Goal: Check status: Check status

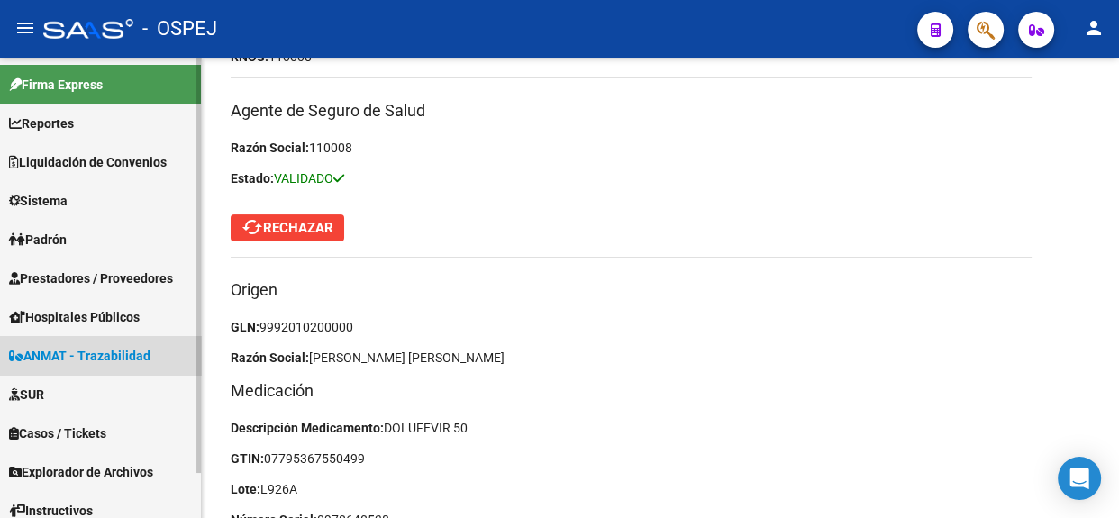
click at [118, 351] on span "ANMAT - Trazabilidad" at bounding box center [79, 356] width 141 height 20
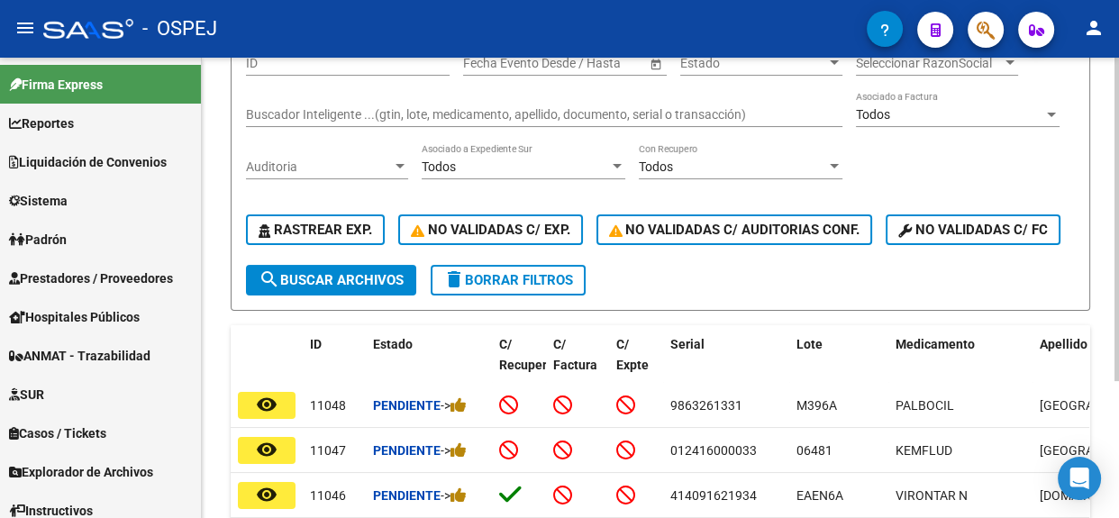
click at [431, 106] on div "ID Start date – End date Fecha Evento Desde / Hasta Estado Estado Seleccionar R…" at bounding box center [660, 152] width 829 height 225
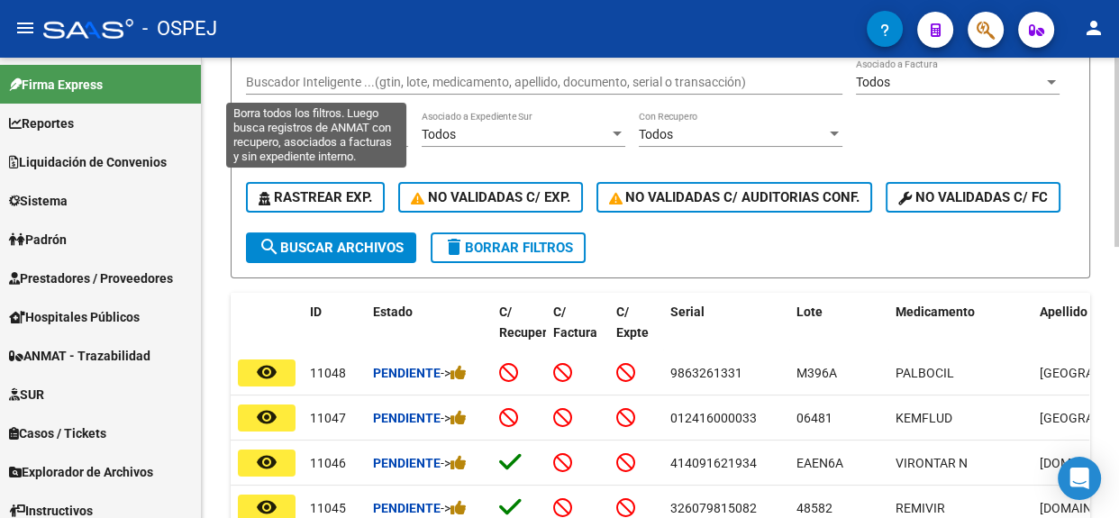
scroll to position [96, 0]
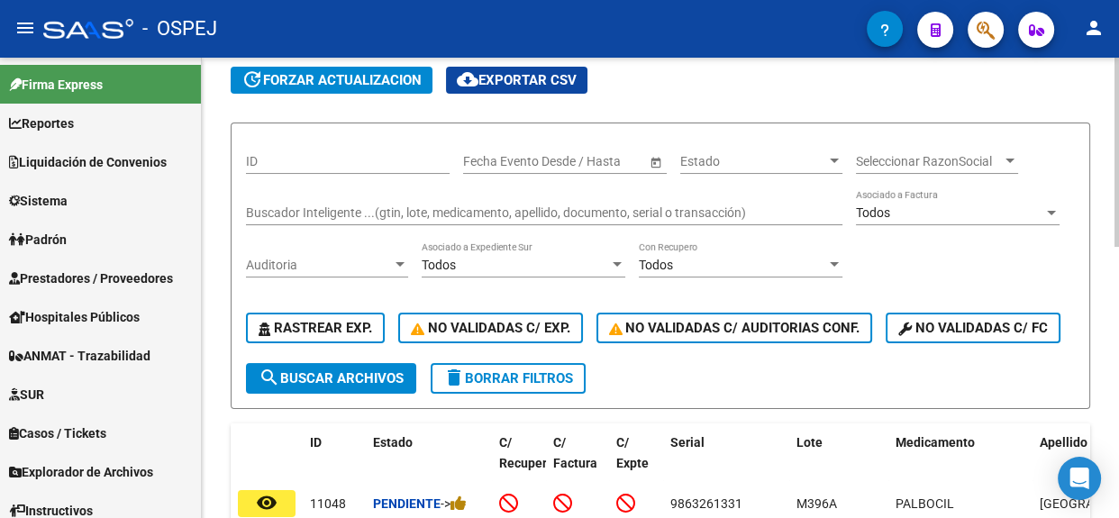
click at [360, 213] on input "Buscador Inteligente ...(gtin, lote, medicamento, apellido, documento, serial o…" at bounding box center [544, 212] width 596 height 15
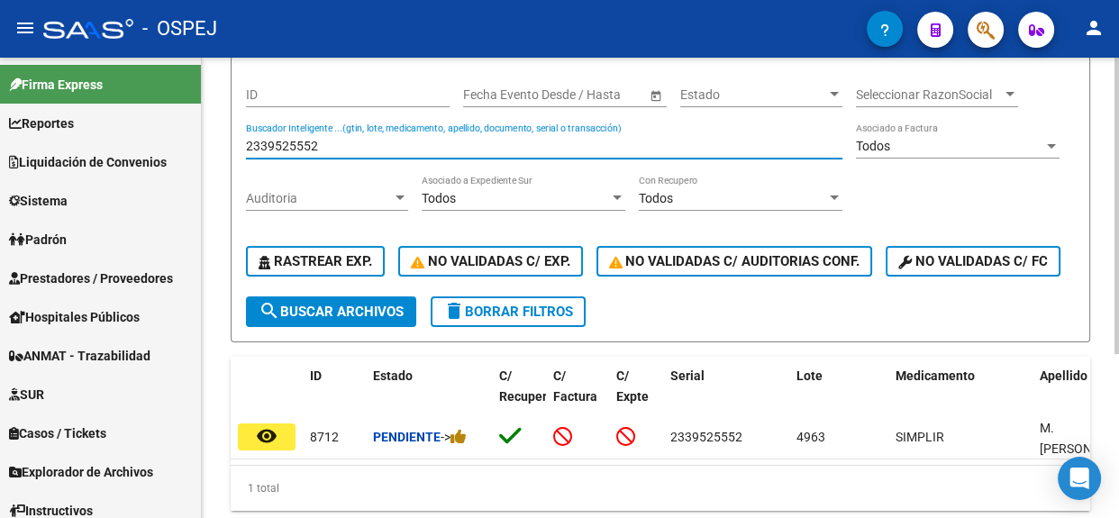
scroll to position [253, 0]
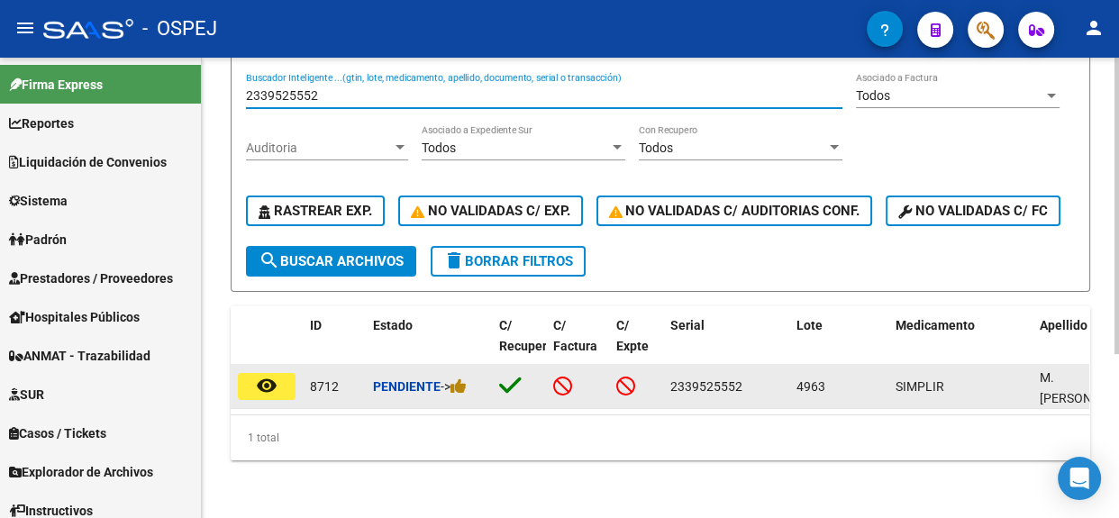
type input "2339525552"
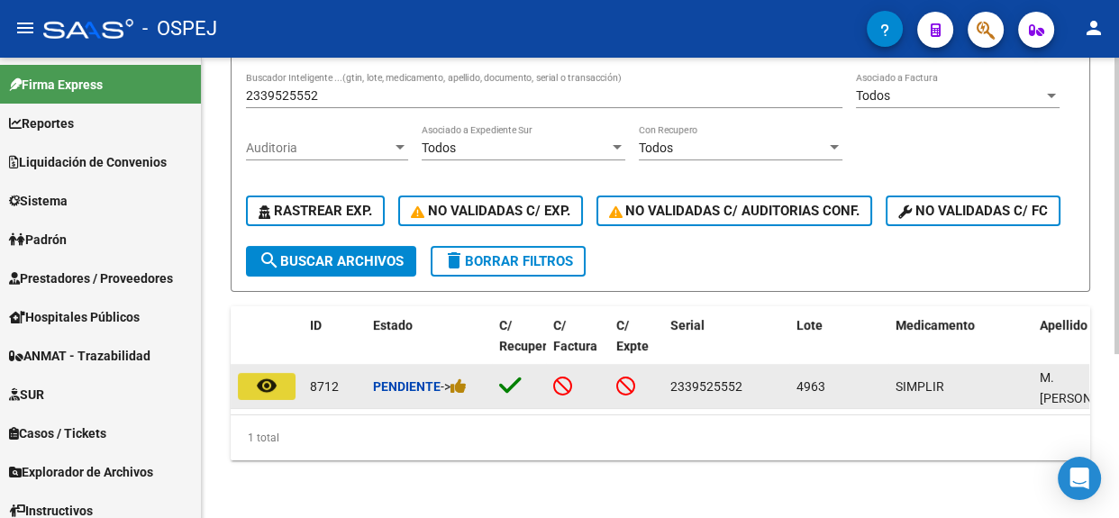
click at [285, 373] on button "remove_red_eye" at bounding box center [267, 386] width 58 height 27
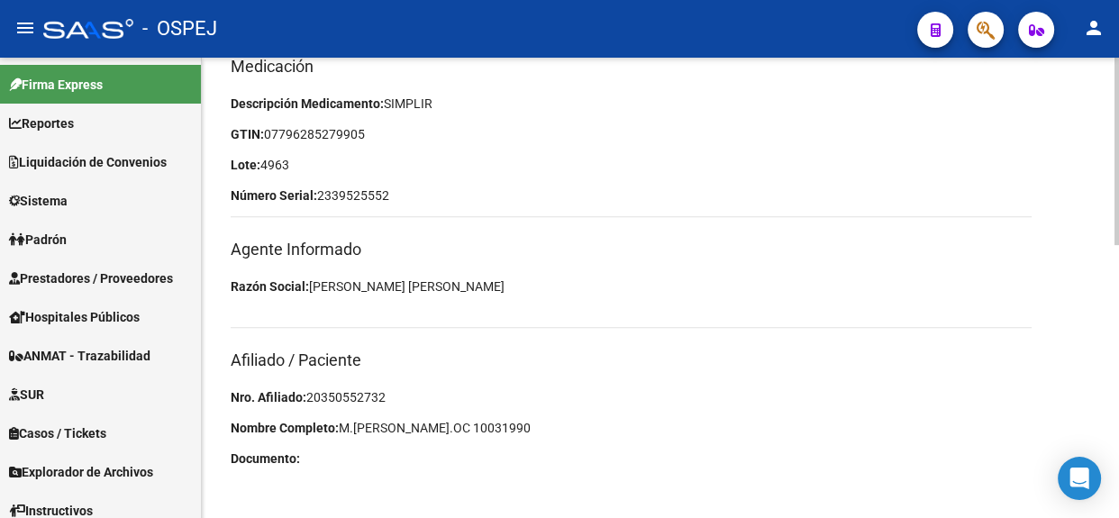
scroll to position [669, 0]
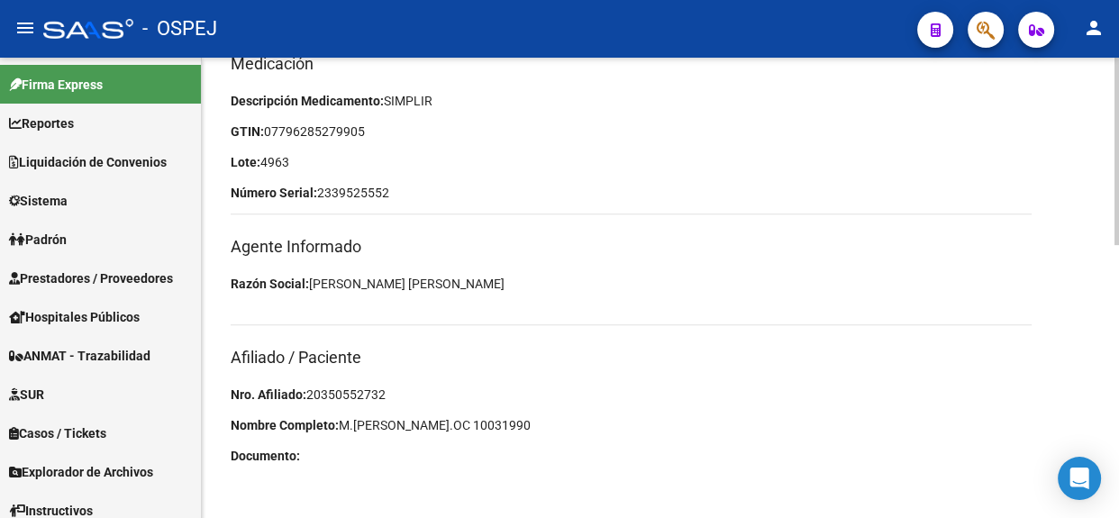
drag, startPoint x: 398, startPoint y: 393, endPoint x: 298, endPoint y: 394, distance: 100.0
click at [298, 394] on p "Nro. Afiliado: 20350552732" at bounding box center [631, 395] width 801 height 20
copy p ": 20350552732"
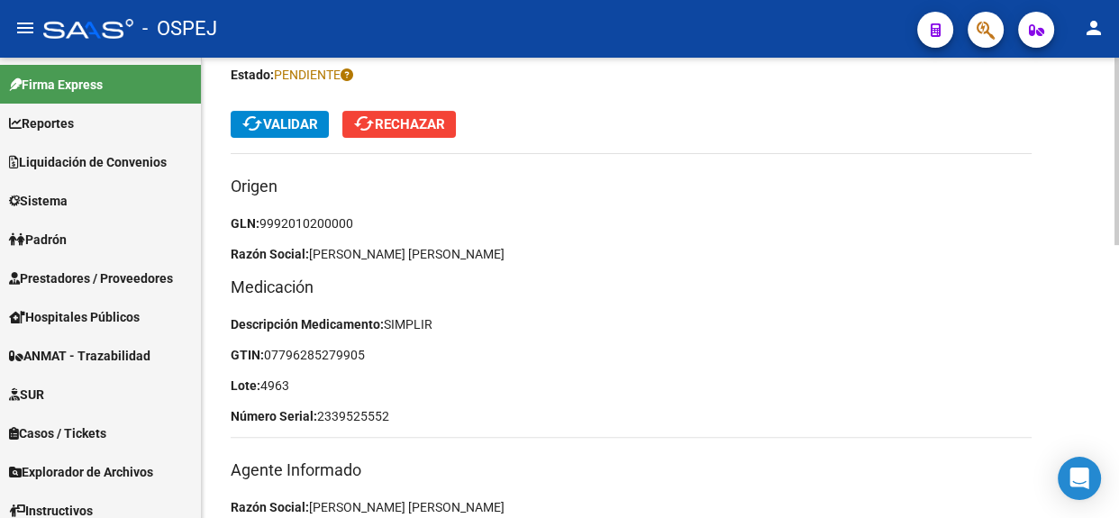
scroll to position [423, 0]
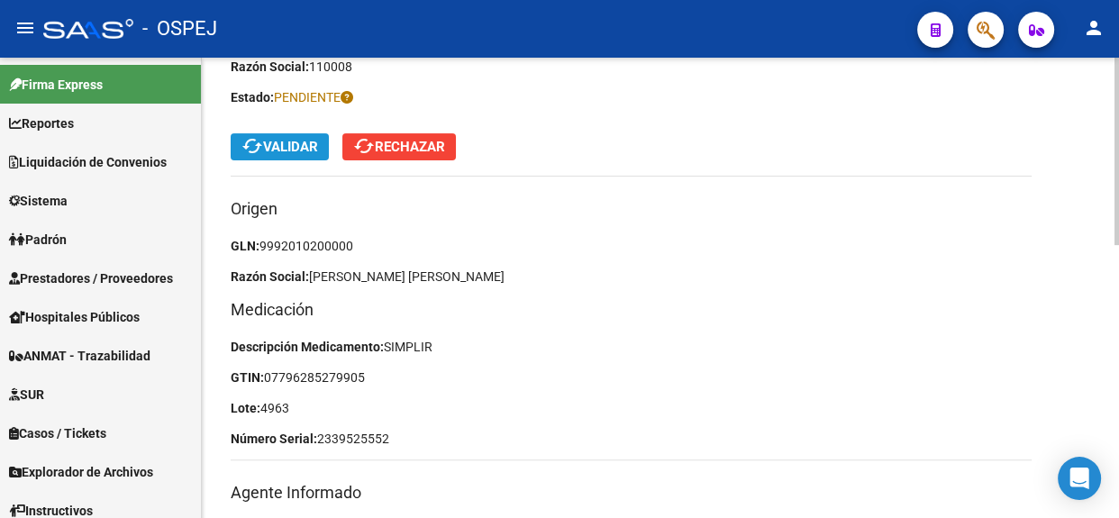
click at [308, 153] on span "cached Validar" at bounding box center [279, 147] width 77 height 16
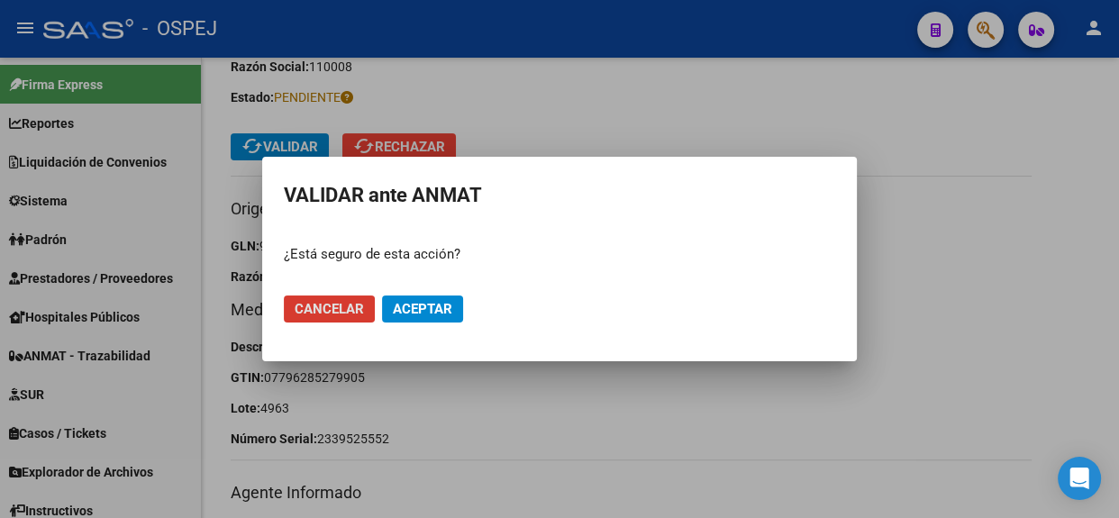
click at [419, 307] on span "Aceptar" at bounding box center [422, 309] width 59 height 16
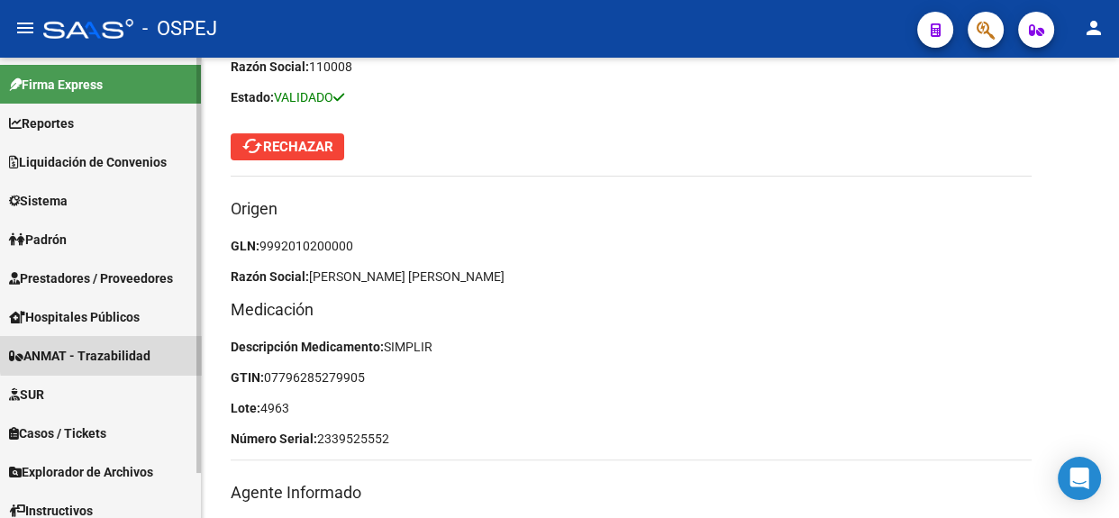
click at [118, 352] on span "ANMAT - Trazabilidad" at bounding box center [79, 356] width 141 height 20
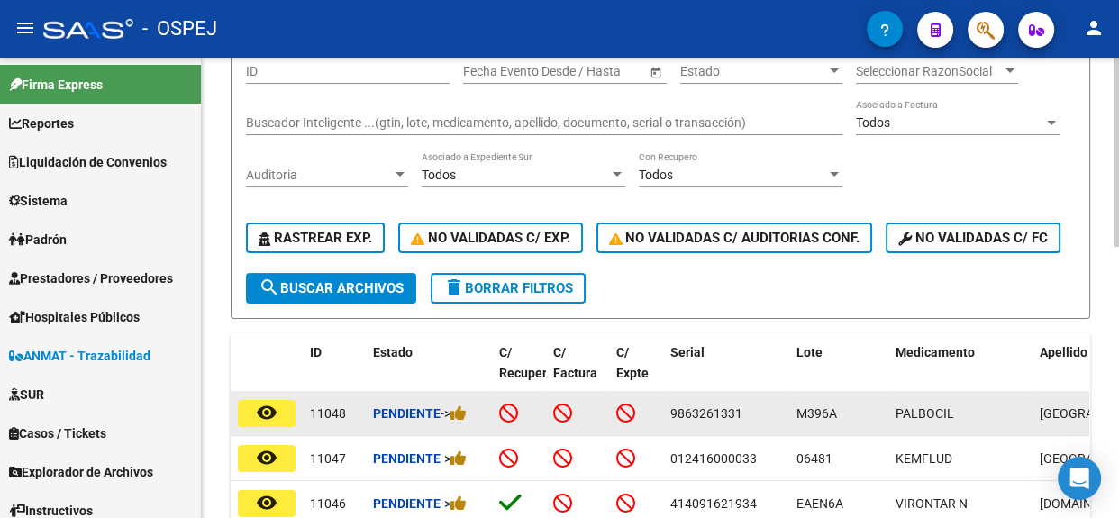
scroll to position [178, 0]
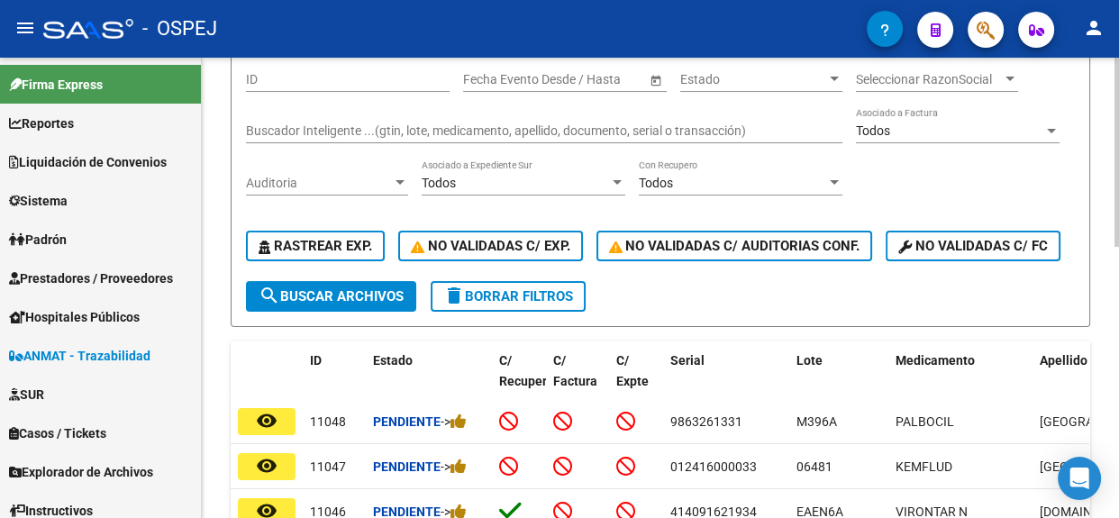
click at [359, 131] on input "Buscador Inteligente ...(gtin, lote, medicamento, apellido, documento, serial o…" at bounding box center [544, 130] width 596 height 15
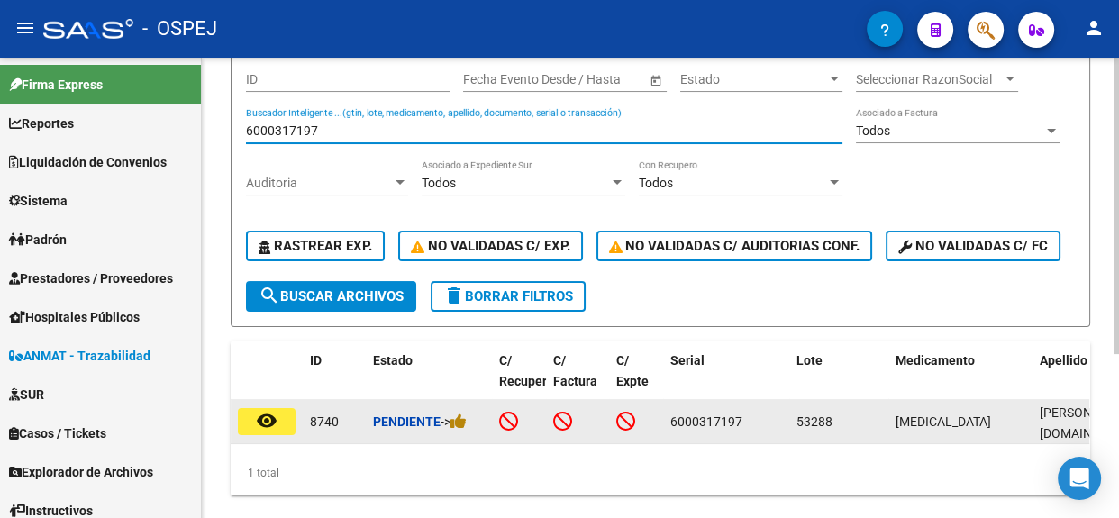
type input "6000317197"
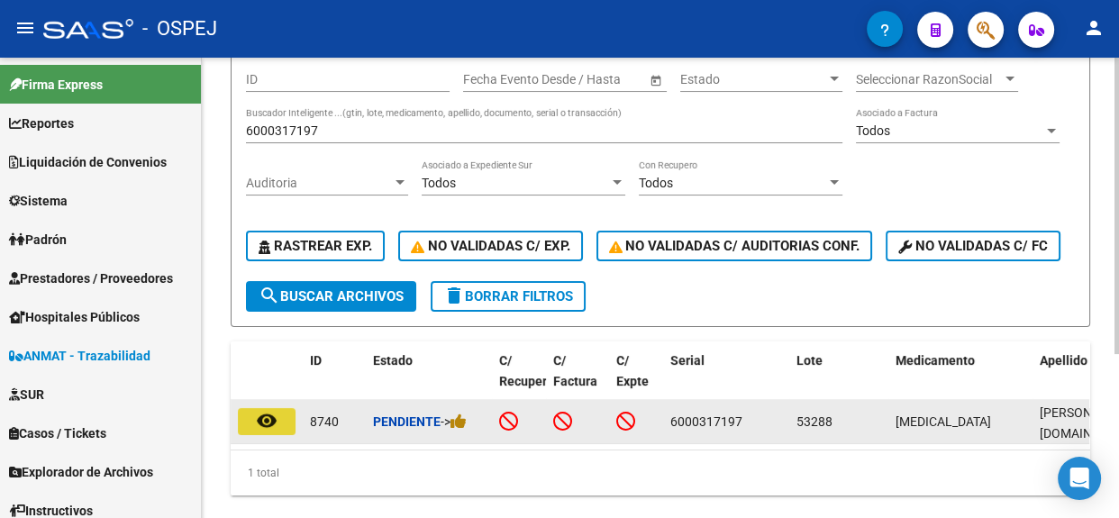
click at [268, 435] on button "remove_red_eye" at bounding box center [267, 421] width 58 height 27
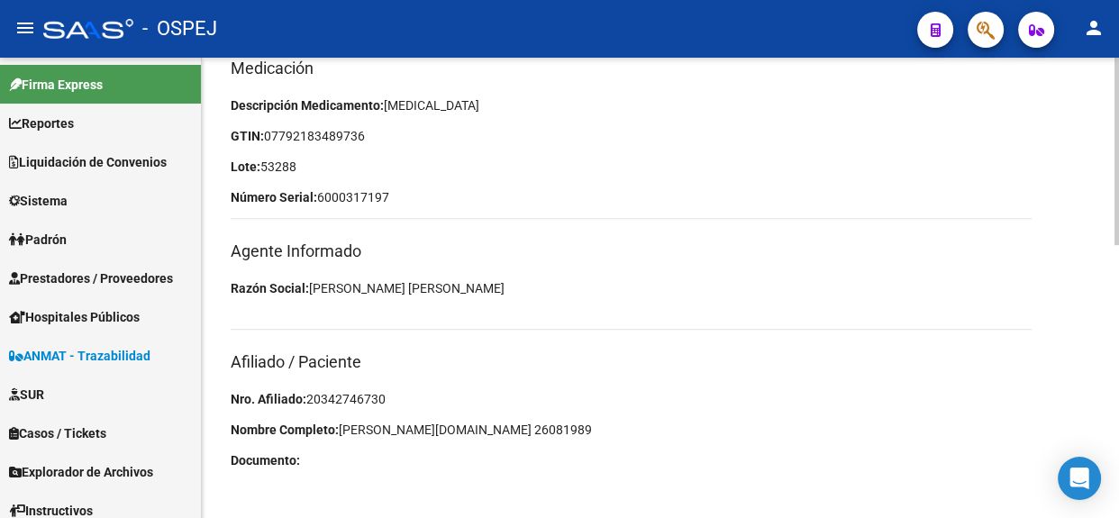
scroll to position [669, 0]
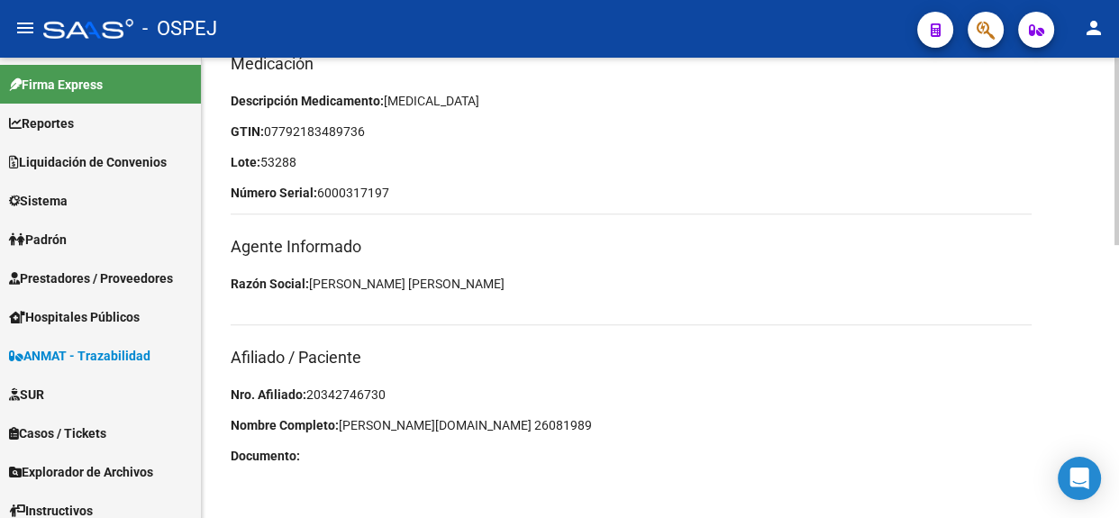
drag, startPoint x: 395, startPoint y: 390, endPoint x: 306, endPoint y: 391, distance: 89.2
click at [306, 391] on p "Nro. Afiliado: 20342746730" at bounding box center [631, 395] width 801 height 20
copy p "20342746730"
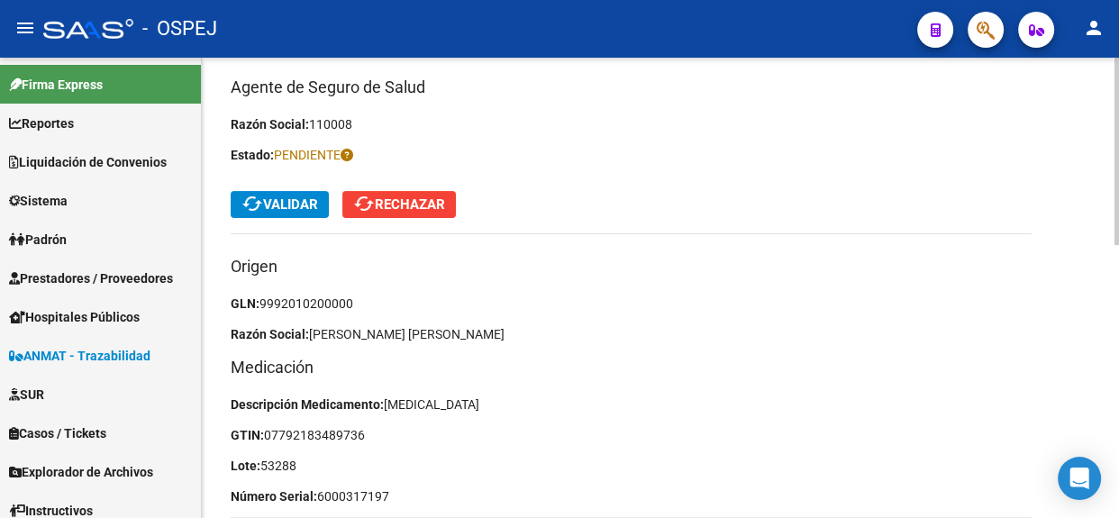
scroll to position [342, 0]
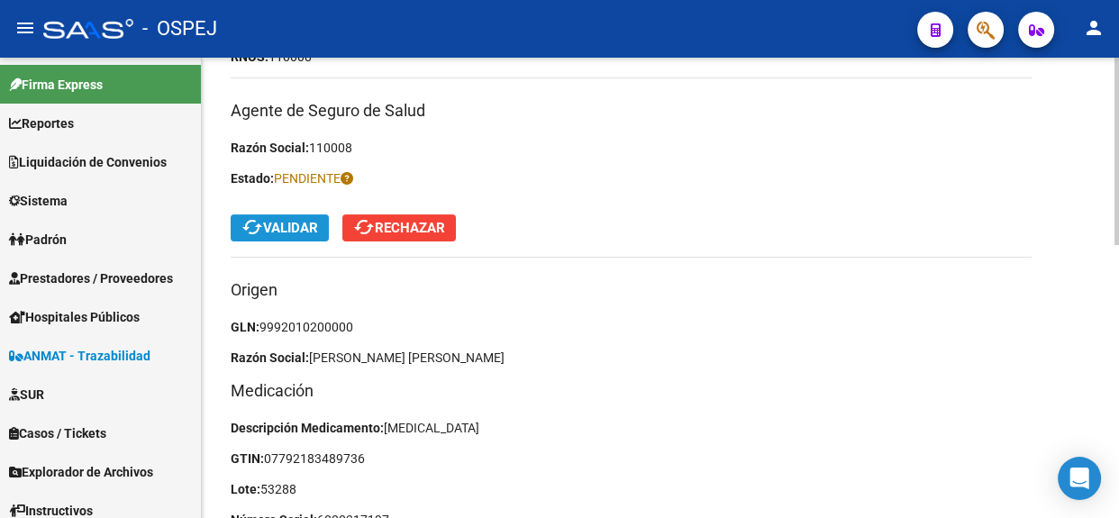
click at [314, 228] on span "cached Validar" at bounding box center [279, 228] width 77 height 16
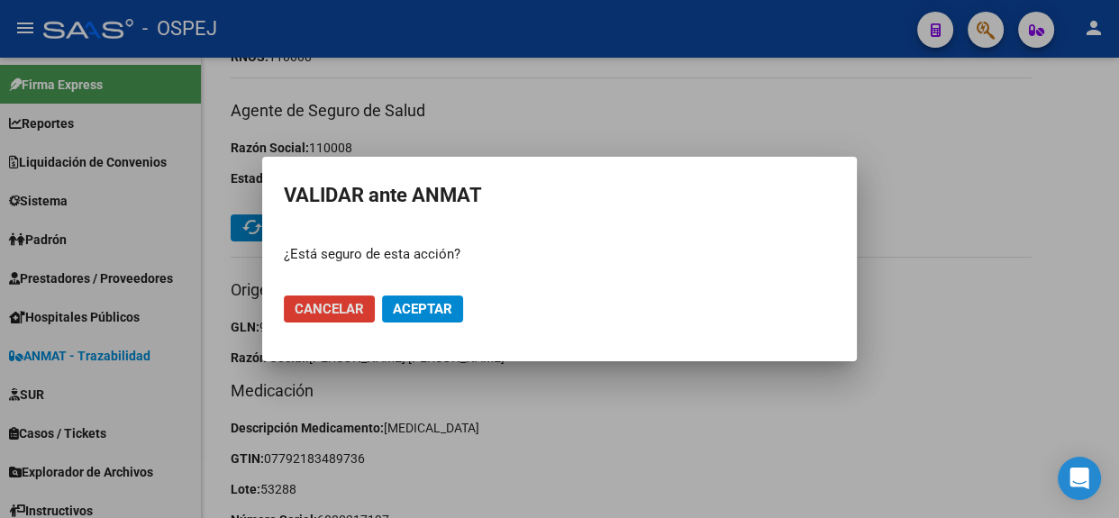
click at [423, 301] on span "Aceptar" at bounding box center [422, 309] width 59 height 16
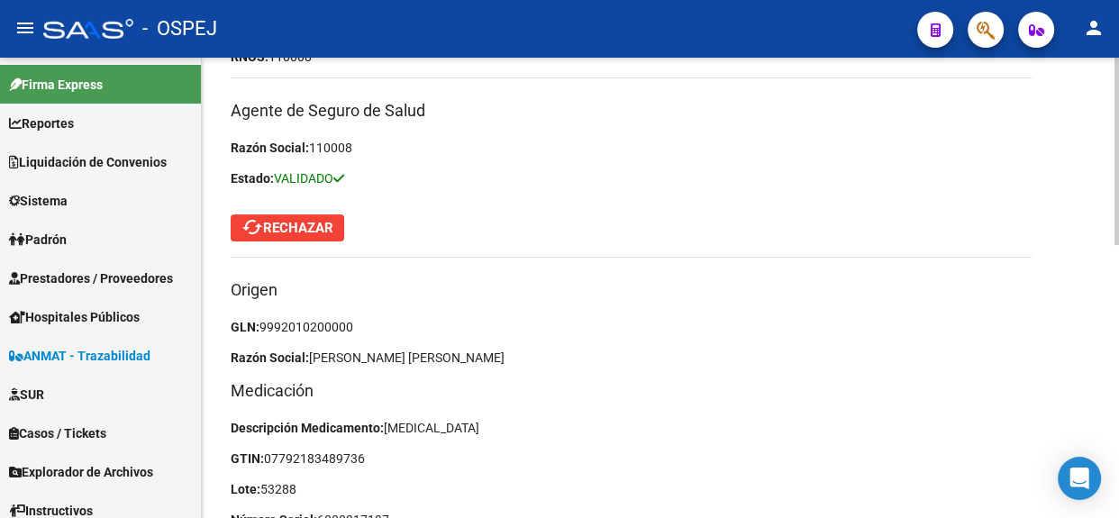
scroll to position [96, 0]
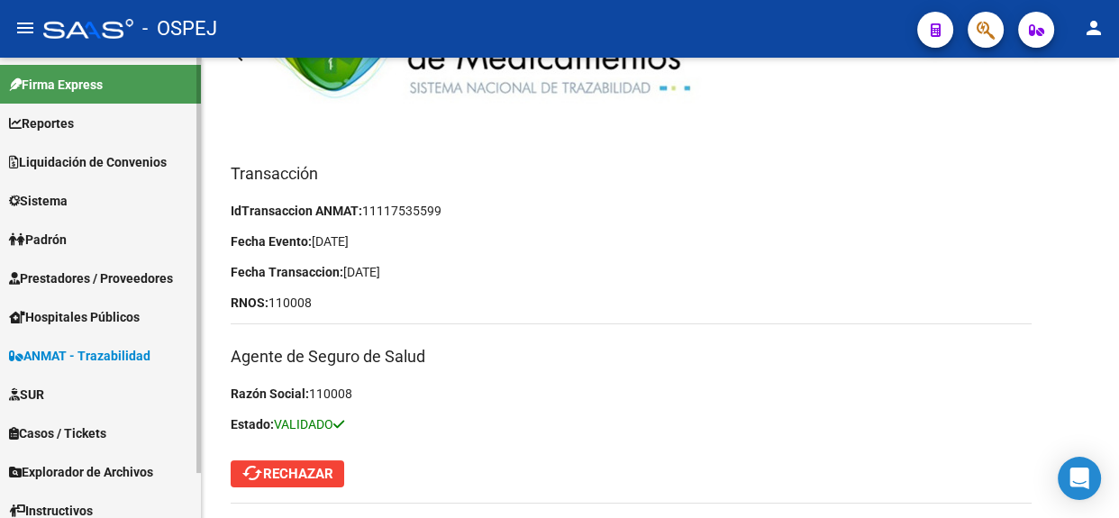
click at [107, 358] on span "ANMAT - Trazabilidad" at bounding box center [79, 356] width 141 height 20
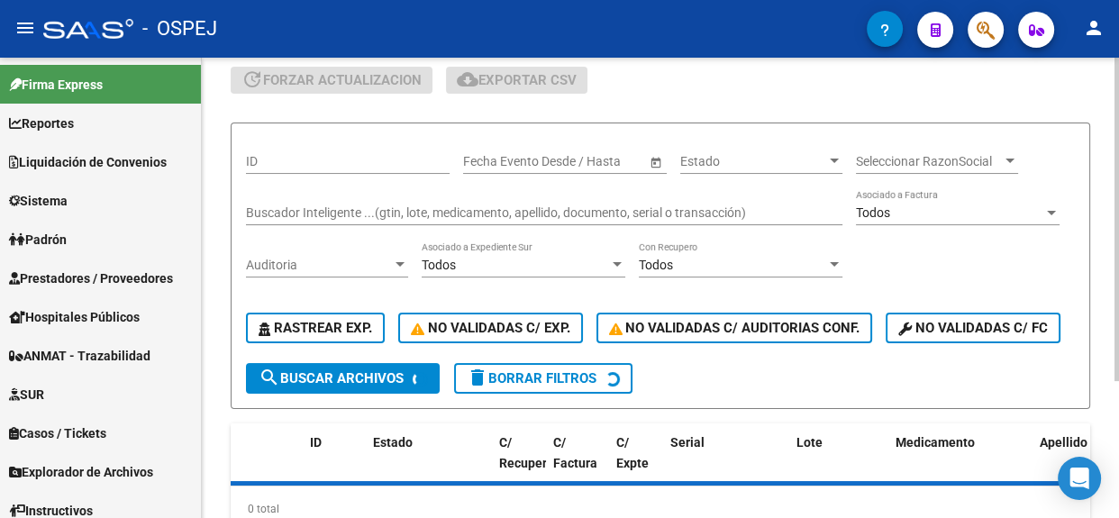
click at [368, 206] on input "Buscador Inteligente ...(gtin, lote, medicamento, apellido, documento, serial o…" at bounding box center [544, 212] width 596 height 15
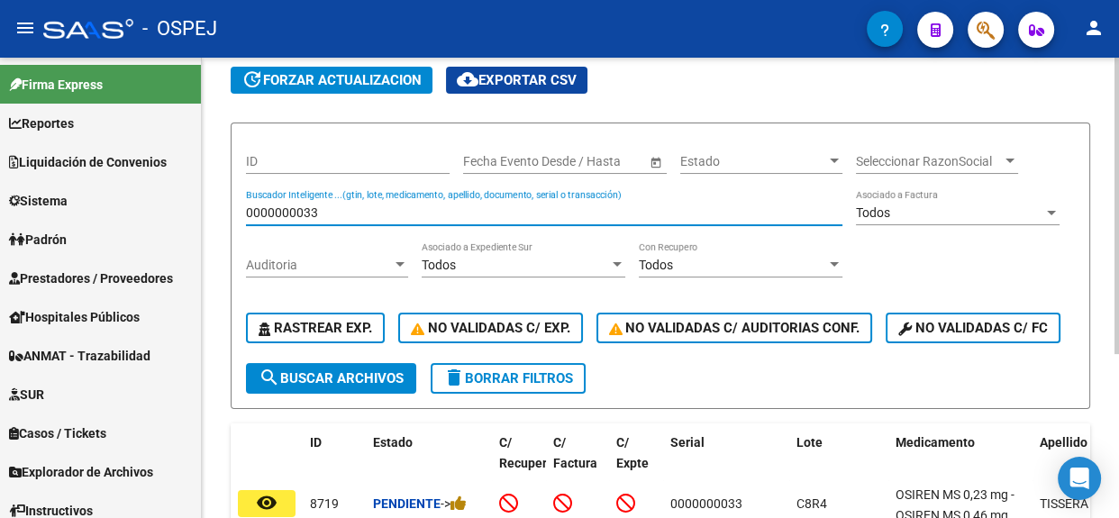
scroll to position [253, 0]
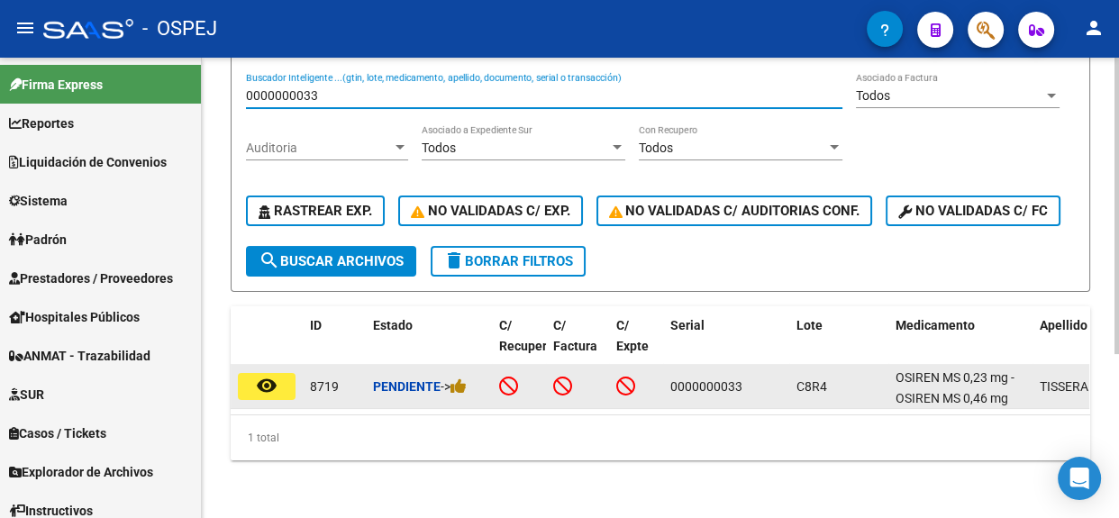
type input "0000000033"
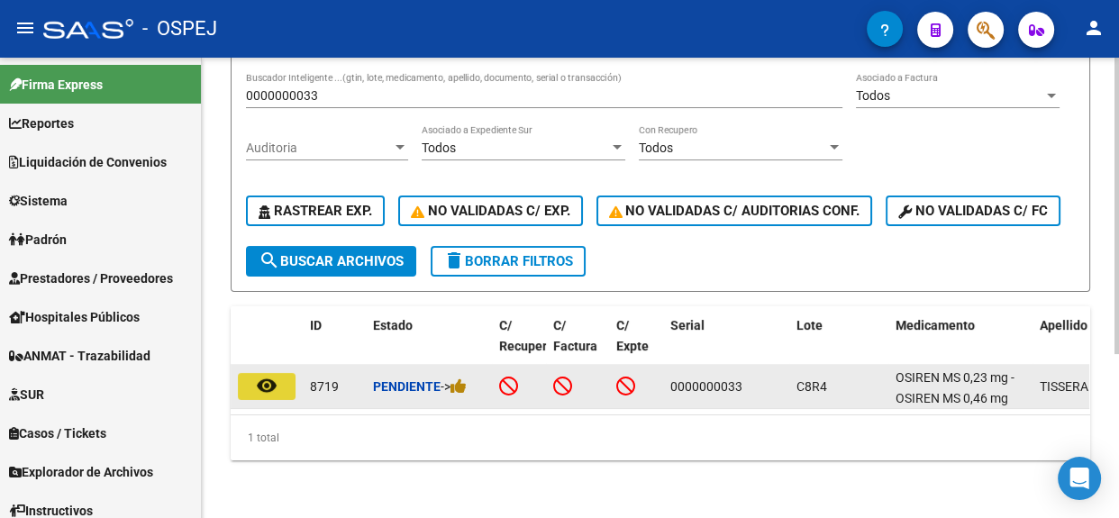
click at [280, 373] on button "remove_red_eye" at bounding box center [267, 386] width 58 height 27
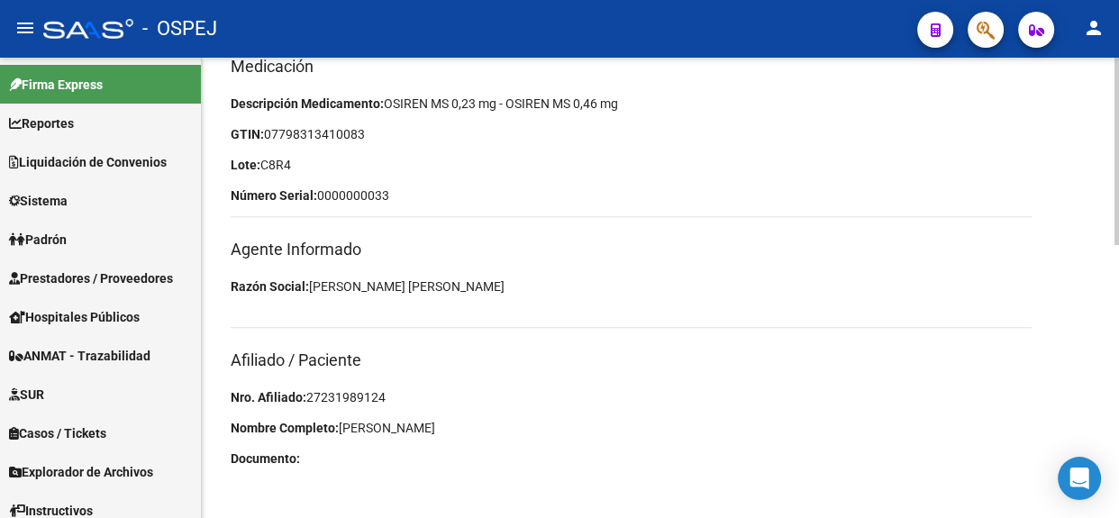
scroll to position [669, 0]
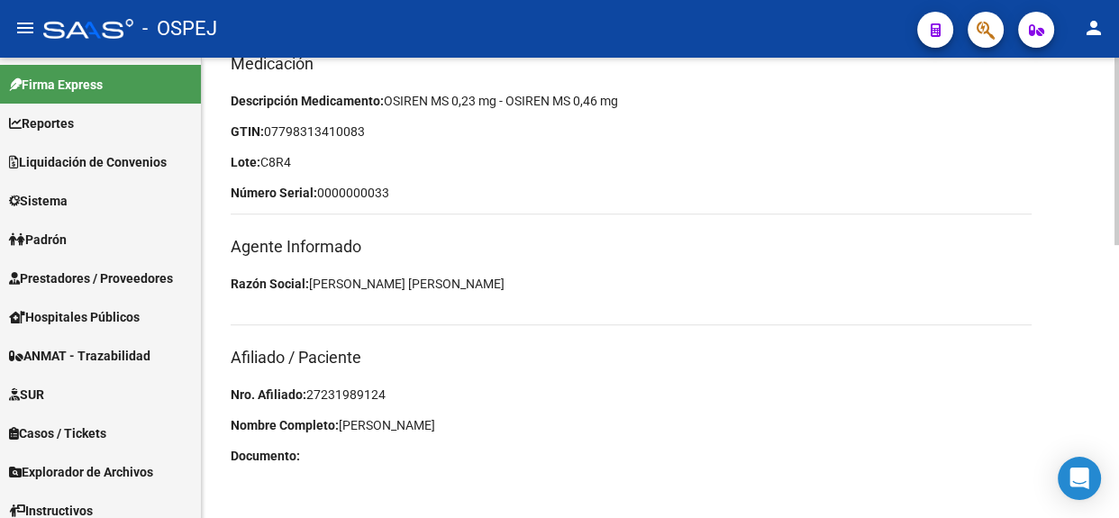
drag, startPoint x: 395, startPoint y: 386, endPoint x: 308, endPoint y: 375, distance: 88.1
click at [308, 375] on div "Medicación Descripción Medicamento: OSIREN MS 0,23 mg - OSIREN MS 0,46 mg GTIN:…" at bounding box center [660, 263] width 859 height 425
copy span "27231989124"
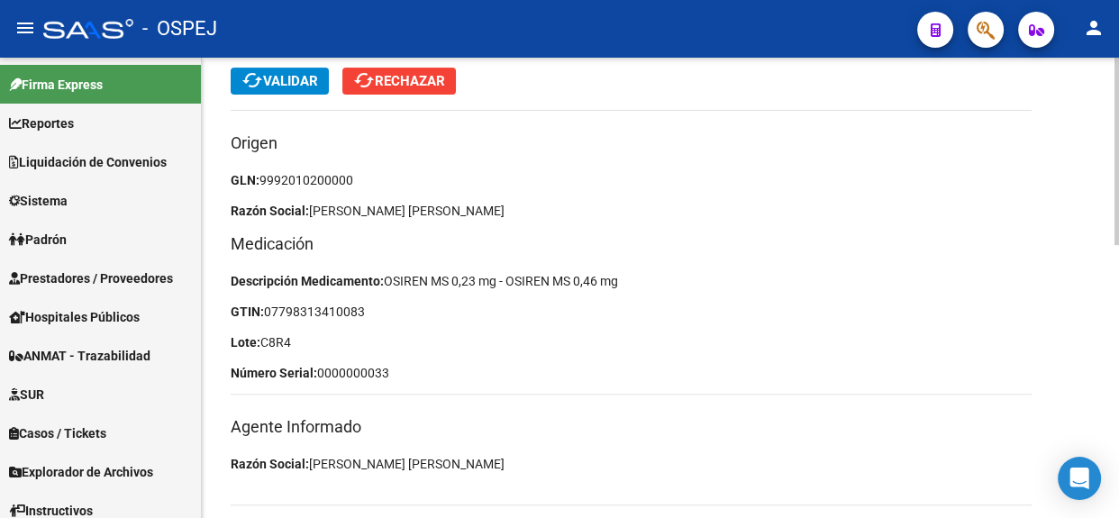
scroll to position [423, 0]
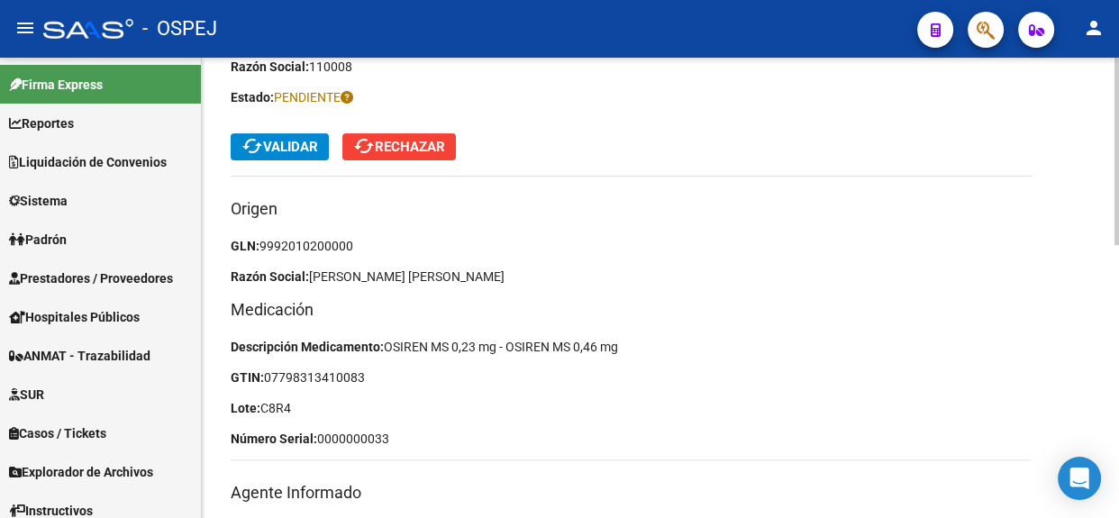
click at [286, 150] on span "cached Validar" at bounding box center [279, 147] width 77 height 16
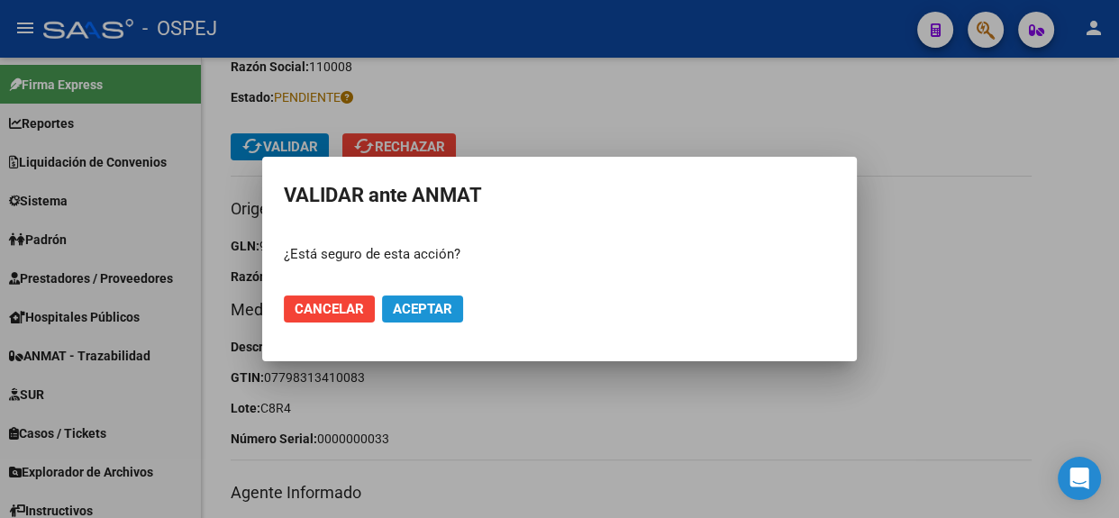
click at [412, 315] on span "Aceptar" at bounding box center [422, 309] width 59 height 16
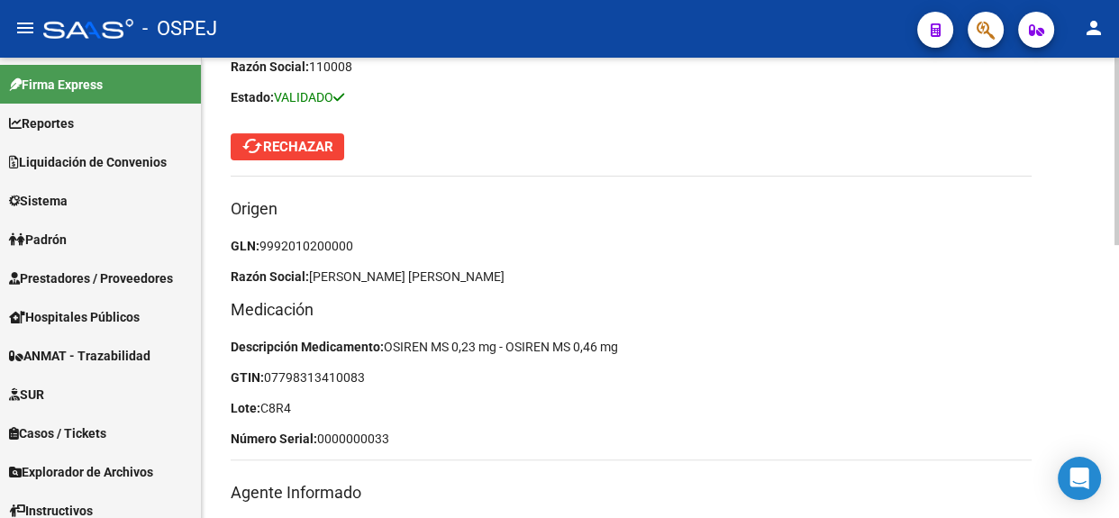
scroll to position [260, 0]
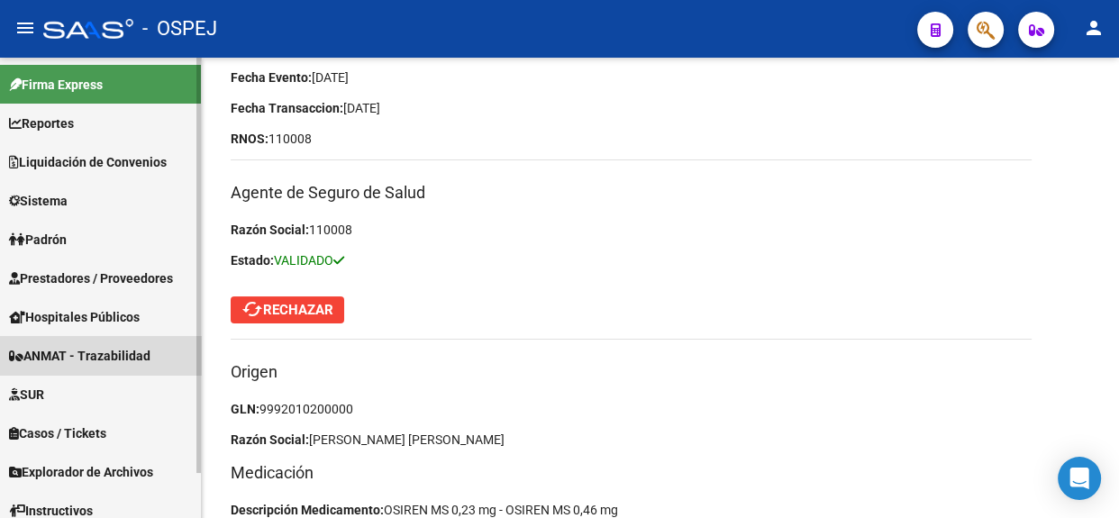
click at [112, 347] on span "ANMAT - Trazabilidad" at bounding box center [79, 356] width 141 height 20
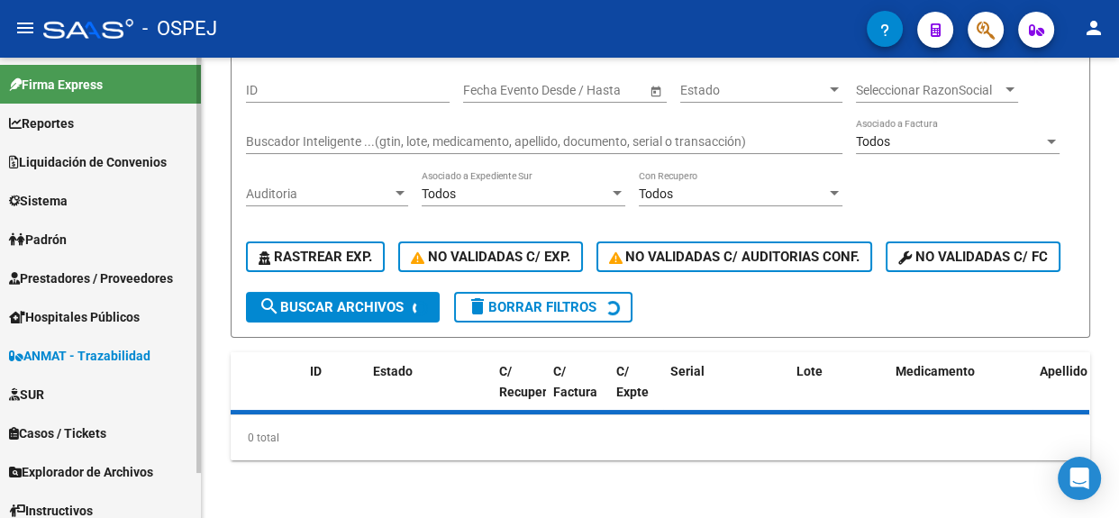
scroll to position [195, 0]
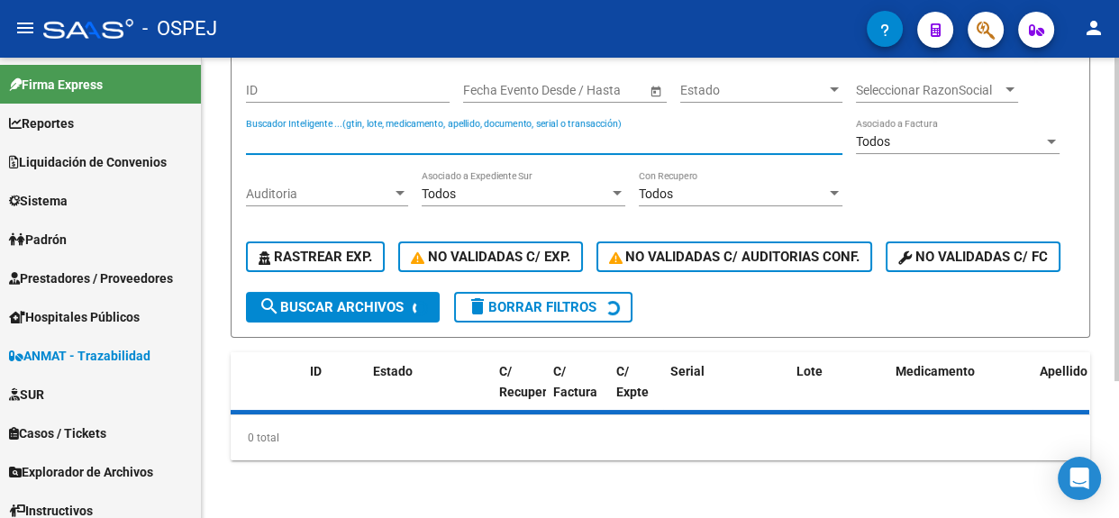
click at [501, 134] on input "Buscador Inteligente ...(gtin, lote, medicamento, apellido, documento, serial o…" at bounding box center [544, 141] width 596 height 15
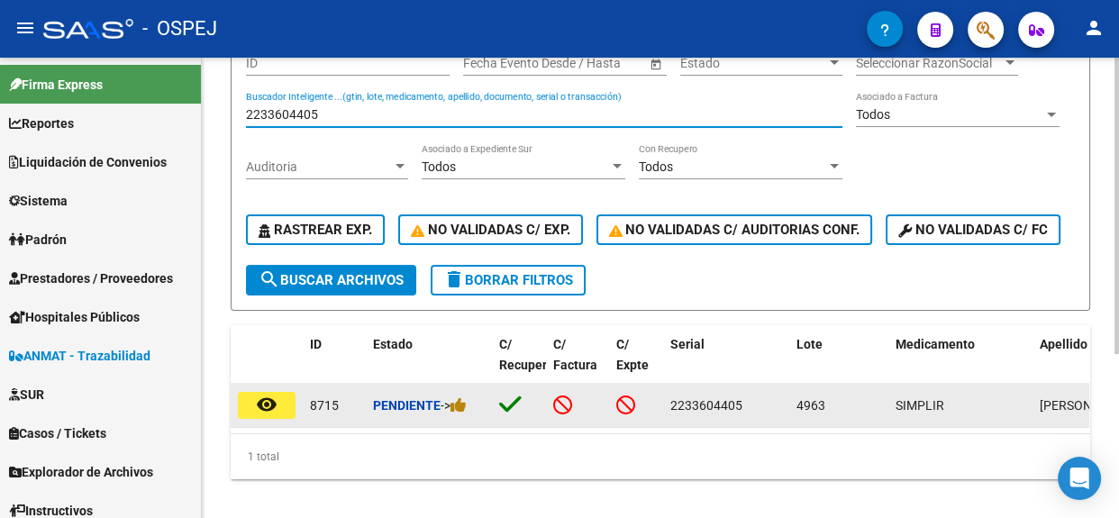
type input "2233604405"
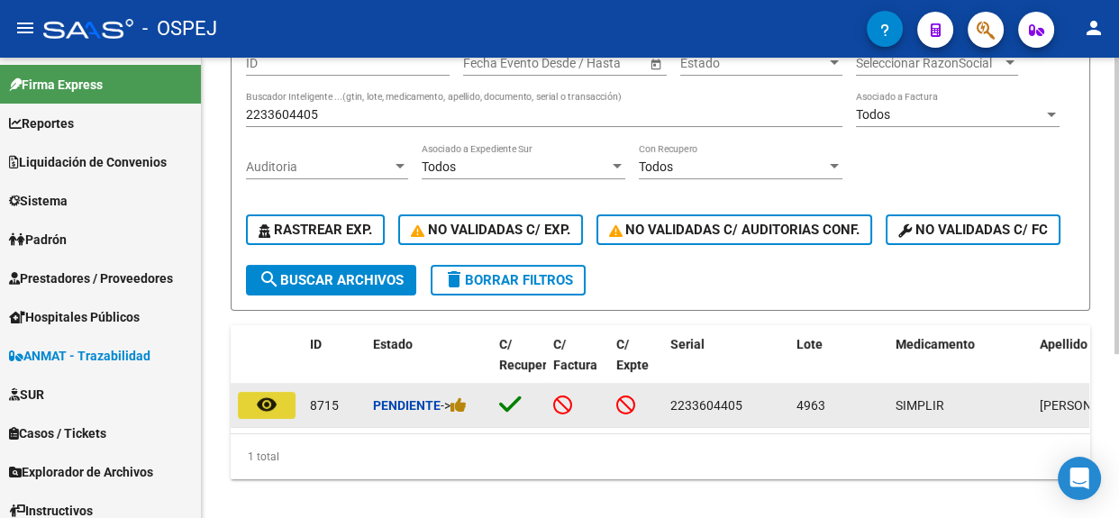
click at [282, 419] on button "remove_red_eye" at bounding box center [267, 405] width 58 height 27
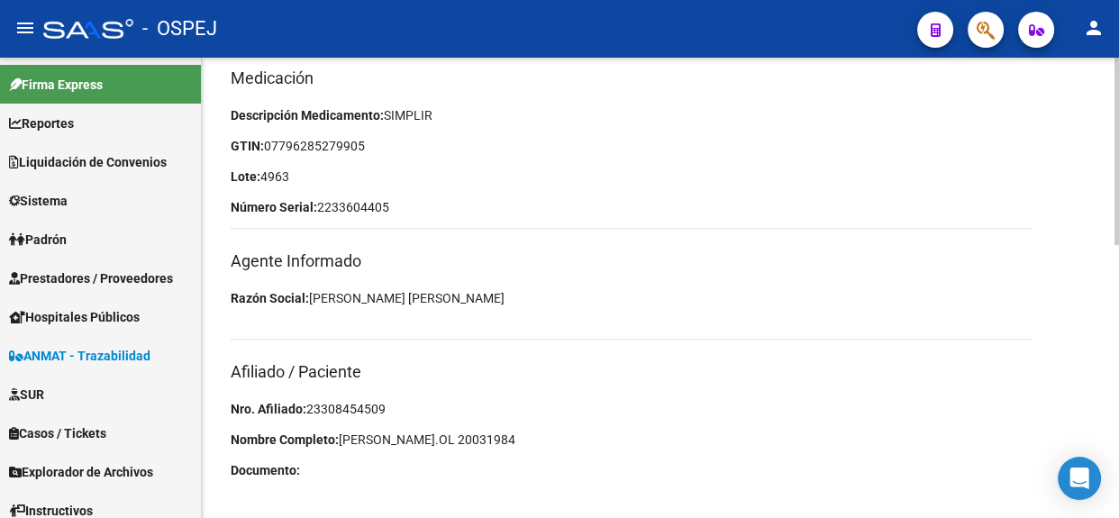
scroll to position [669, 0]
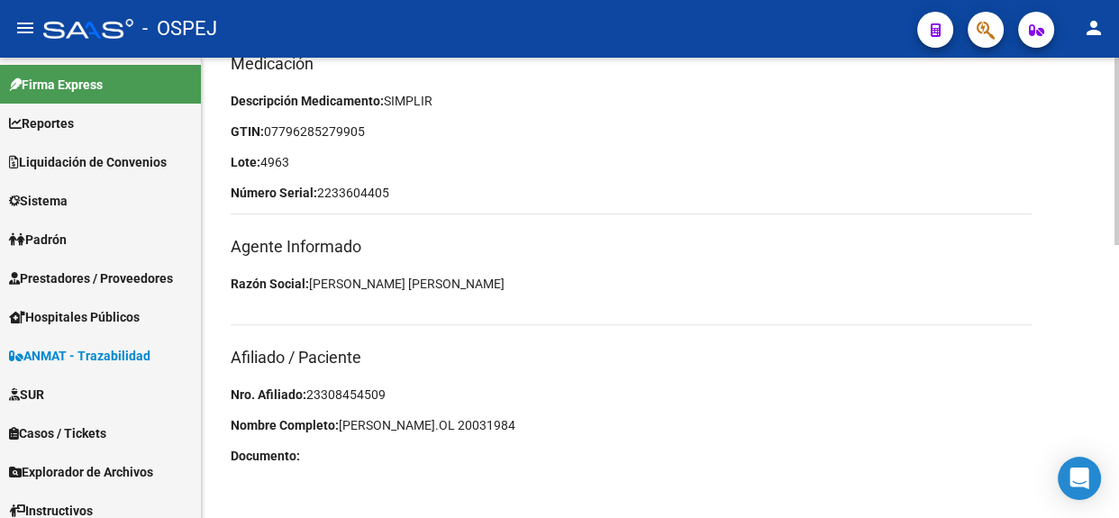
drag, startPoint x: 394, startPoint y: 385, endPoint x: 306, endPoint y: 389, distance: 88.4
click at [306, 389] on p "Nro. Afiliado: 23308454509" at bounding box center [631, 395] width 801 height 20
copy span "23308454509"
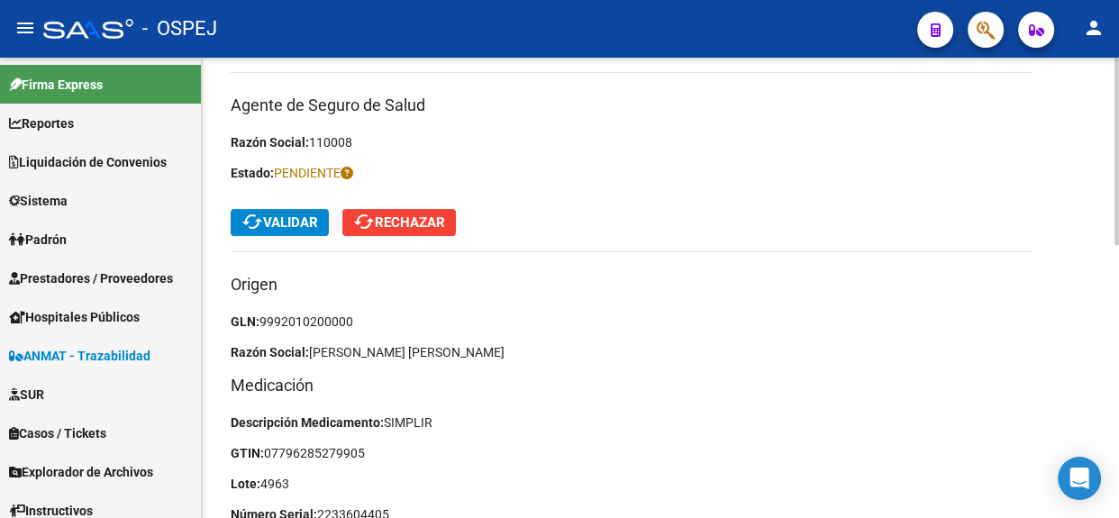
scroll to position [342, 0]
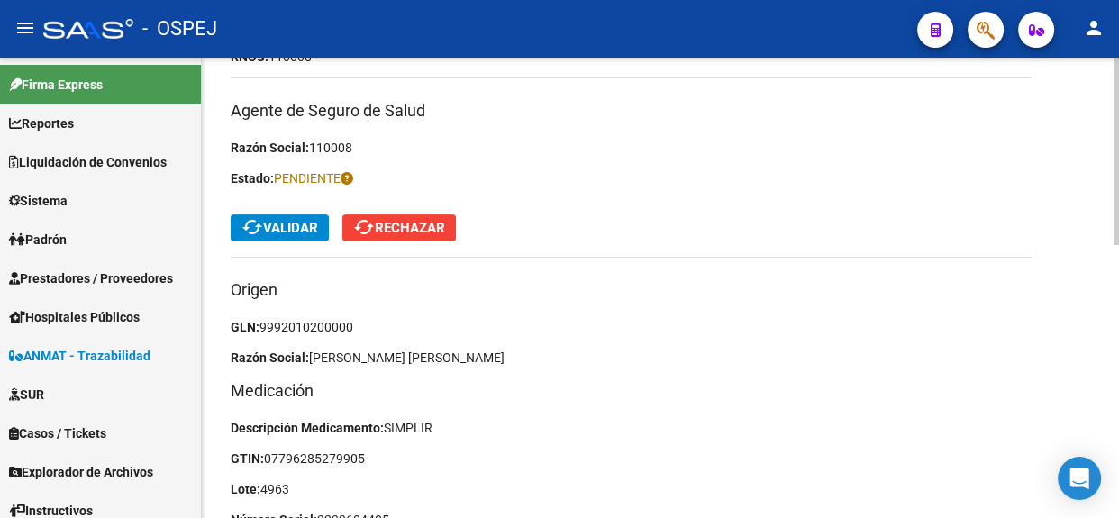
click at [316, 216] on button "cached Validar" at bounding box center [280, 227] width 98 height 27
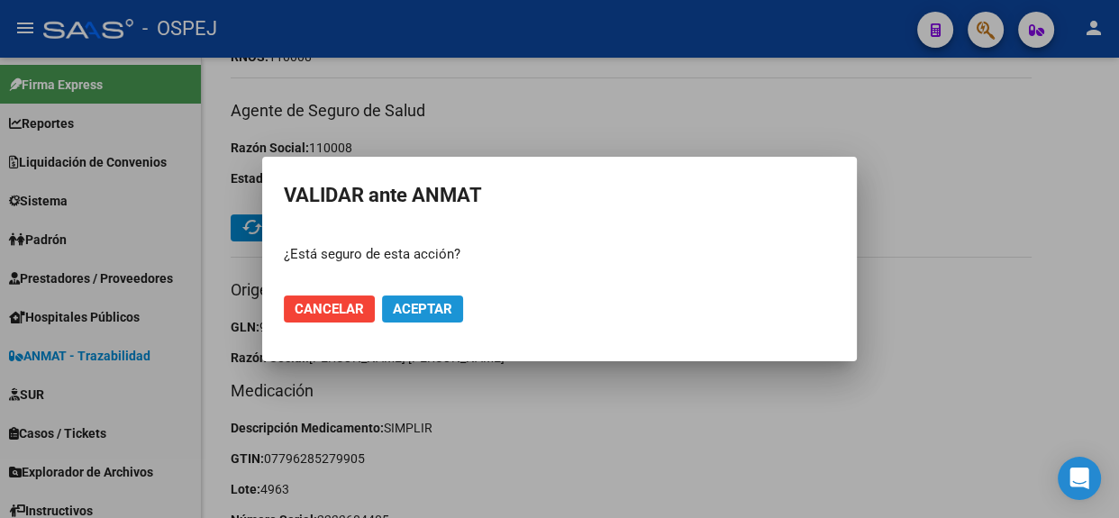
click at [421, 296] on button "Aceptar" at bounding box center [422, 308] width 81 height 27
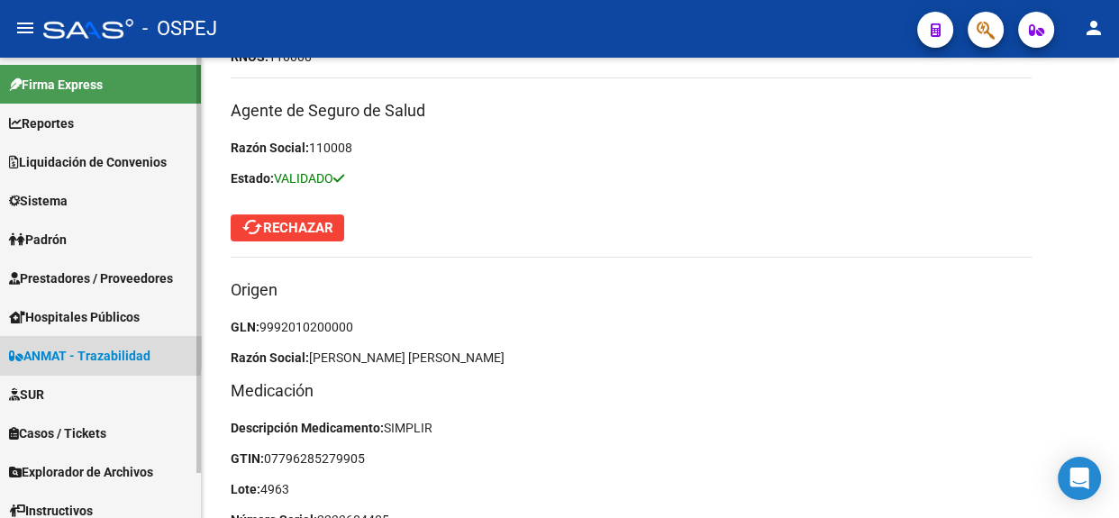
click at [80, 352] on span "ANMAT - Trazabilidad" at bounding box center [79, 356] width 141 height 20
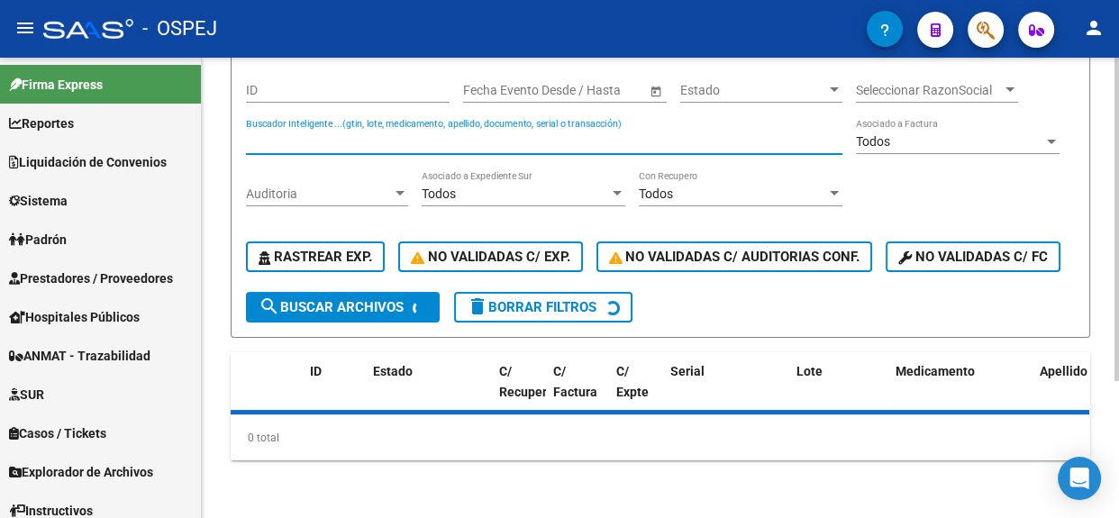
click at [340, 134] on input "Buscador Inteligente ...(gtin, lote, medicamento, apellido, documento, serial o…" at bounding box center [544, 141] width 596 height 15
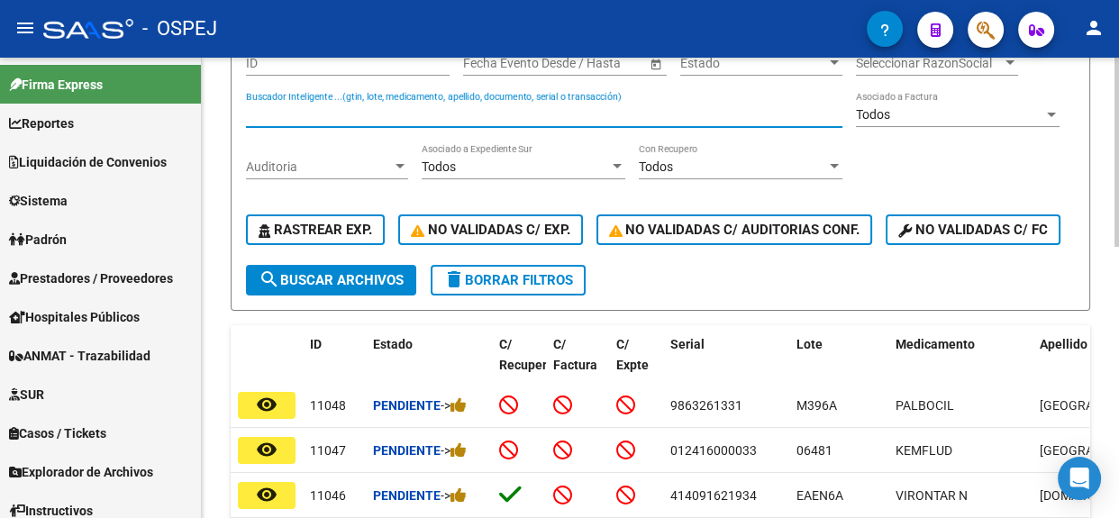
click at [485, 113] on input "Buscador Inteligente ...(gtin, lote, medicamento, apellido, documento, serial o…" at bounding box center [544, 114] width 596 height 15
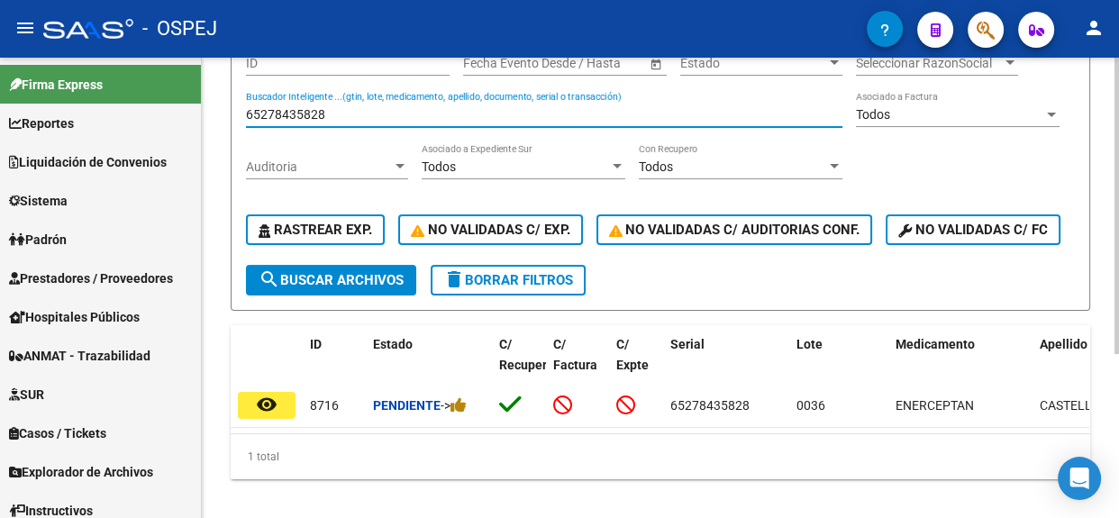
scroll to position [253, 0]
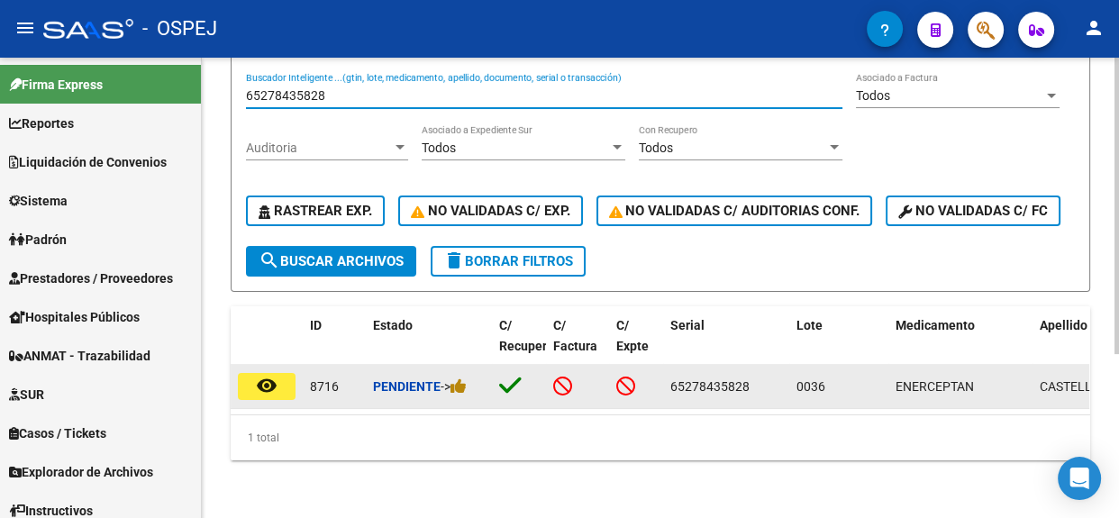
type input "65278435828"
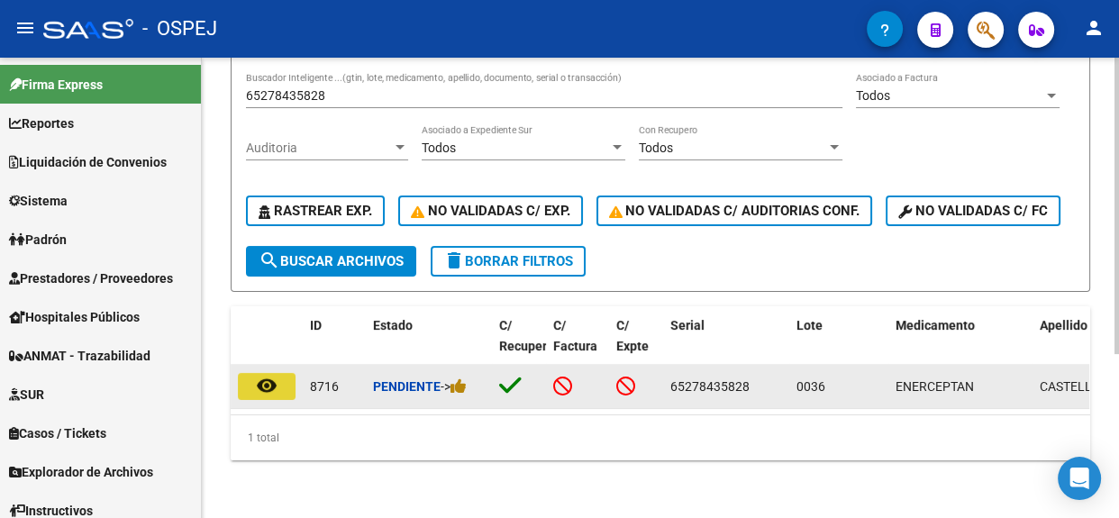
click at [256, 375] on mat-icon "remove_red_eye" at bounding box center [267, 386] width 22 height 22
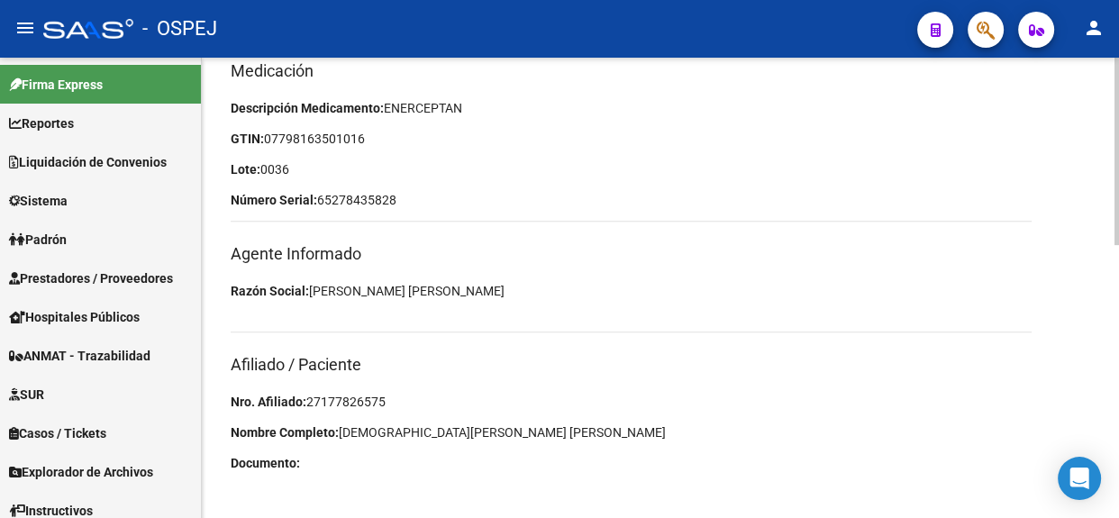
scroll to position [669, 0]
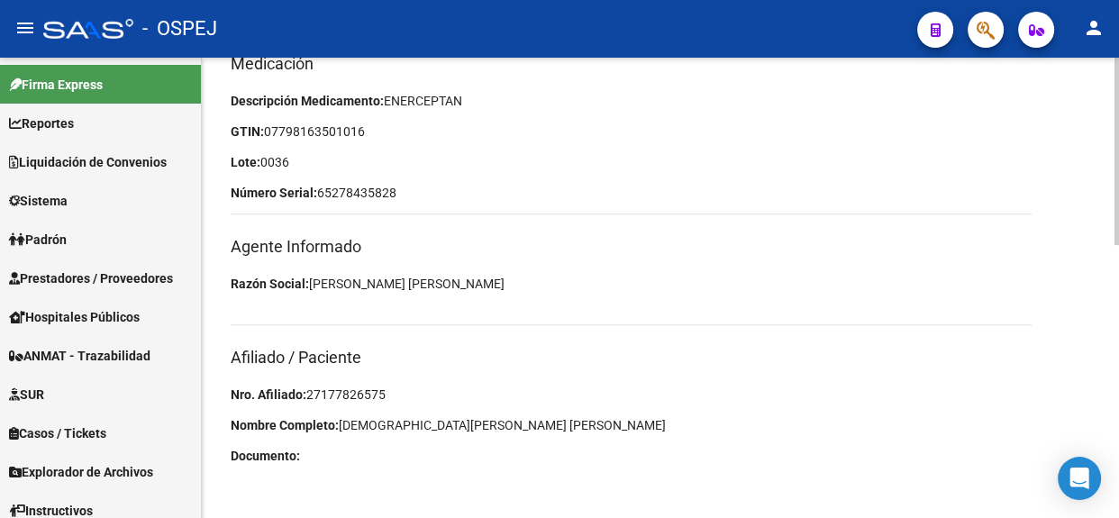
drag, startPoint x: 389, startPoint y: 392, endPoint x: 306, endPoint y: 392, distance: 82.9
click at [306, 392] on p "Nro. Afiliado: 27177826575" at bounding box center [631, 395] width 801 height 20
click at [431, 370] on div "Medicación Descripción Medicamento: ENERCEPTAN GTIN: 07798163501016 Lote: 0036 …" at bounding box center [660, 263] width 859 height 425
click at [431, 397] on p "Nro. Afiliado: 27177826575" at bounding box center [631, 395] width 801 height 20
drag, startPoint x: 392, startPoint y: 391, endPoint x: 308, endPoint y: 390, distance: 83.8
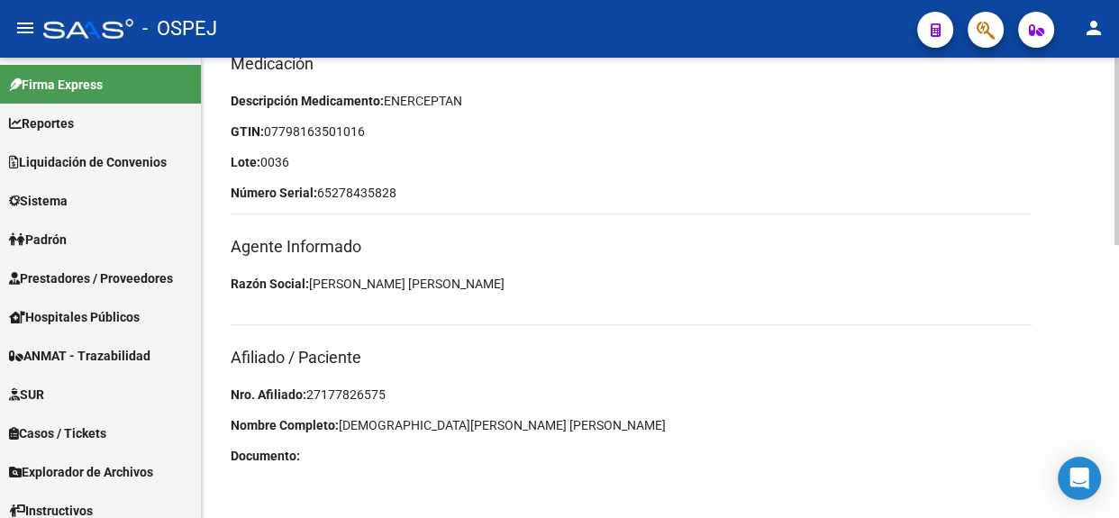
click at [308, 390] on p "Nro. Afiliado: 27177826575" at bounding box center [631, 395] width 801 height 20
copy span "27177826575"
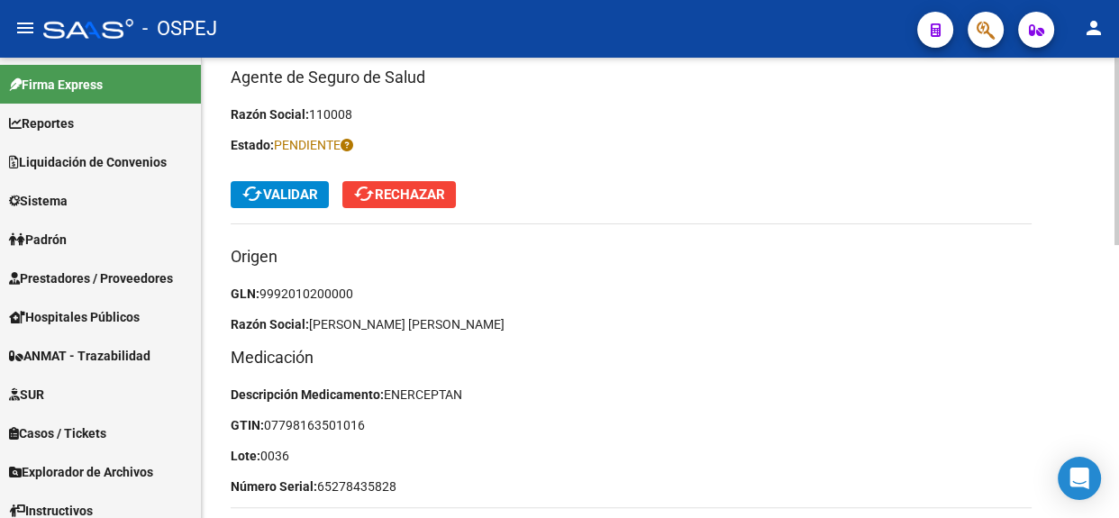
scroll to position [342, 0]
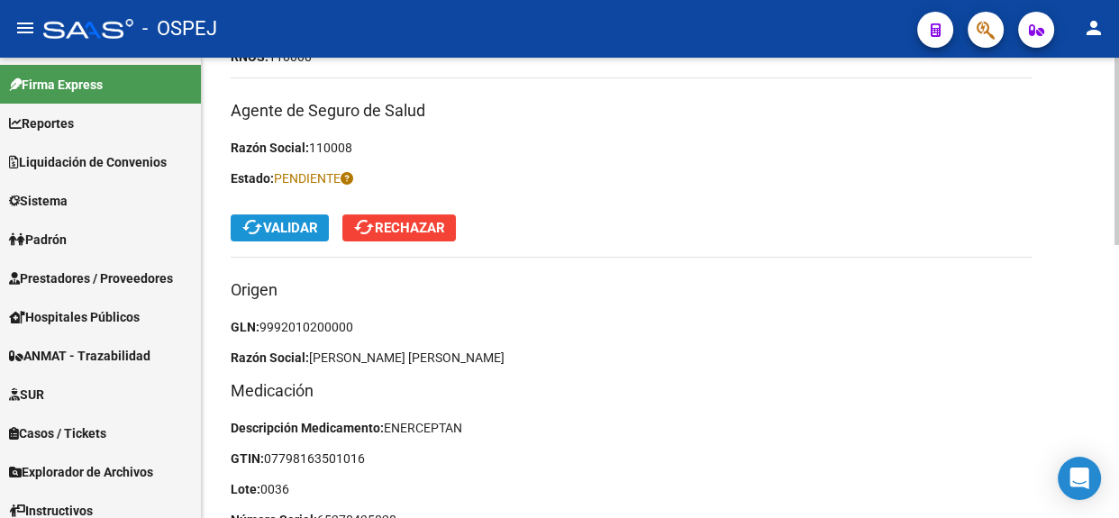
click at [289, 227] on span "cached Validar" at bounding box center [279, 228] width 77 height 16
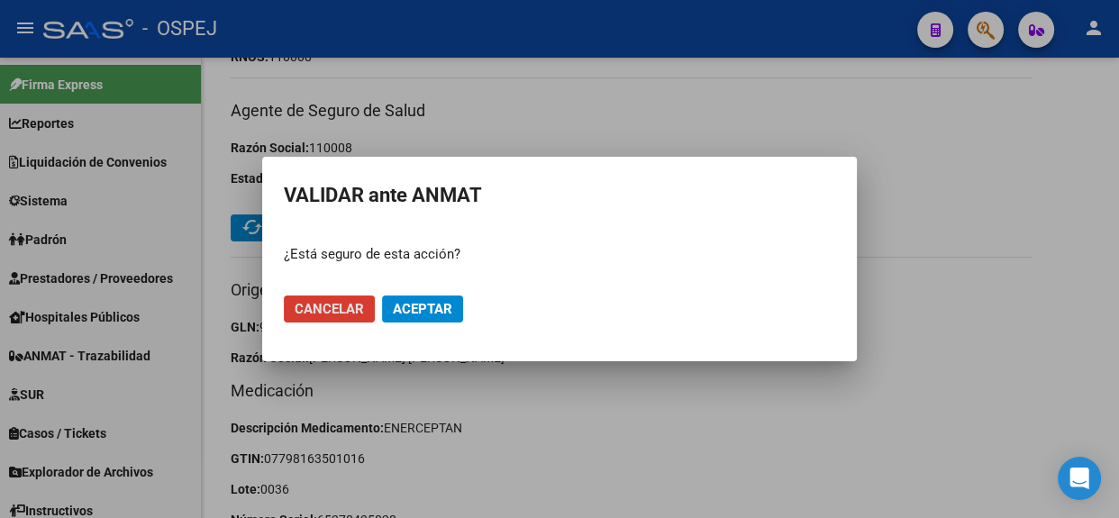
click at [440, 308] on span "Aceptar" at bounding box center [422, 309] width 59 height 16
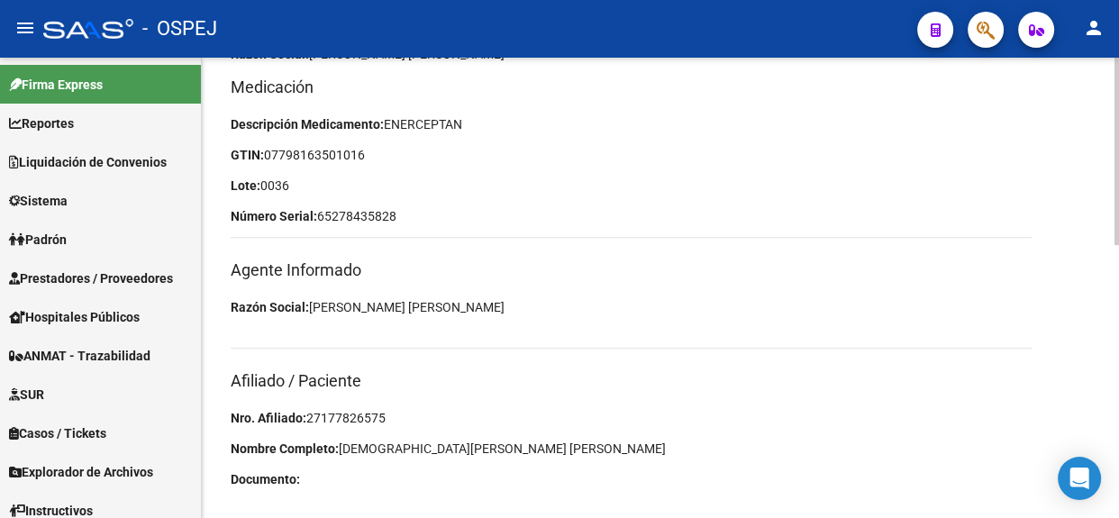
scroll to position [669, 0]
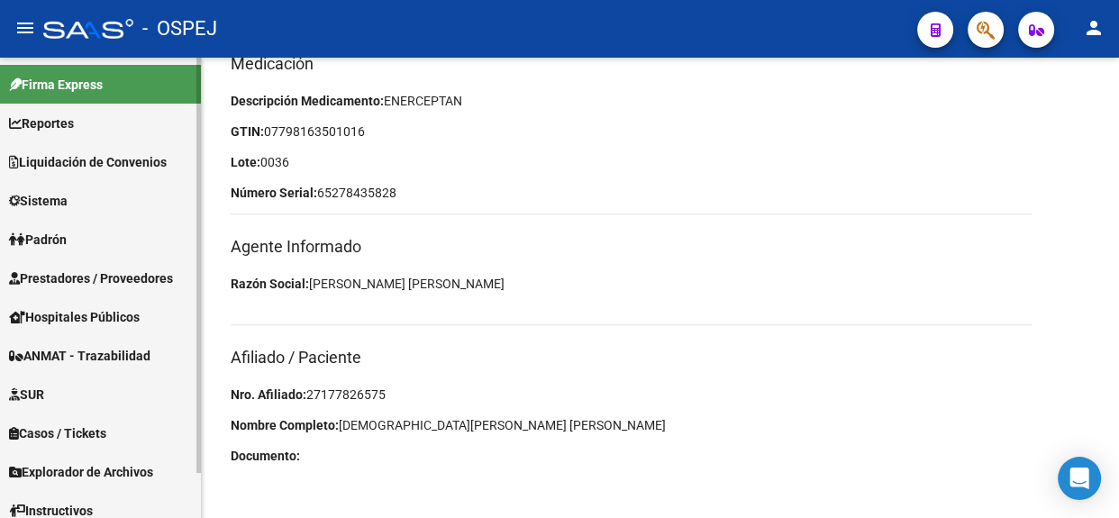
click at [84, 348] on span "ANMAT - Trazabilidad" at bounding box center [79, 356] width 141 height 20
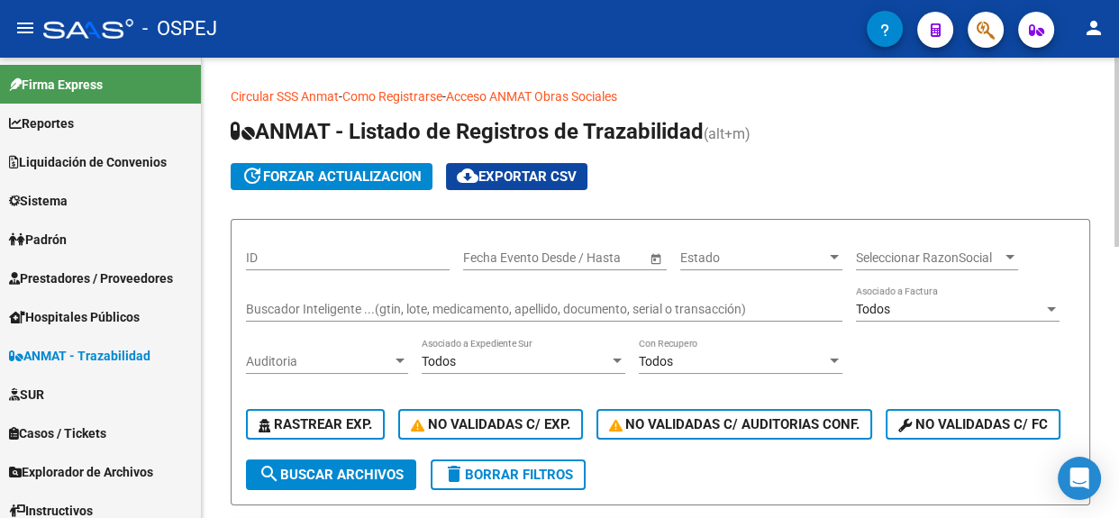
click at [613, 295] on div "Buscador Inteligente ...(gtin, lote, medicamento, apellido, documento, serial o…" at bounding box center [544, 304] width 596 height 36
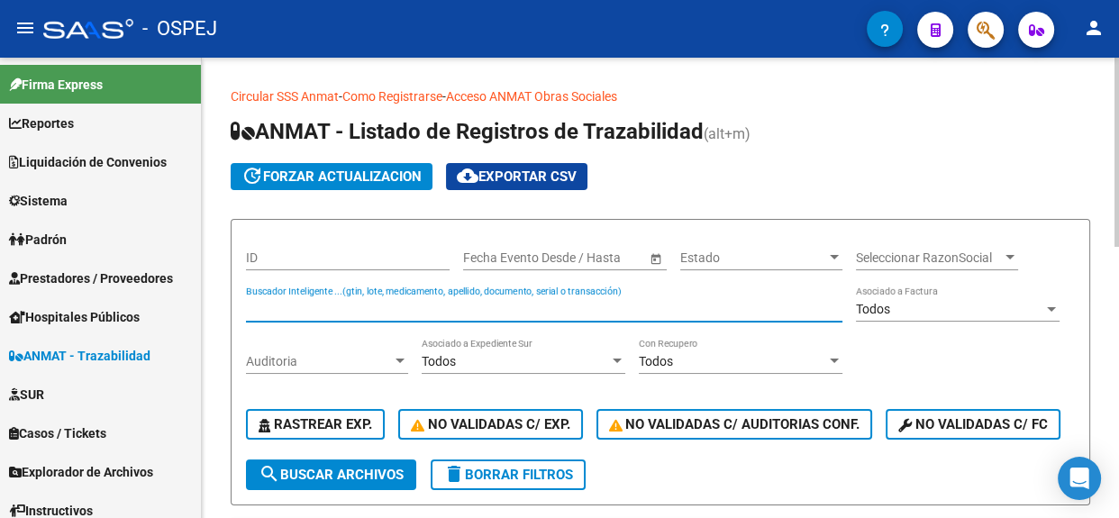
click at [606, 311] on input "Buscador Inteligente ...(gtin, lote, medicamento, apellido, documento, serial o…" at bounding box center [544, 309] width 596 height 15
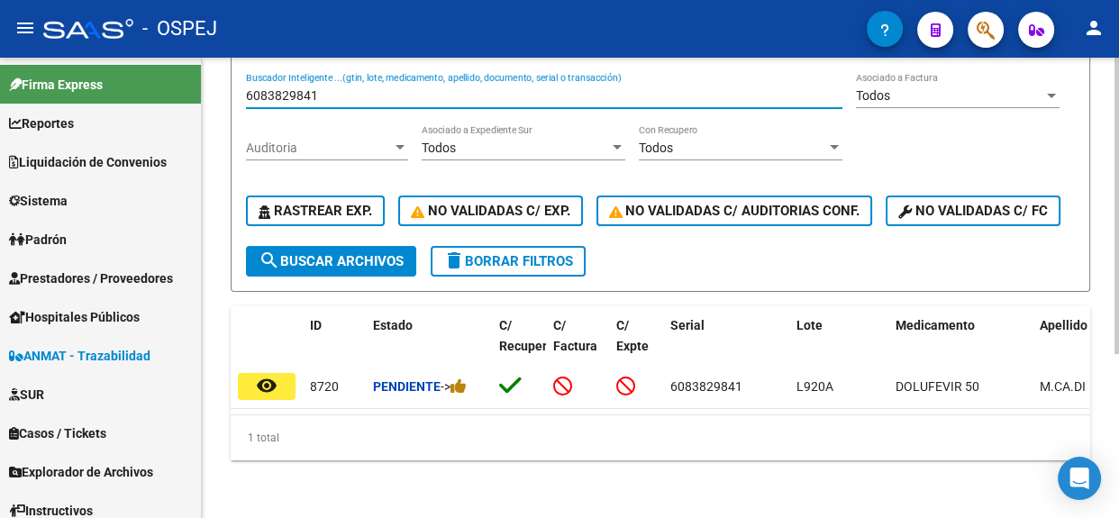
scroll to position [253, 0]
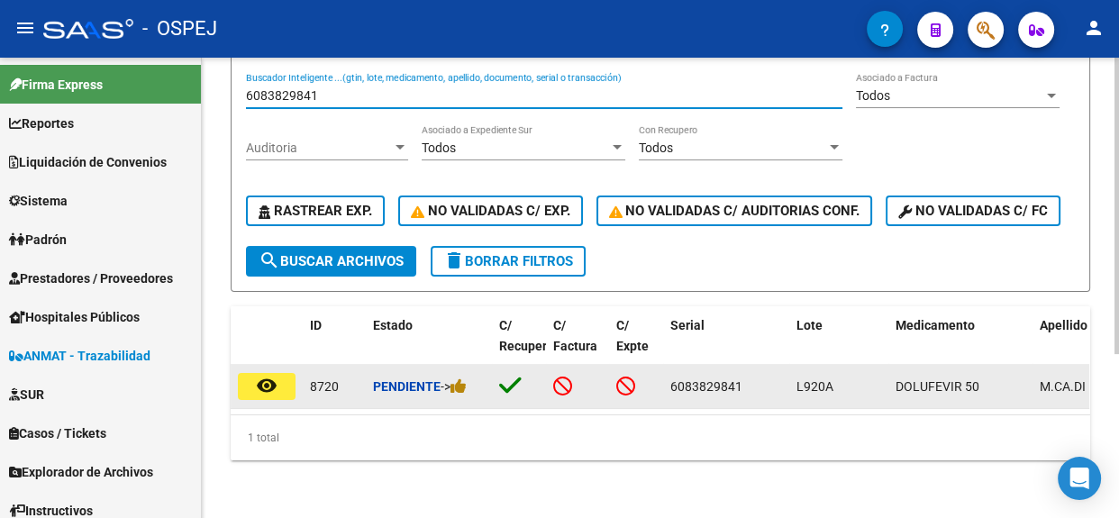
type input "6083829841"
click at [262, 376] on mat-icon "remove_red_eye" at bounding box center [267, 386] width 22 height 22
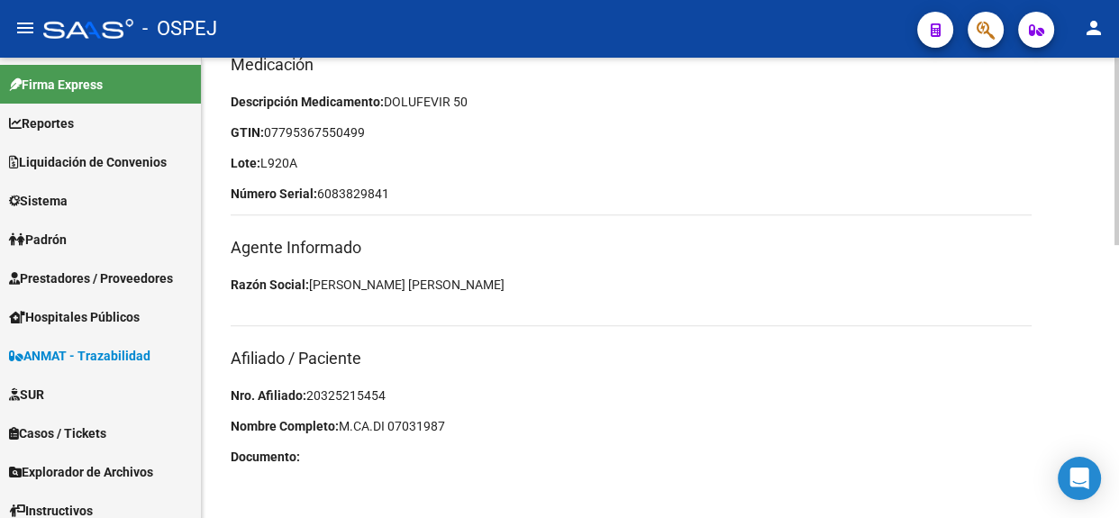
scroll to position [669, 0]
drag, startPoint x: 388, startPoint y: 386, endPoint x: 306, endPoint y: 397, distance: 82.7
click at [306, 397] on p "Nro. Afiliado: 20325215454" at bounding box center [631, 395] width 801 height 20
copy span "20325215454"
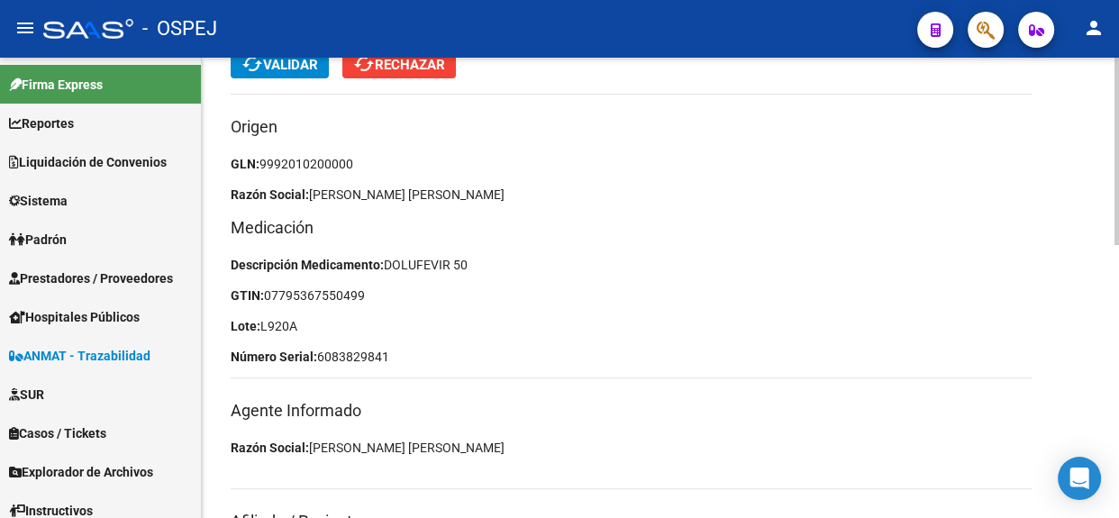
scroll to position [423, 0]
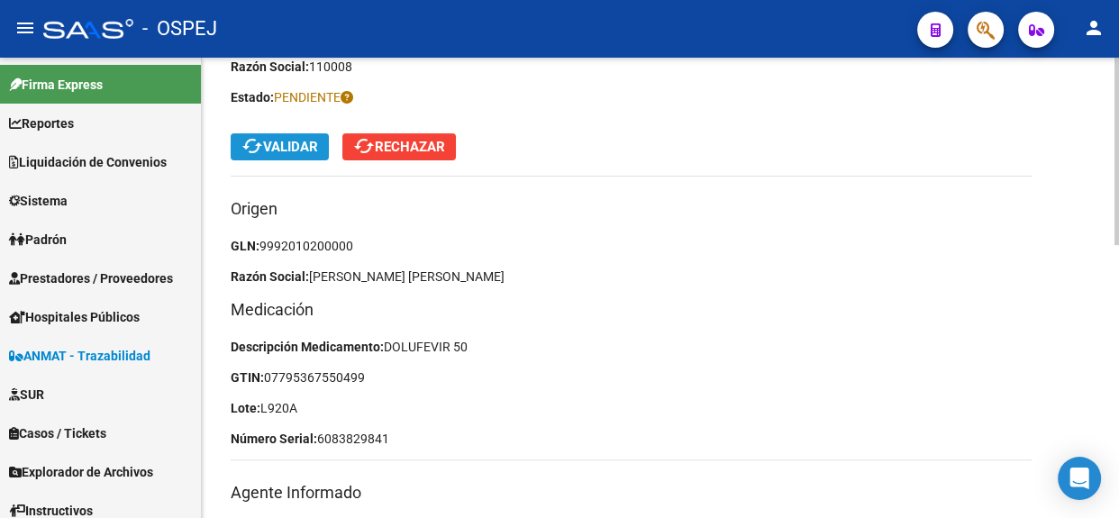
click at [297, 147] on span "cached Validar" at bounding box center [279, 147] width 77 height 16
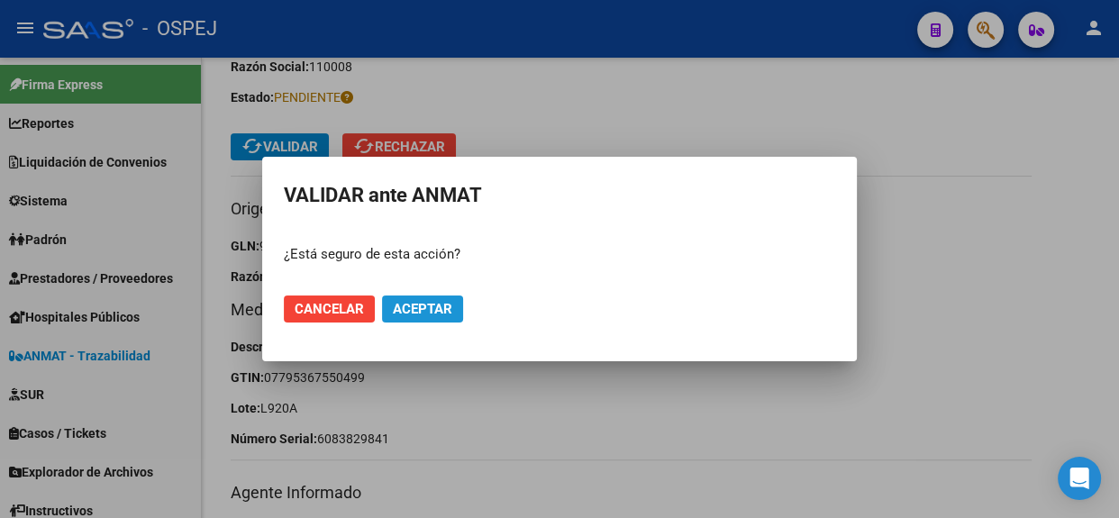
click at [403, 312] on span "Aceptar" at bounding box center [422, 309] width 59 height 16
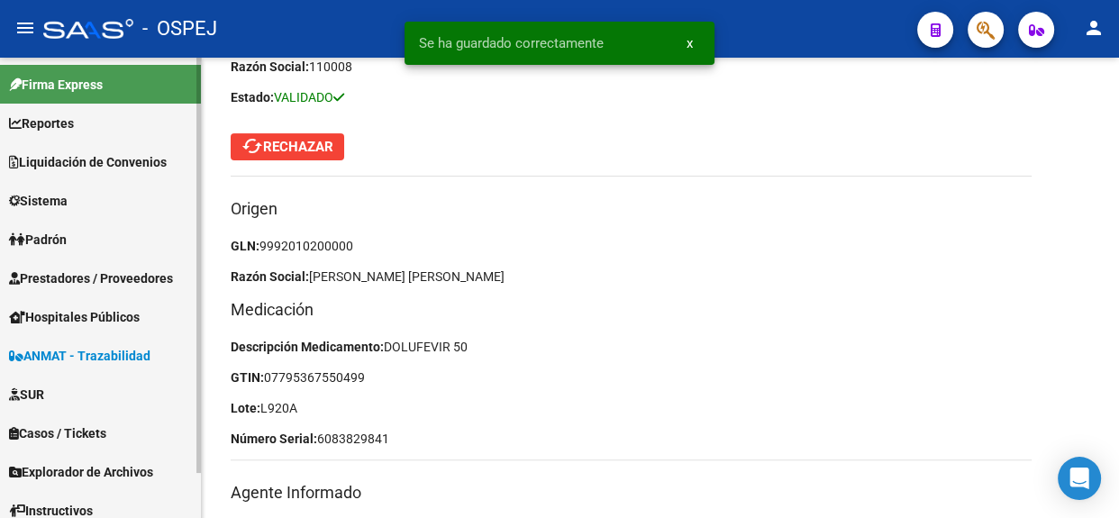
click at [99, 357] on span "ANMAT - Trazabilidad" at bounding box center [79, 356] width 141 height 20
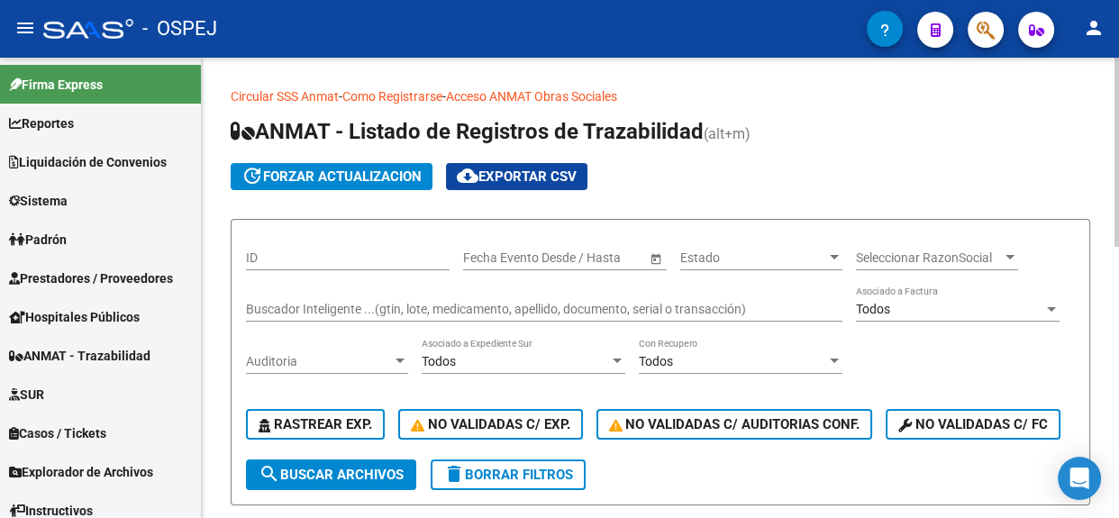
click at [421, 298] on div "Buscador Inteligente ...(gtin, lote, medicamento, apellido, documento, serial o…" at bounding box center [544, 304] width 596 height 36
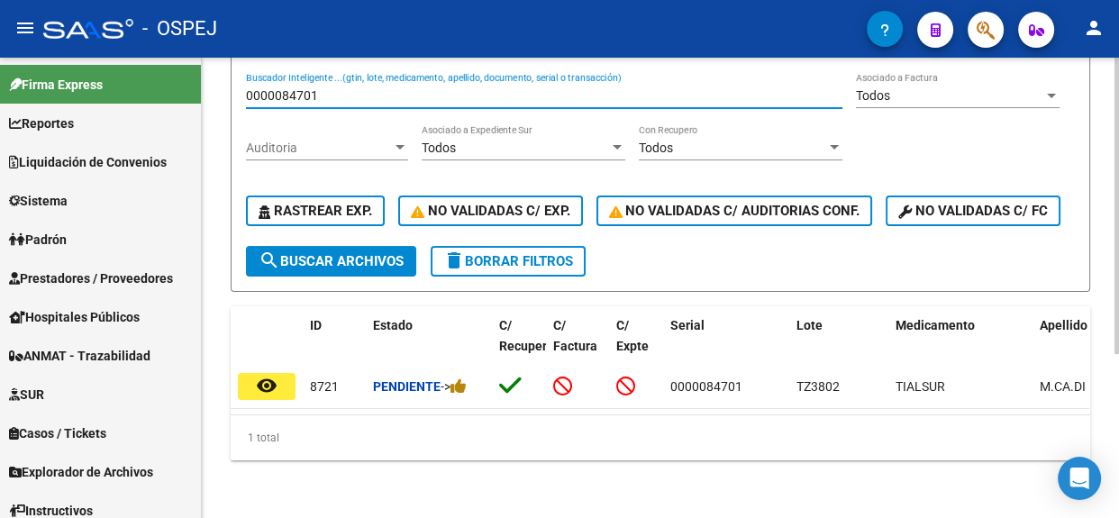
scroll to position [253, 0]
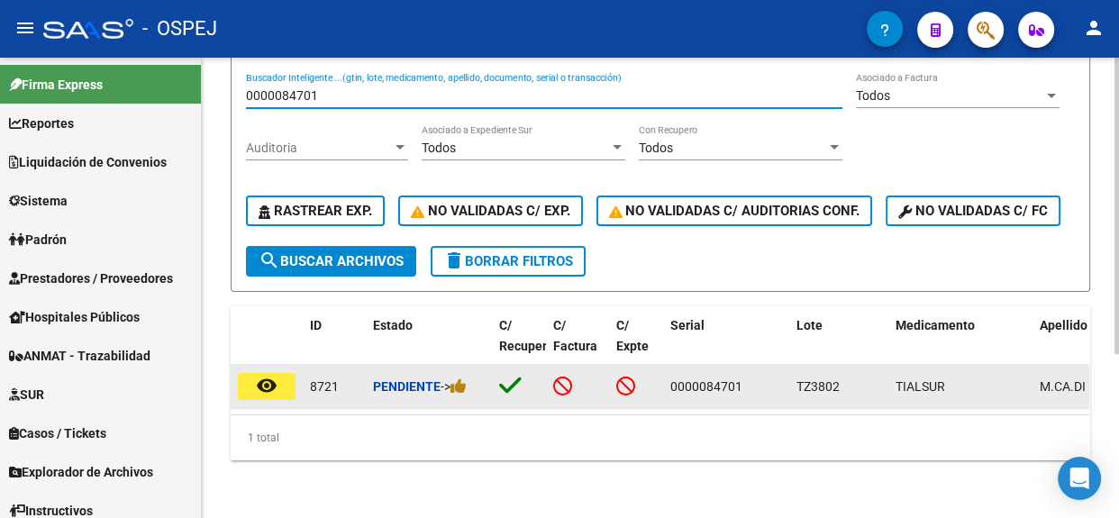
type input "0000084701"
click at [279, 373] on button "remove_red_eye" at bounding box center [267, 386] width 58 height 27
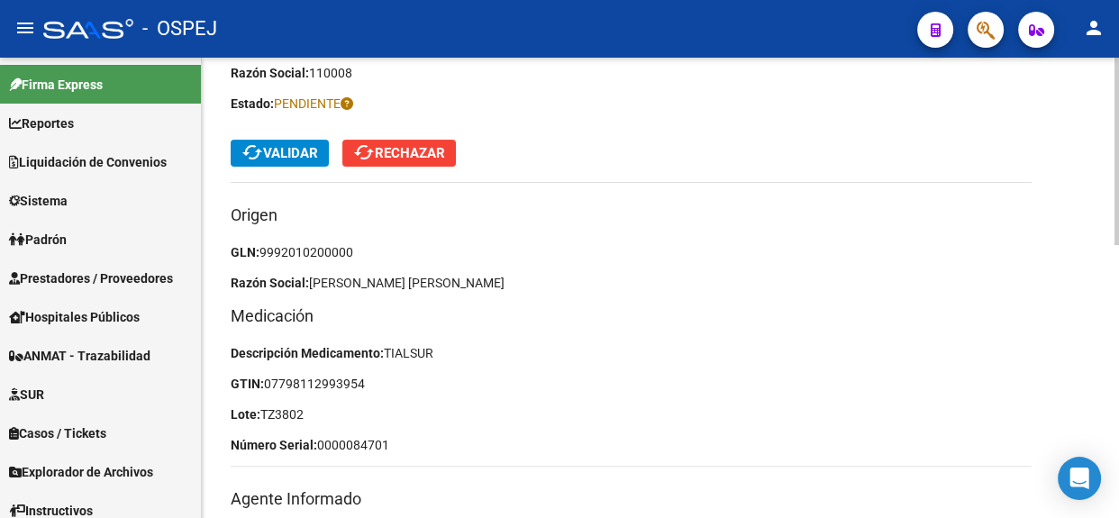
scroll to position [409, 0]
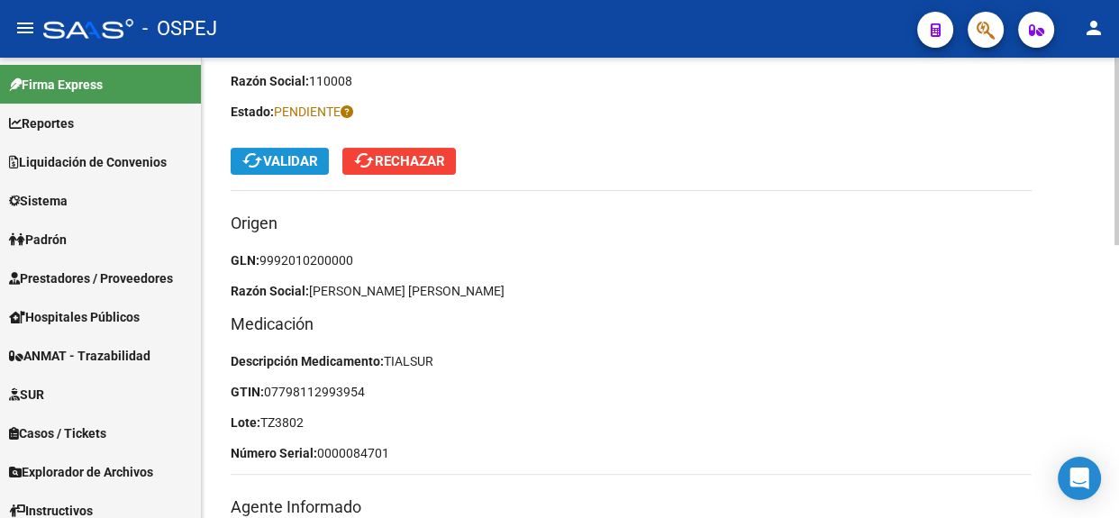
click at [288, 157] on span "cached Validar" at bounding box center [279, 161] width 77 height 16
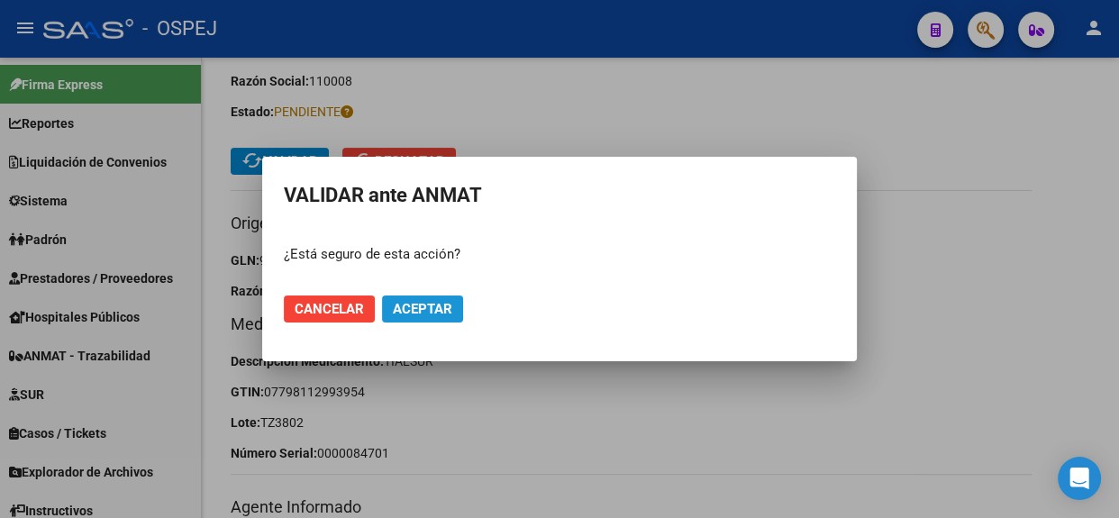
click at [434, 306] on span "Aceptar" at bounding box center [422, 309] width 59 height 16
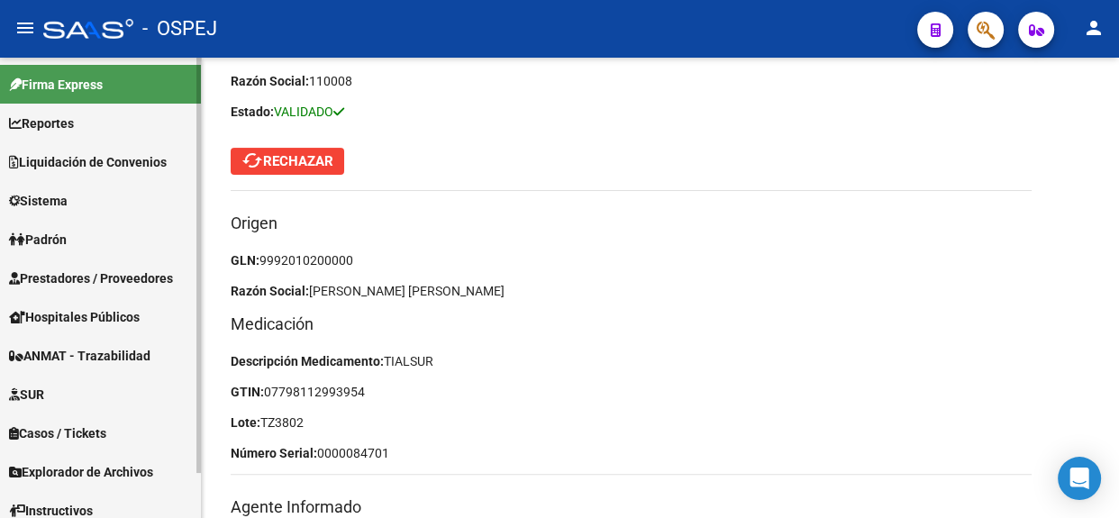
click at [90, 358] on span "ANMAT - Trazabilidad" at bounding box center [79, 356] width 141 height 20
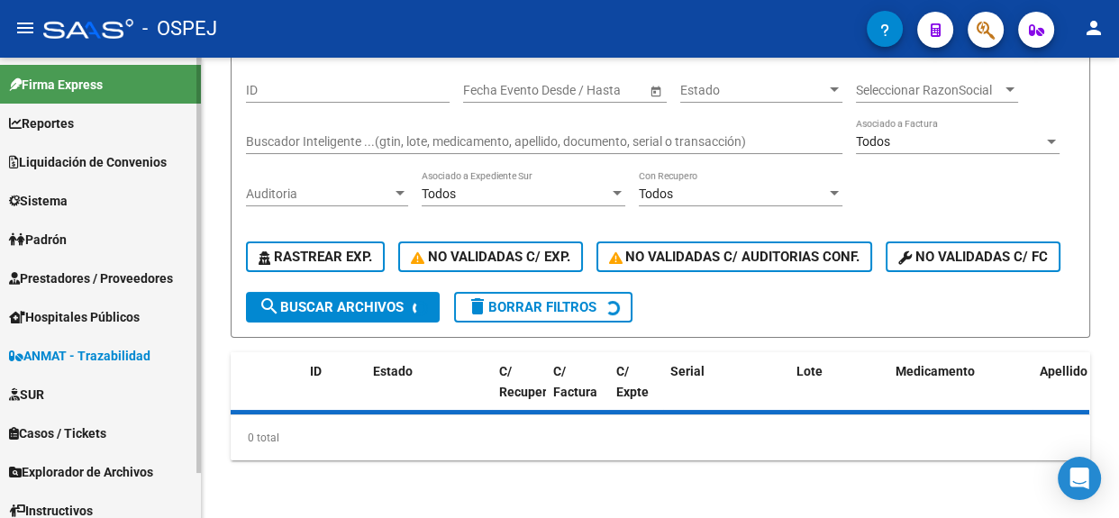
scroll to position [195, 0]
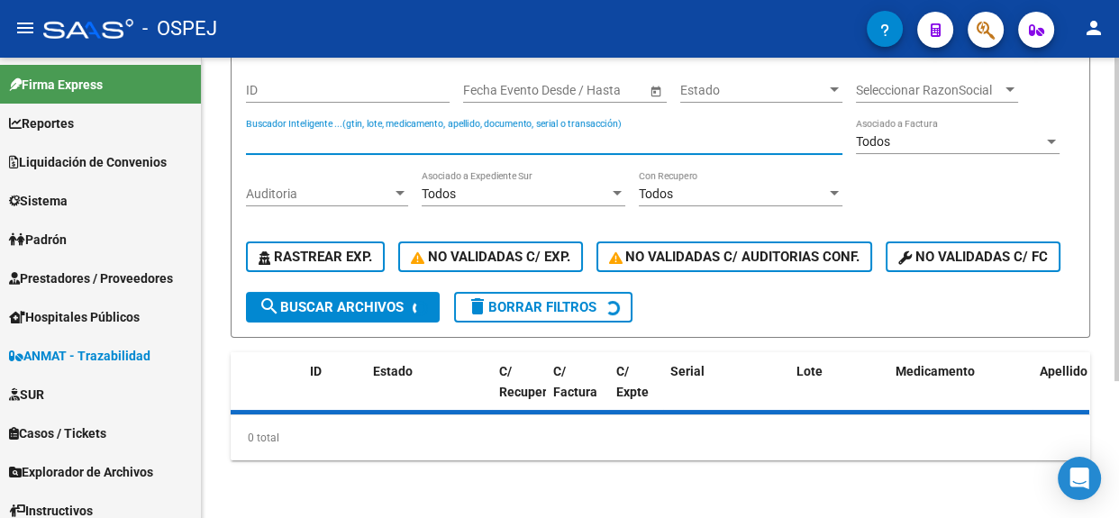
click at [383, 134] on input "Buscador Inteligente ...(gtin, lote, medicamento, apellido, documento, serial o…" at bounding box center [544, 141] width 596 height 15
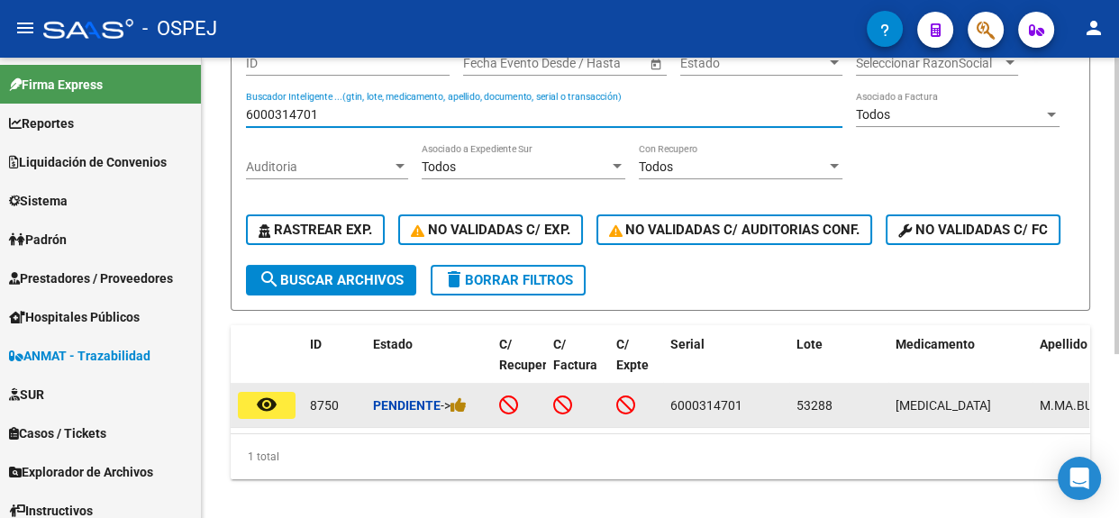
type input "6000314701"
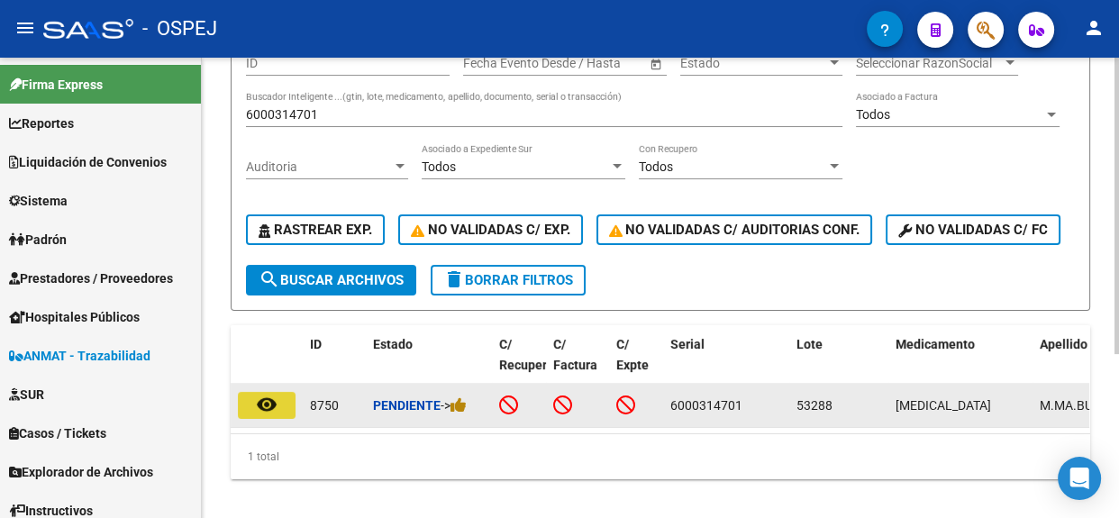
click at [267, 415] on mat-icon "remove_red_eye" at bounding box center [267, 405] width 22 height 22
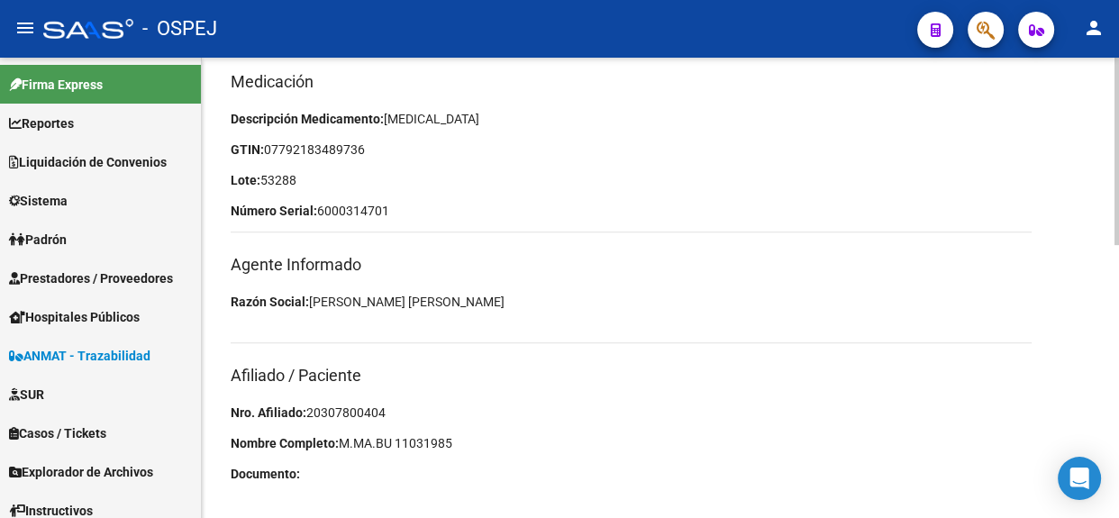
scroll to position [655, 0]
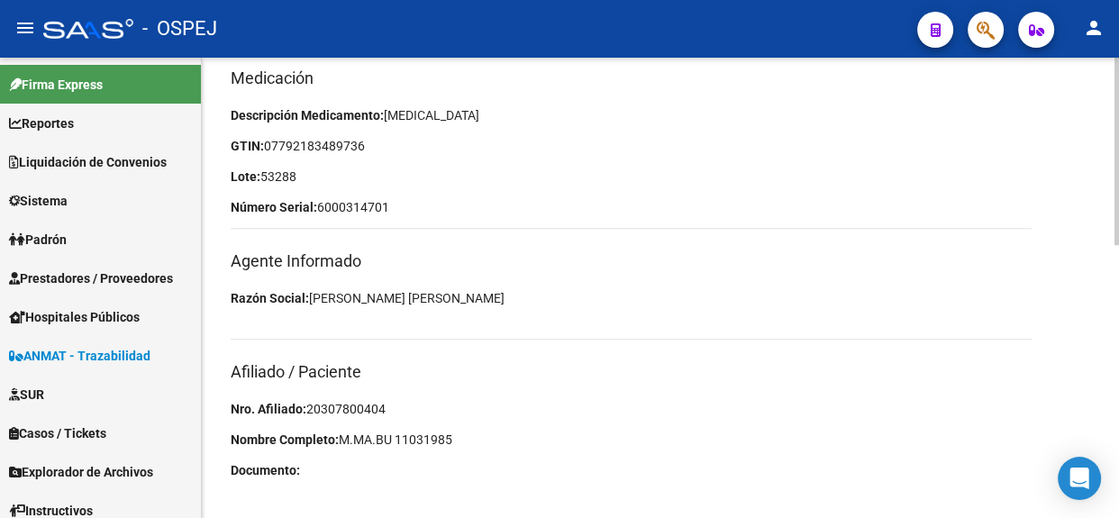
drag, startPoint x: 391, startPoint y: 406, endPoint x: 308, endPoint y: 412, distance: 83.1
click at [308, 412] on p "Nro. Afiliado: 20307800404" at bounding box center [631, 409] width 801 height 20
copy span "20307800404"
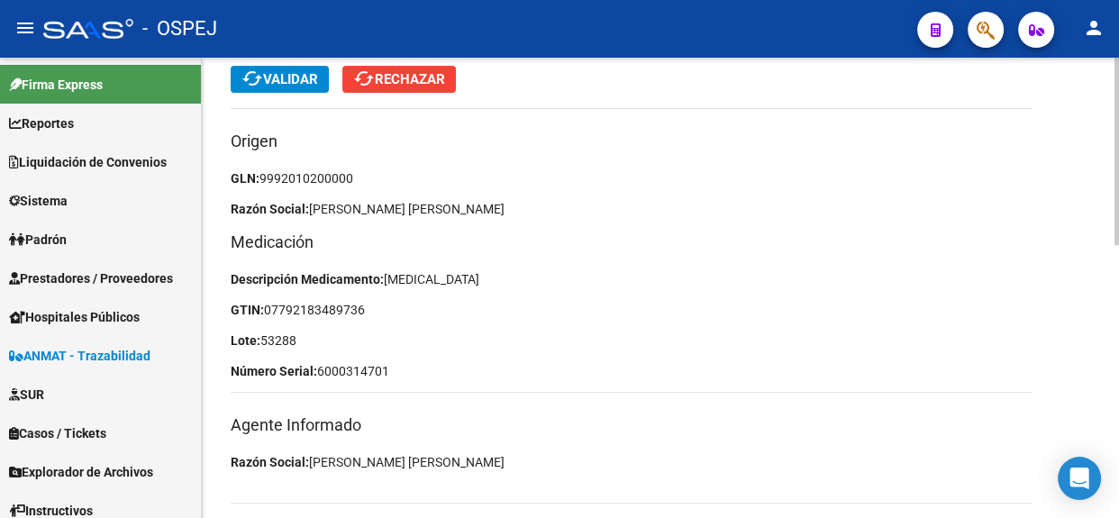
click at [273, 73] on span "cached Validar" at bounding box center [279, 79] width 77 height 16
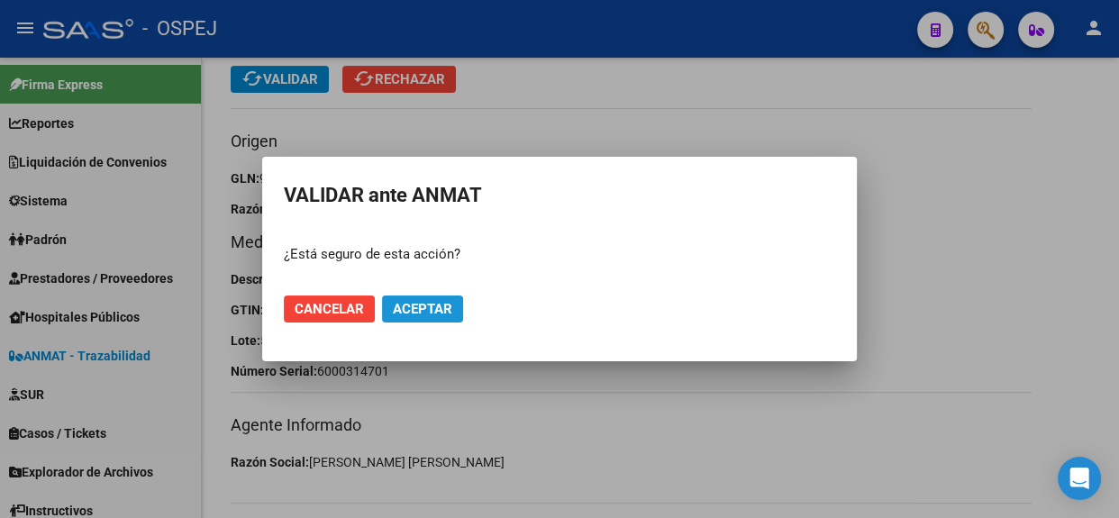
click at [446, 315] on span "Aceptar" at bounding box center [422, 309] width 59 height 16
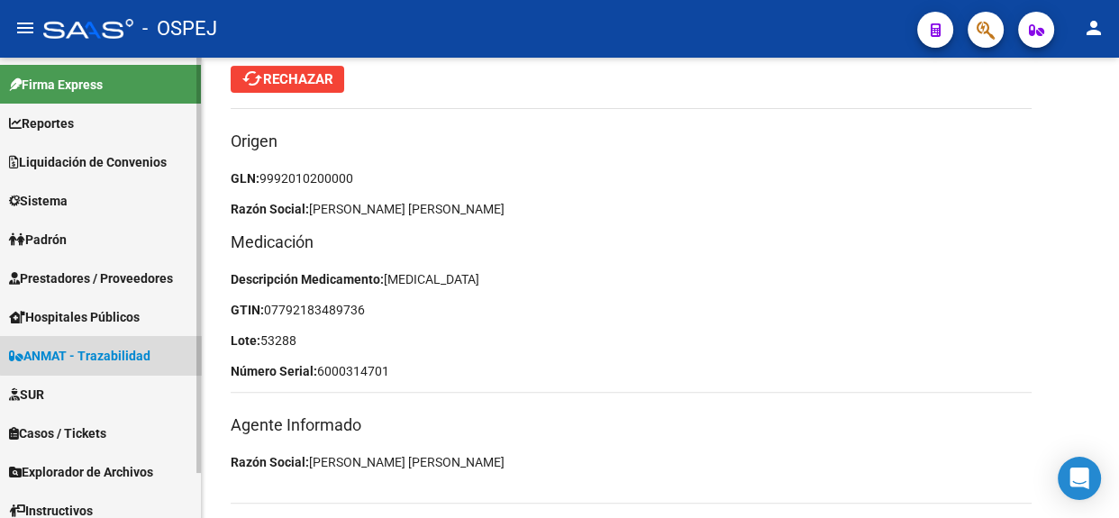
click at [102, 348] on span "ANMAT - Trazabilidad" at bounding box center [79, 356] width 141 height 20
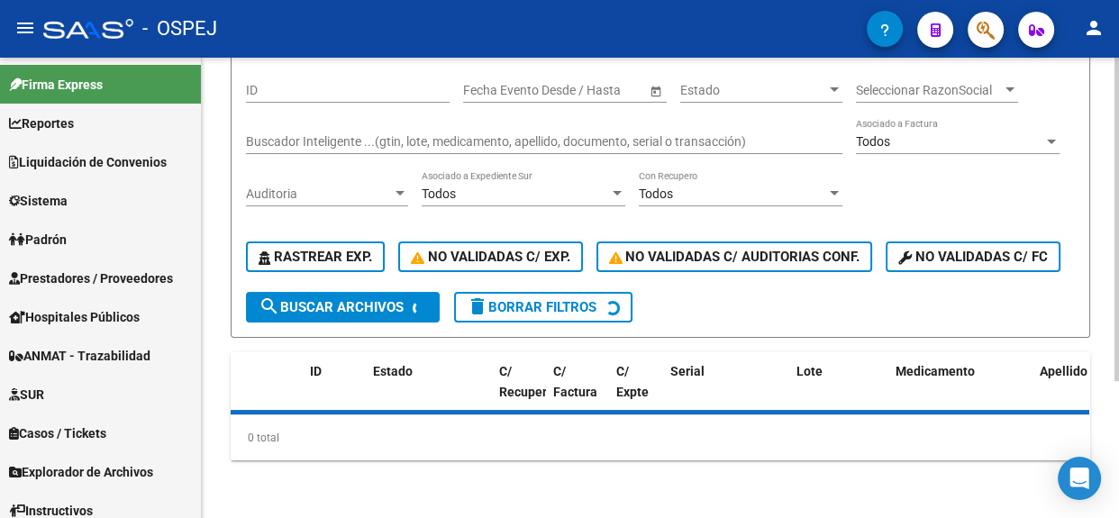
click at [527, 125] on div "Buscador Inteligente ...(gtin, lote, medicamento, apellido, documento, serial o…" at bounding box center [544, 143] width 596 height 51
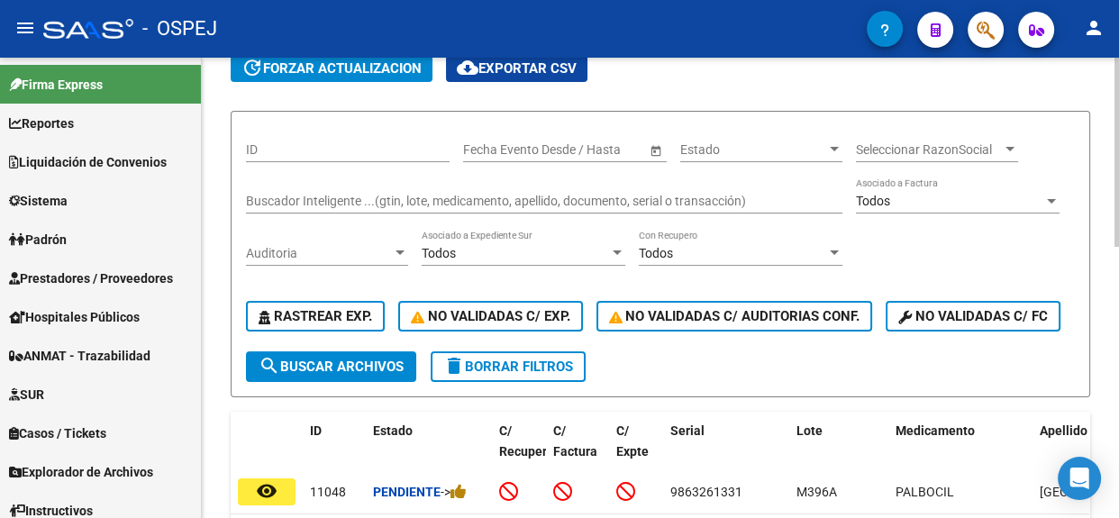
scroll to position [81, 0]
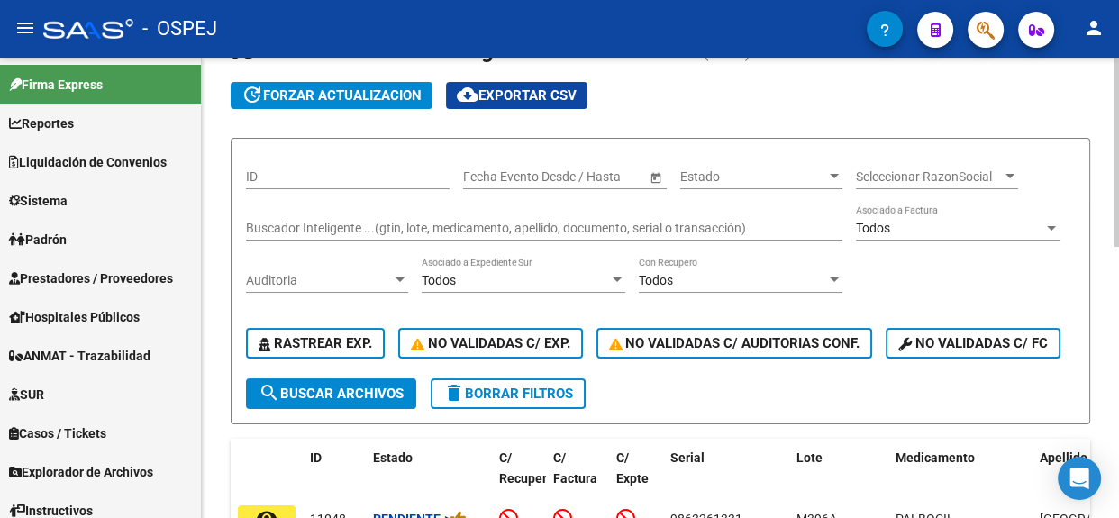
click at [531, 230] on input "Buscador Inteligente ...(gtin, lote, medicamento, apellido, documento, serial o…" at bounding box center [544, 228] width 596 height 15
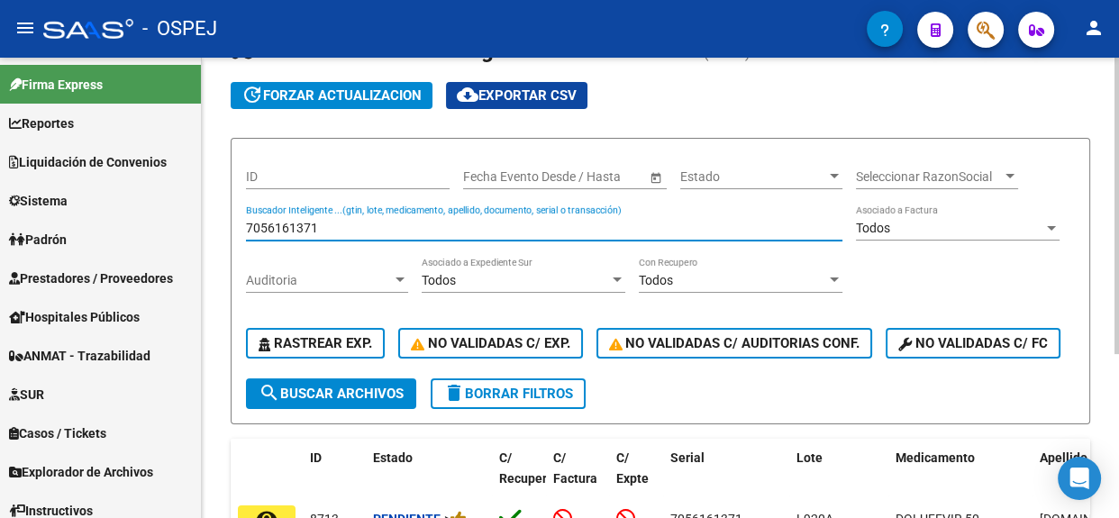
scroll to position [245, 0]
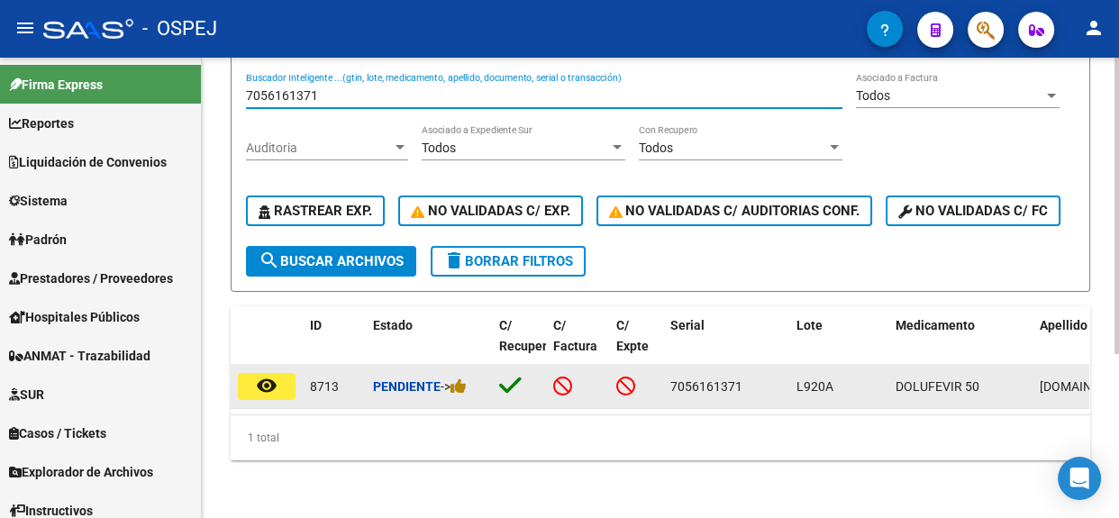
type input "7056161371"
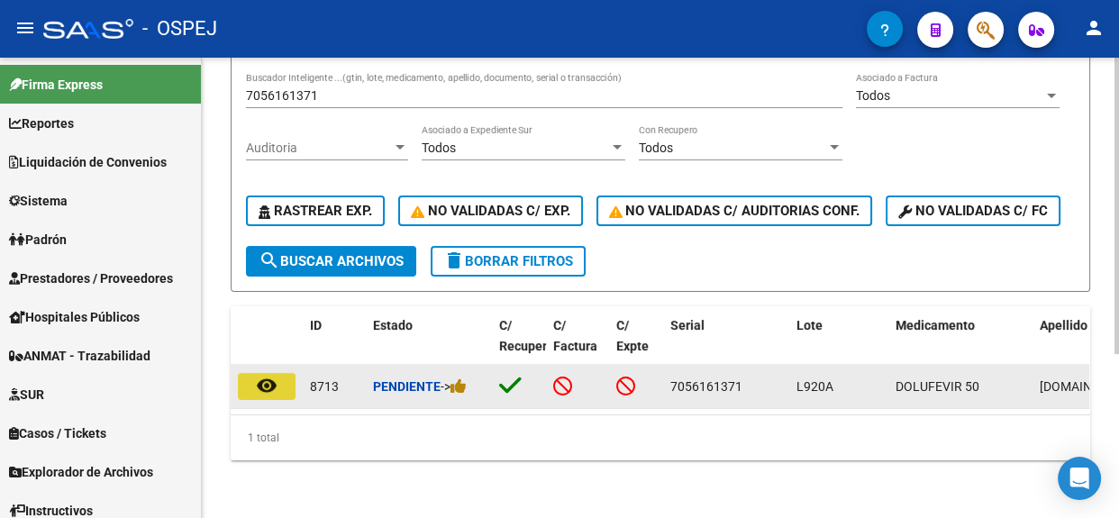
click at [256, 378] on mat-icon "remove_red_eye" at bounding box center [267, 386] width 22 height 22
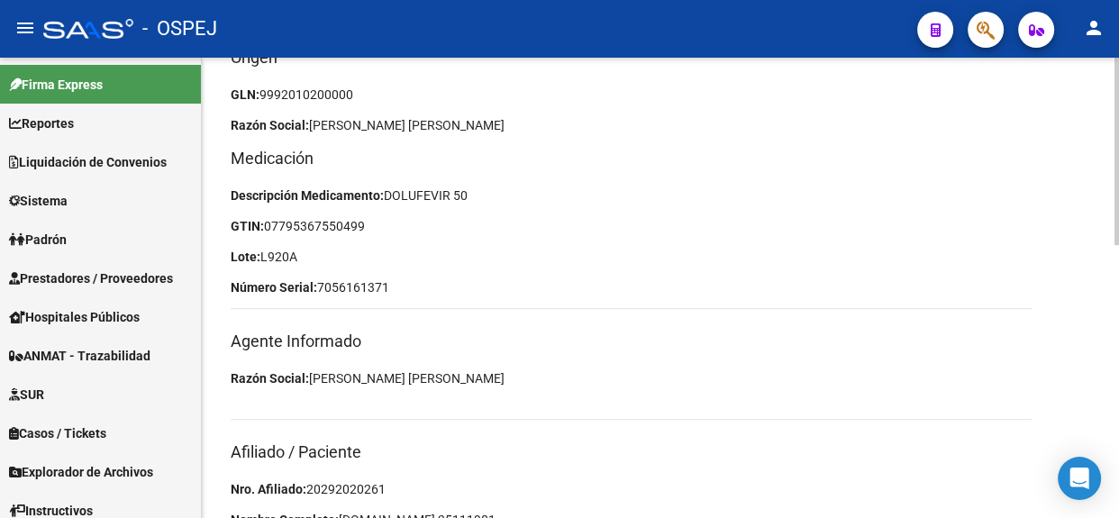
scroll to position [669, 0]
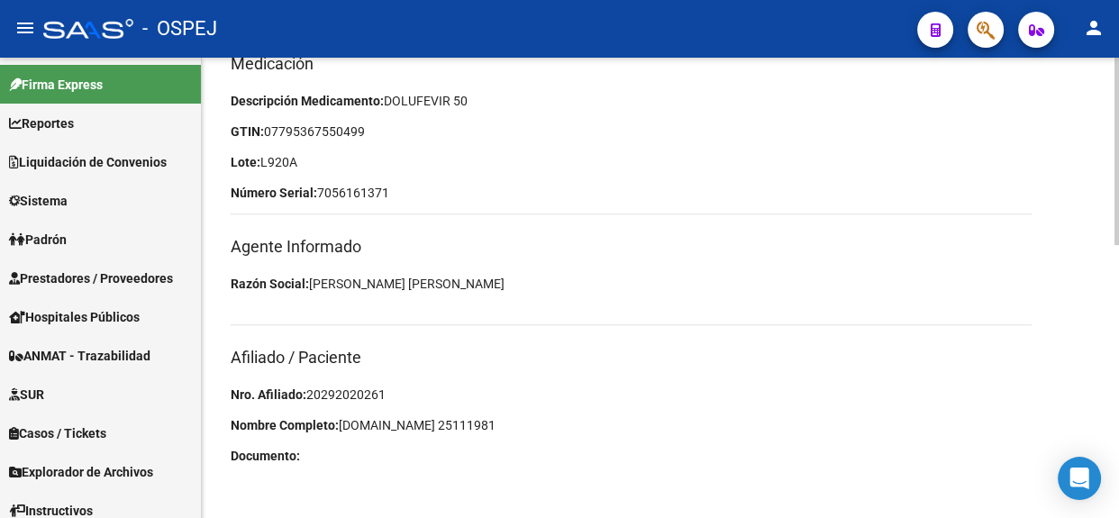
drag, startPoint x: 394, startPoint y: 396, endPoint x: 307, endPoint y: 400, distance: 87.4
click at [307, 400] on p "Nro. Afiliado: 20292020261" at bounding box center [631, 395] width 801 height 20
copy span "20292020261"
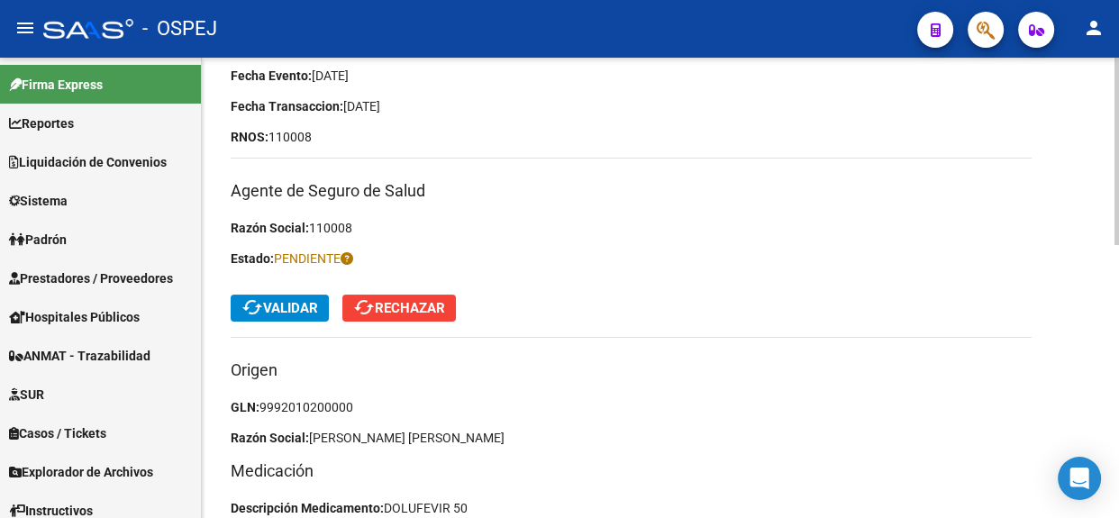
scroll to position [260, 0]
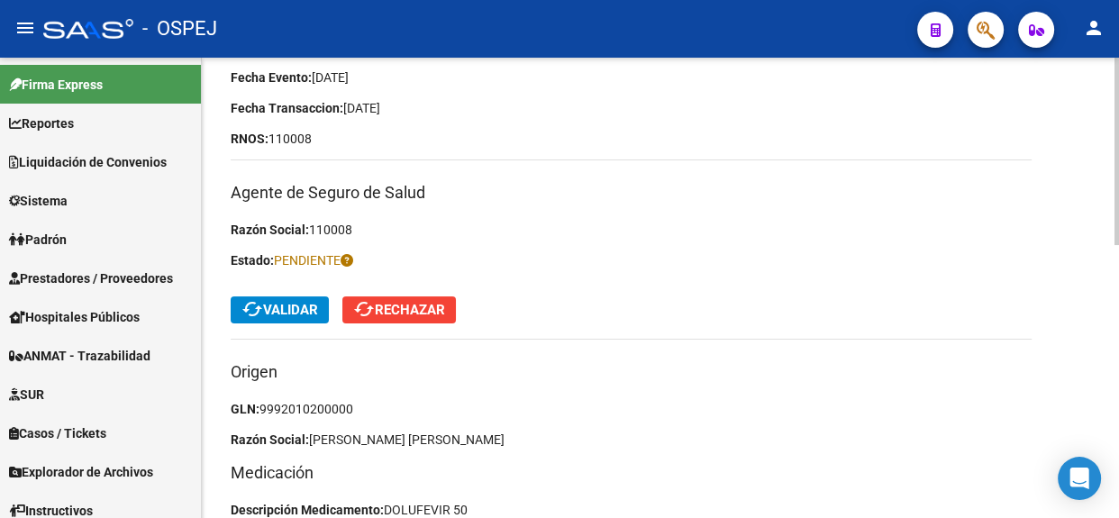
click at [298, 297] on button "cached Validar" at bounding box center [280, 309] width 98 height 27
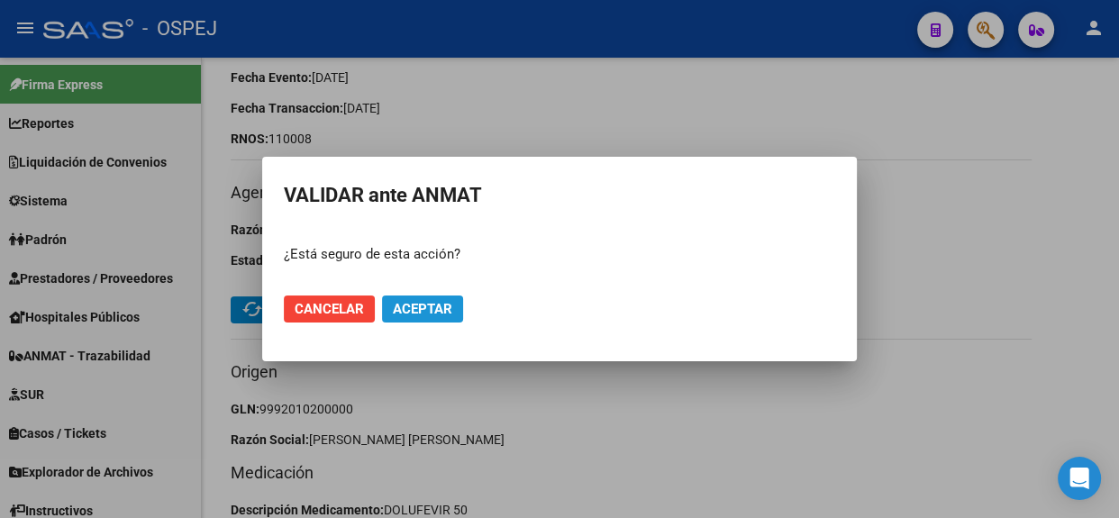
click at [420, 314] on span "Aceptar" at bounding box center [422, 309] width 59 height 16
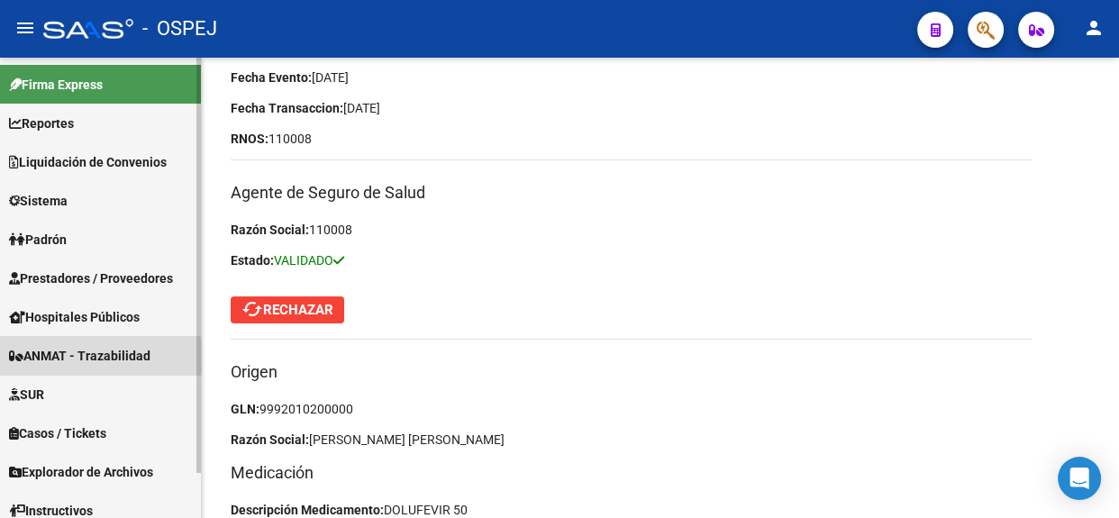
click at [85, 357] on span "ANMAT - Trazabilidad" at bounding box center [79, 356] width 141 height 20
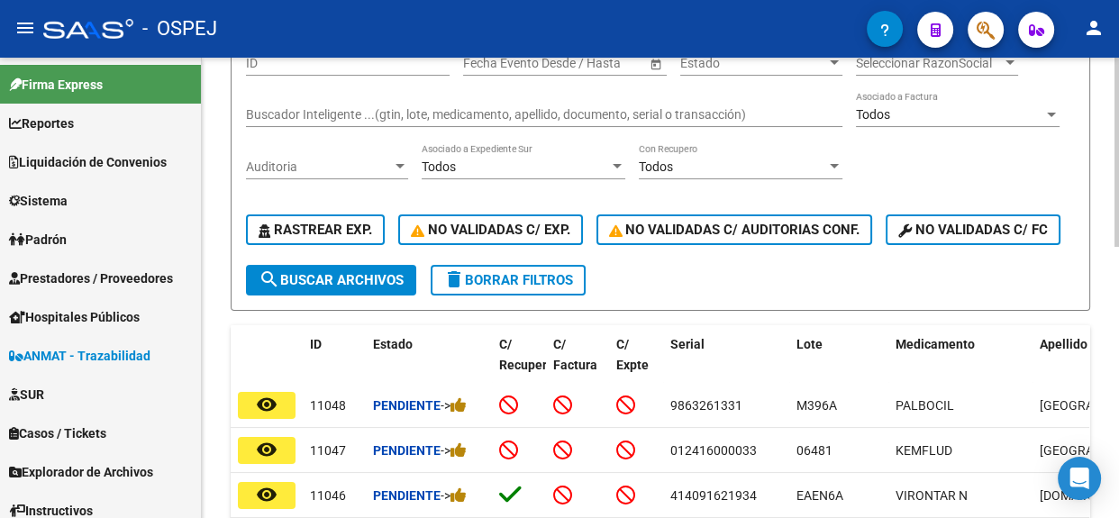
scroll to position [260, 0]
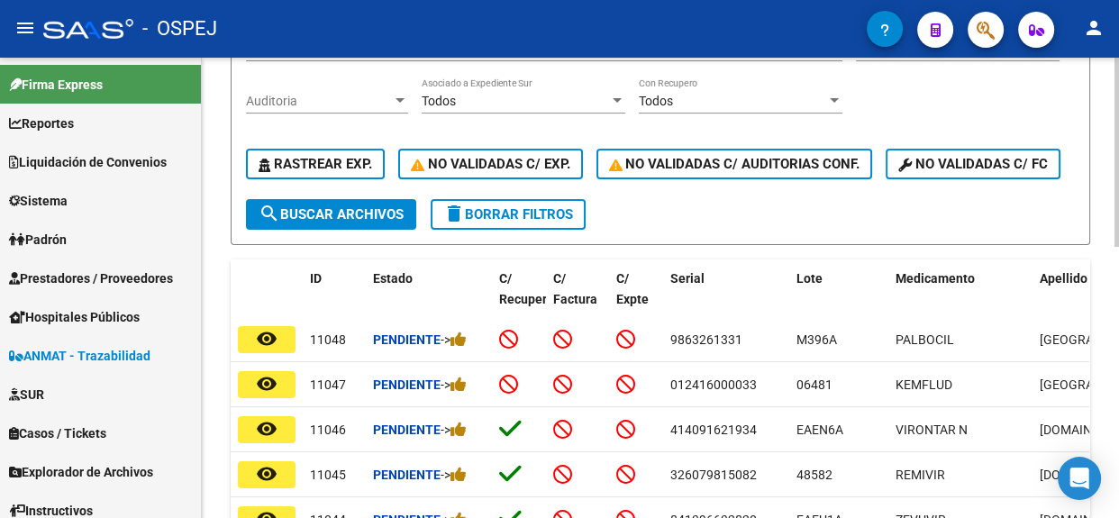
click at [383, 111] on div "Auditoria Auditoria" at bounding box center [327, 102] width 162 height 51
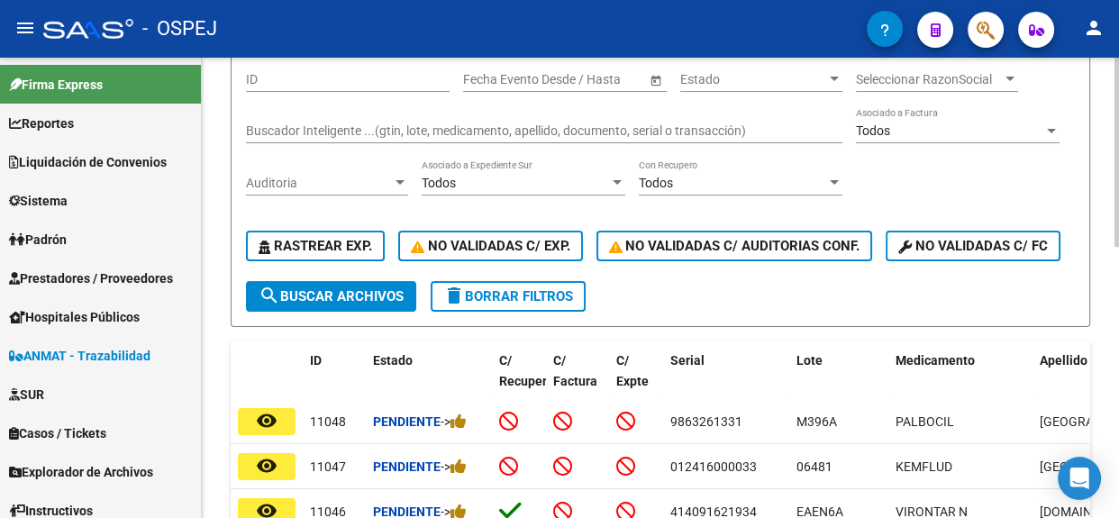
scroll to position [14, 0]
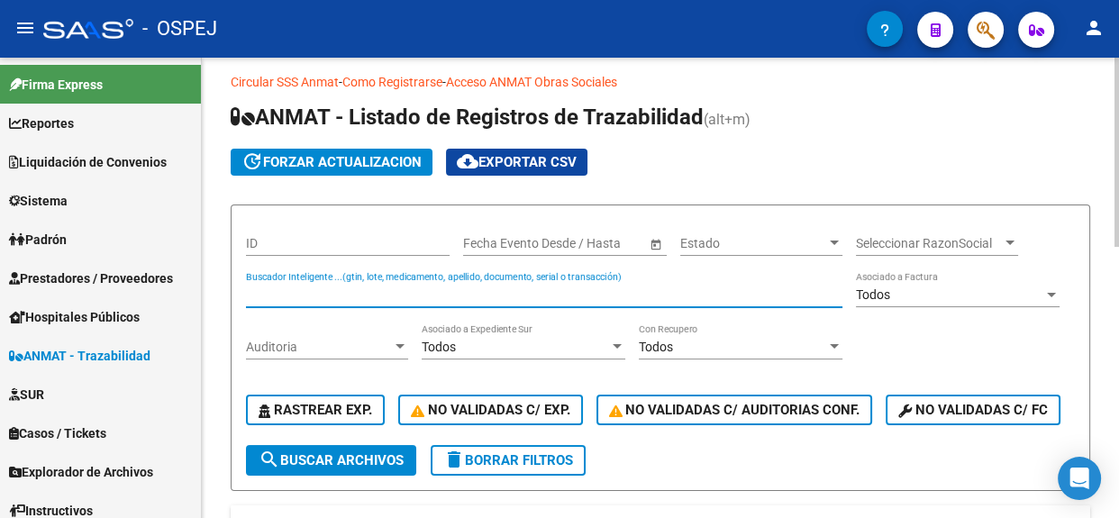
click at [322, 298] on input "Buscador Inteligente ...(gtin, lote, medicamento, apellido, documento, serial o…" at bounding box center [544, 294] width 596 height 15
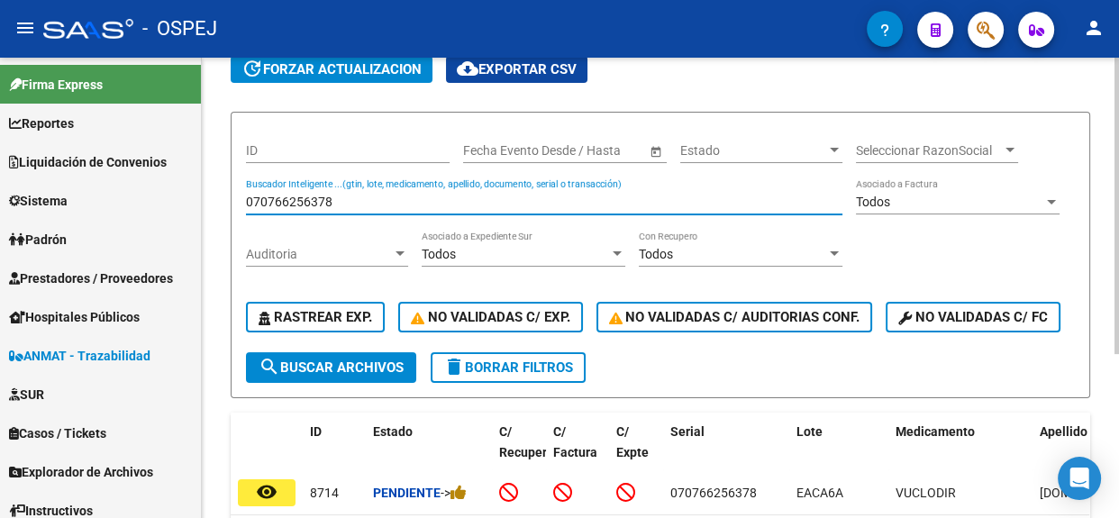
scroll to position [178, 0]
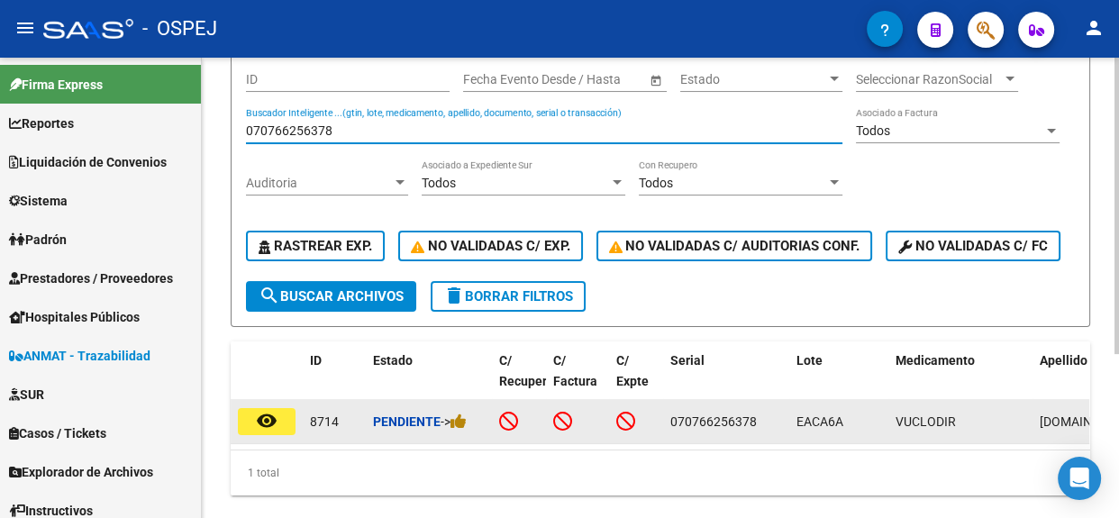
type input "070766256378"
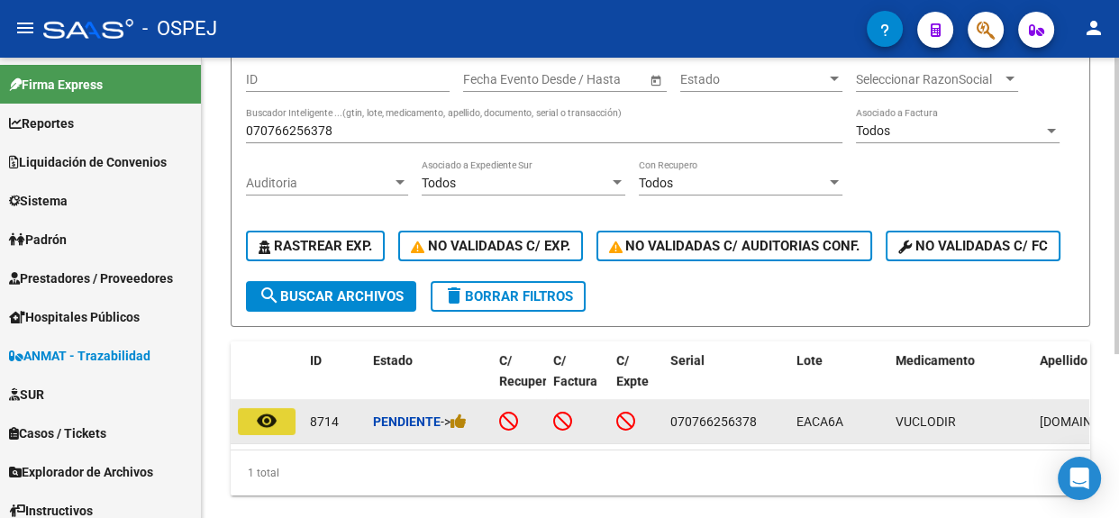
click at [288, 435] on button "remove_red_eye" at bounding box center [267, 421] width 58 height 27
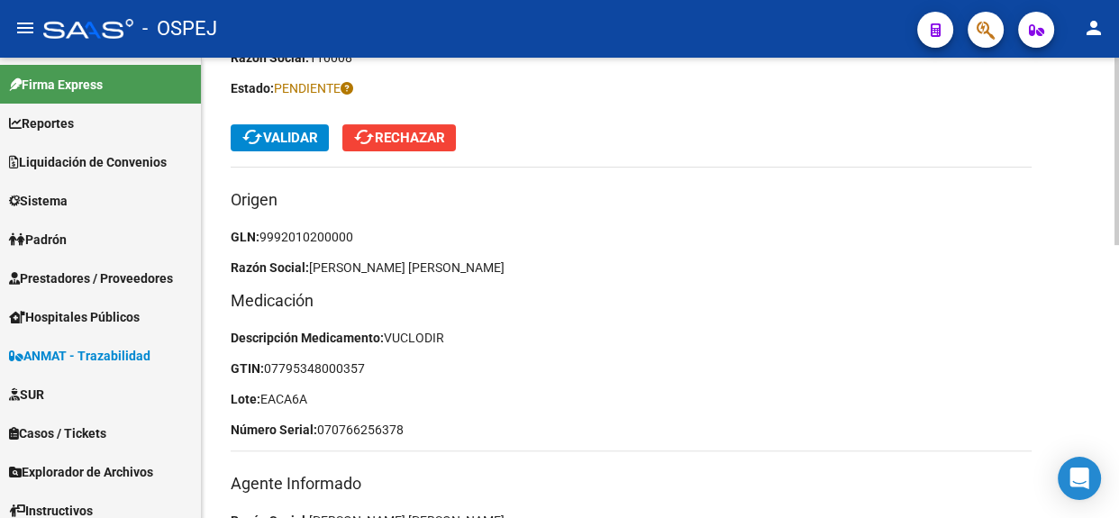
scroll to position [423, 0]
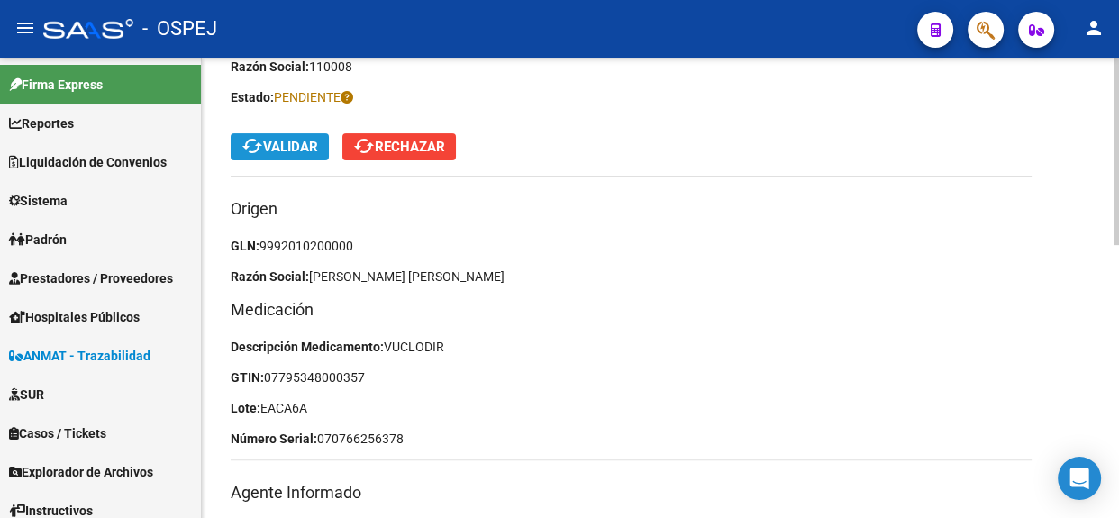
click at [267, 133] on button "cached Validar" at bounding box center [280, 146] width 98 height 27
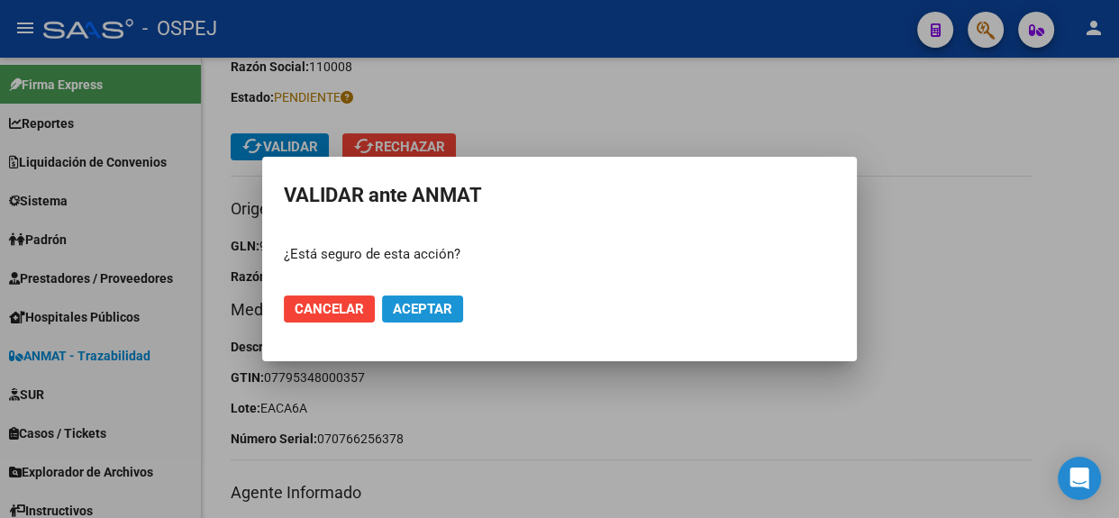
click at [449, 301] on span "Aceptar" at bounding box center [422, 309] width 59 height 16
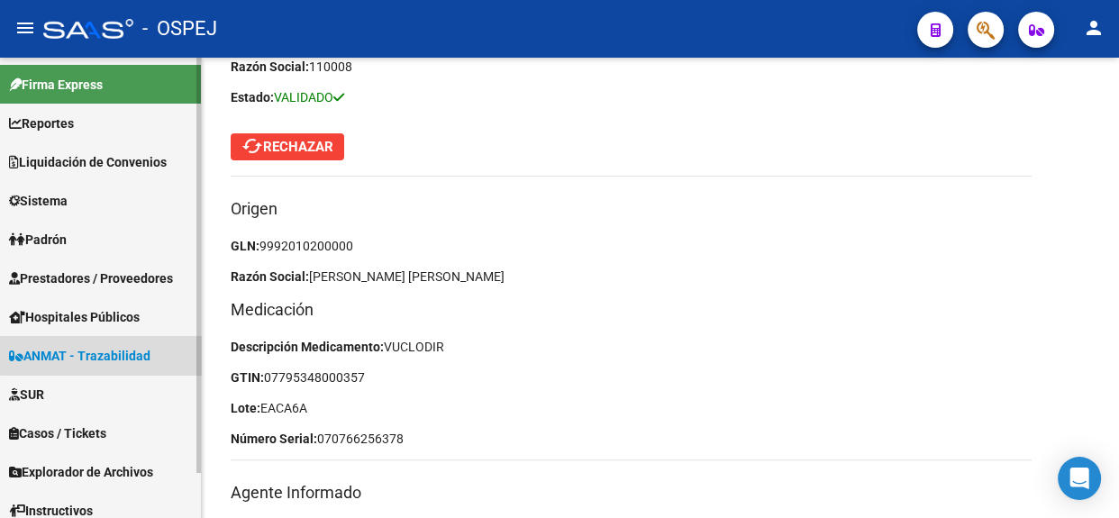
click at [107, 346] on span "ANMAT - Trazabilidad" at bounding box center [79, 356] width 141 height 20
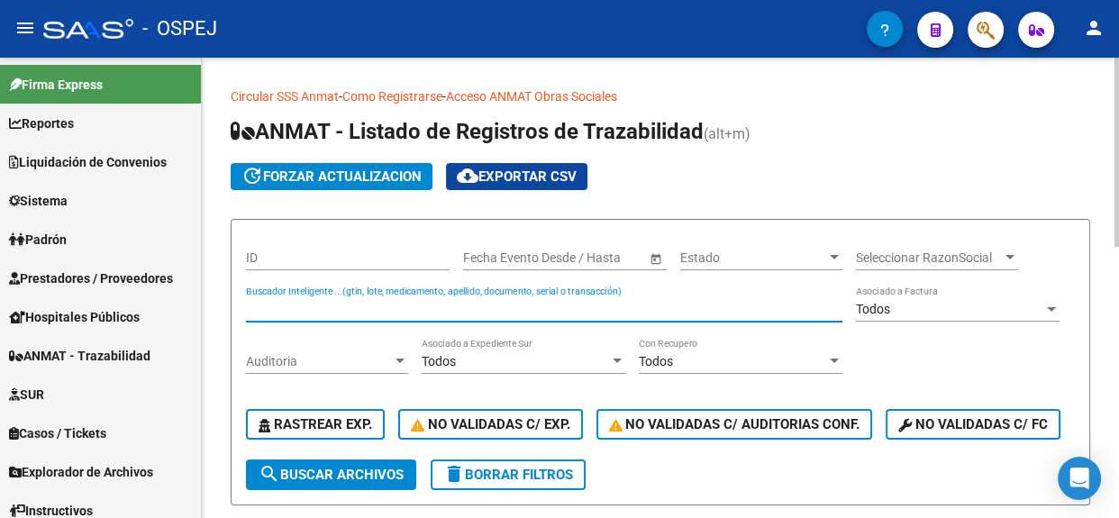
click at [398, 313] on input "Buscador Inteligente ...(gtin, lote, medicamento, apellido, documento, serial o…" at bounding box center [544, 309] width 596 height 15
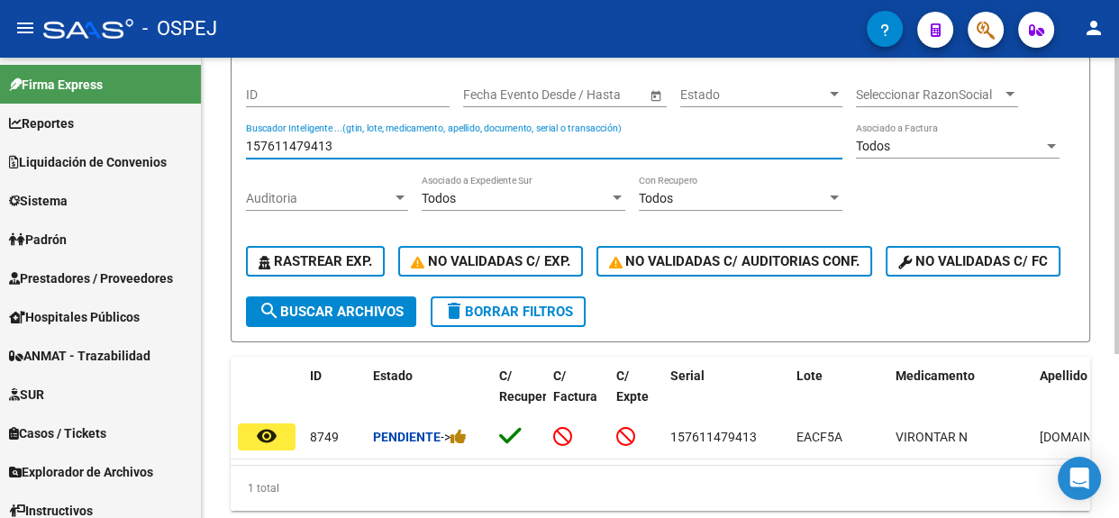
scroll to position [253, 0]
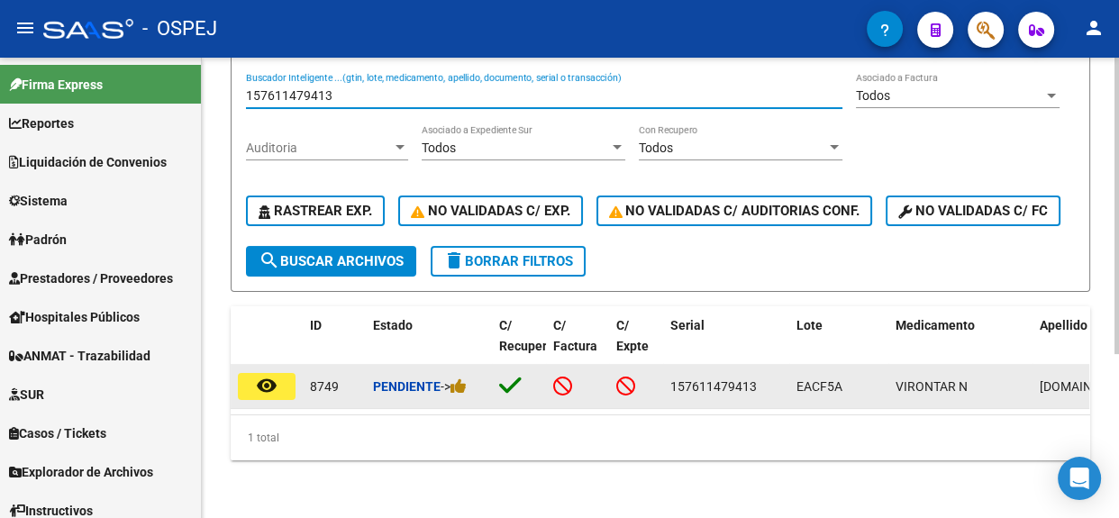
type input "157611479413"
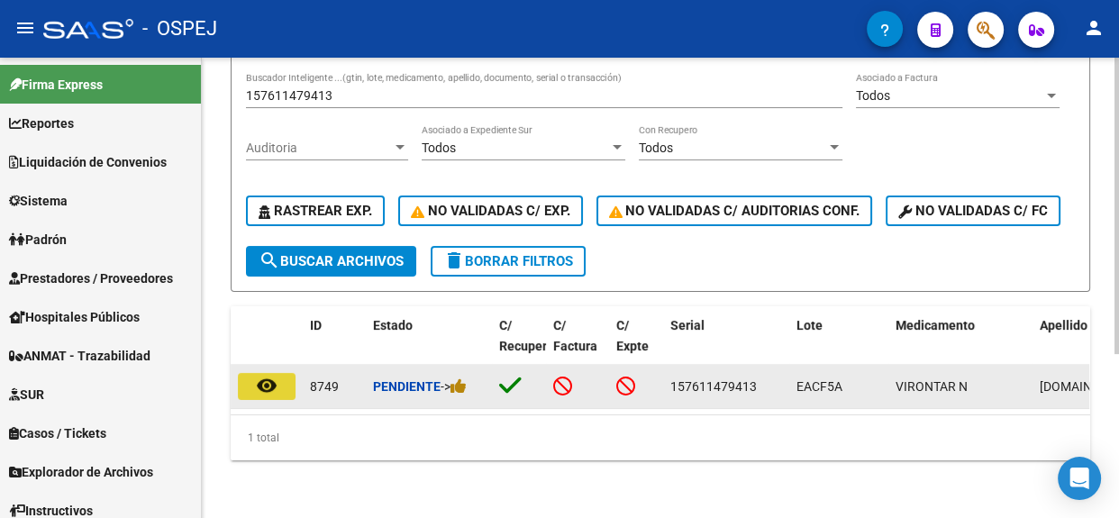
click at [282, 378] on button "remove_red_eye" at bounding box center [267, 386] width 58 height 27
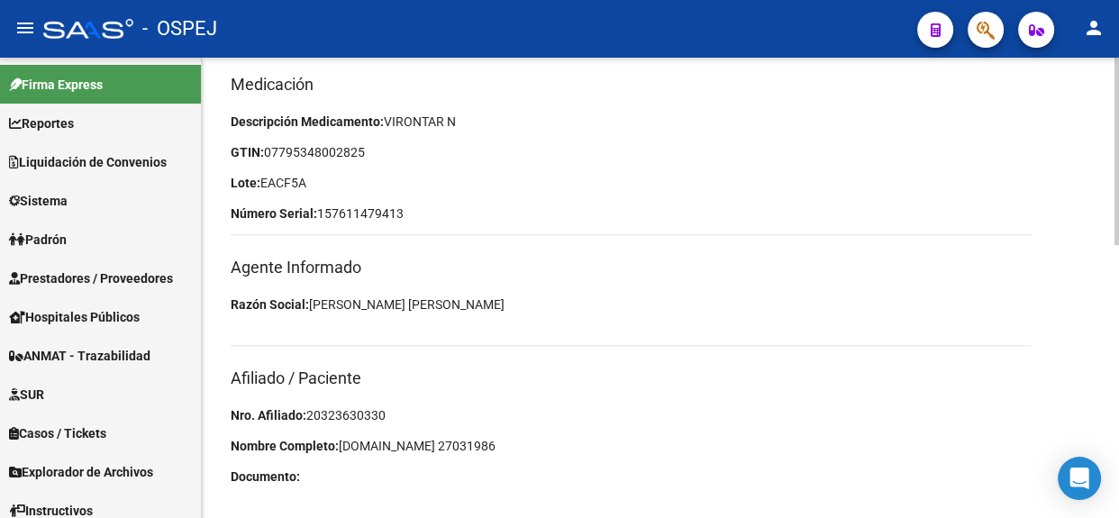
scroll to position [655, 0]
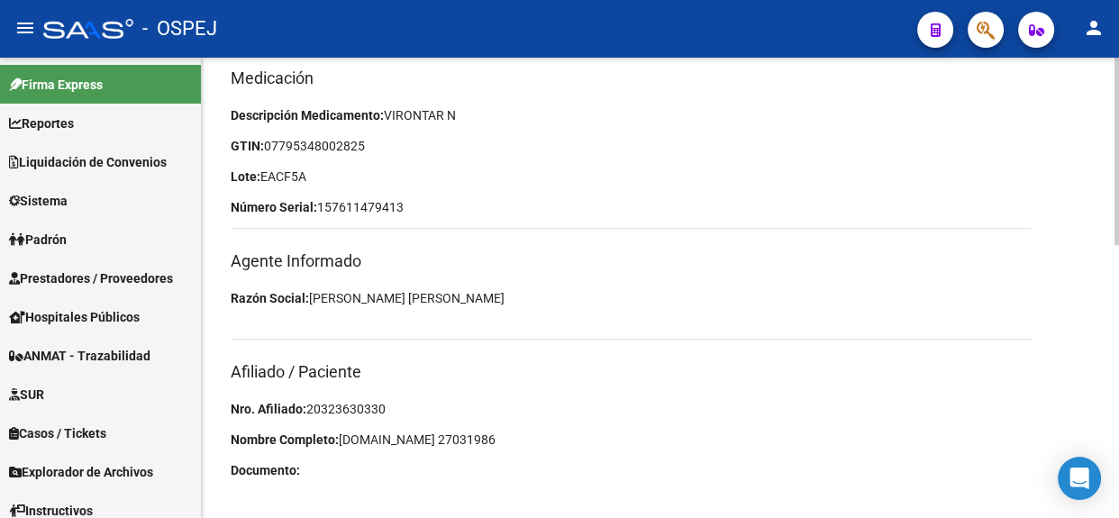
drag, startPoint x: 383, startPoint y: 409, endPoint x: 307, endPoint y: 409, distance: 75.7
click at [307, 409] on span "20323630330" at bounding box center [345, 409] width 79 height 14
copy span "20323630330"
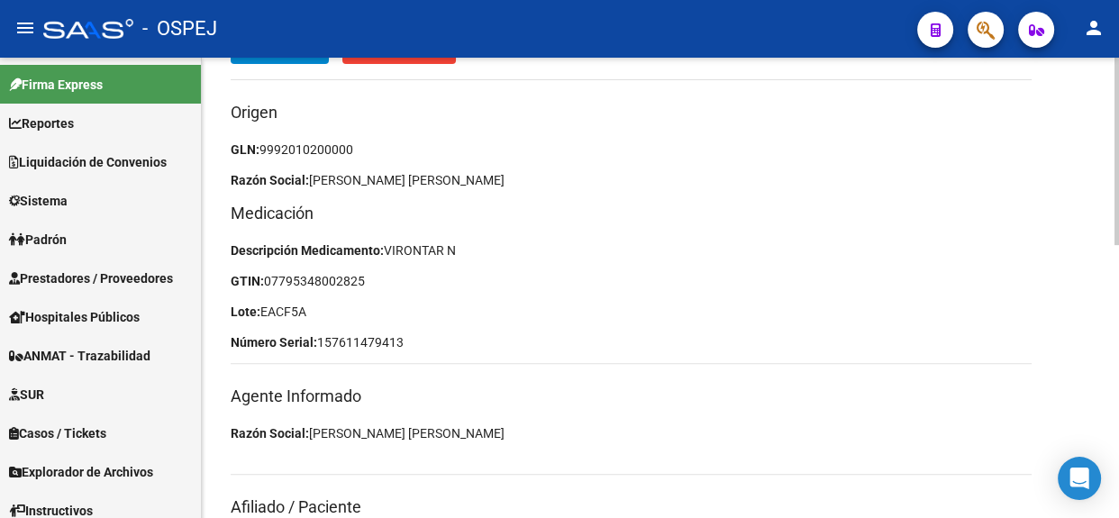
scroll to position [423, 0]
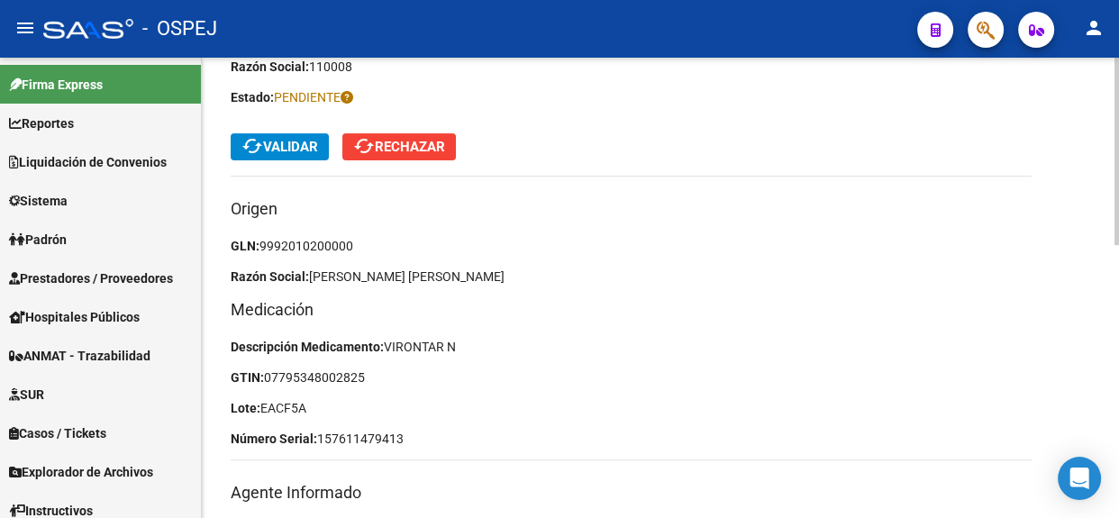
click at [314, 145] on span "cached Validar" at bounding box center [279, 147] width 77 height 16
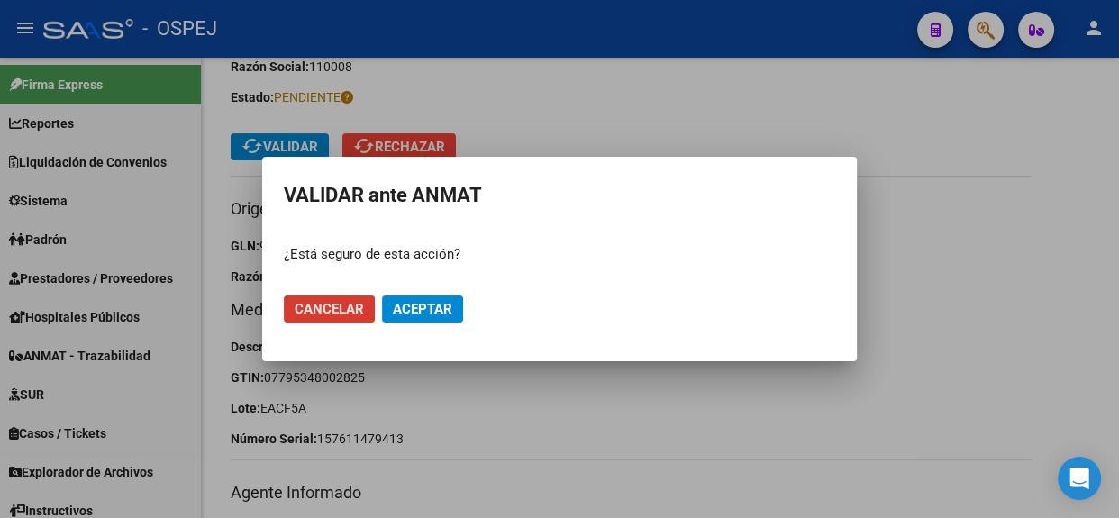
click at [407, 315] on span "Aceptar" at bounding box center [422, 309] width 59 height 16
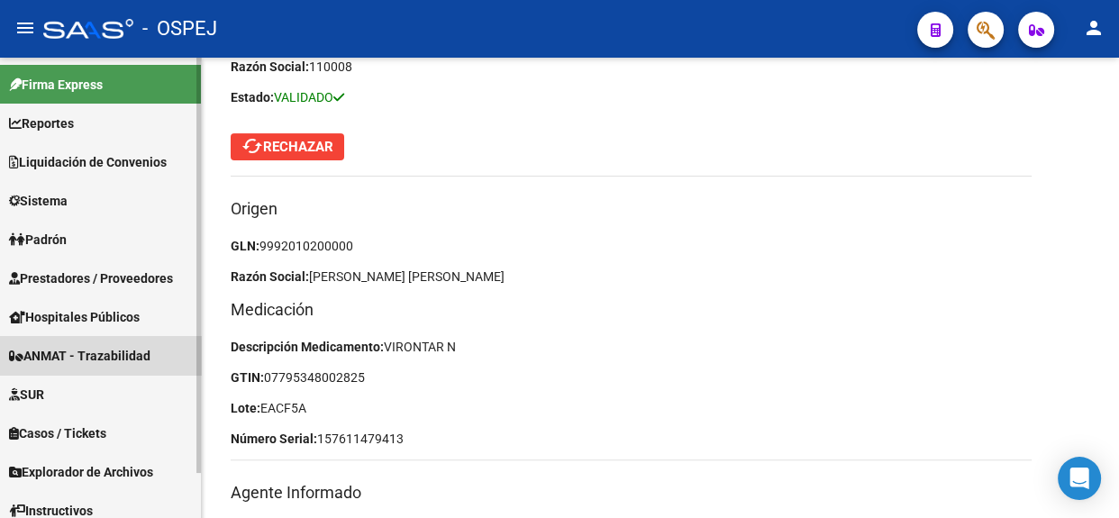
click at [131, 355] on span "ANMAT - Trazabilidad" at bounding box center [79, 356] width 141 height 20
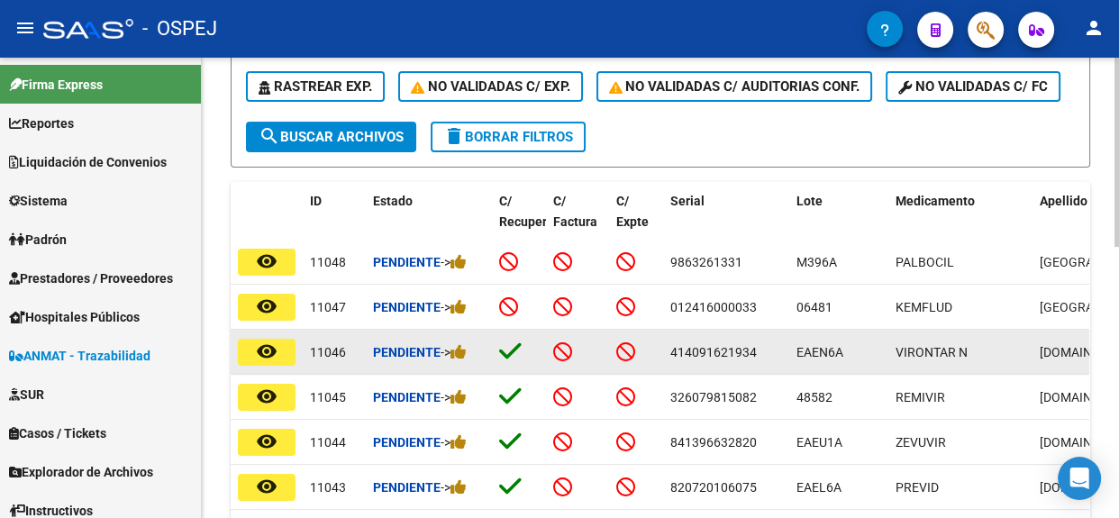
scroll to position [178, 0]
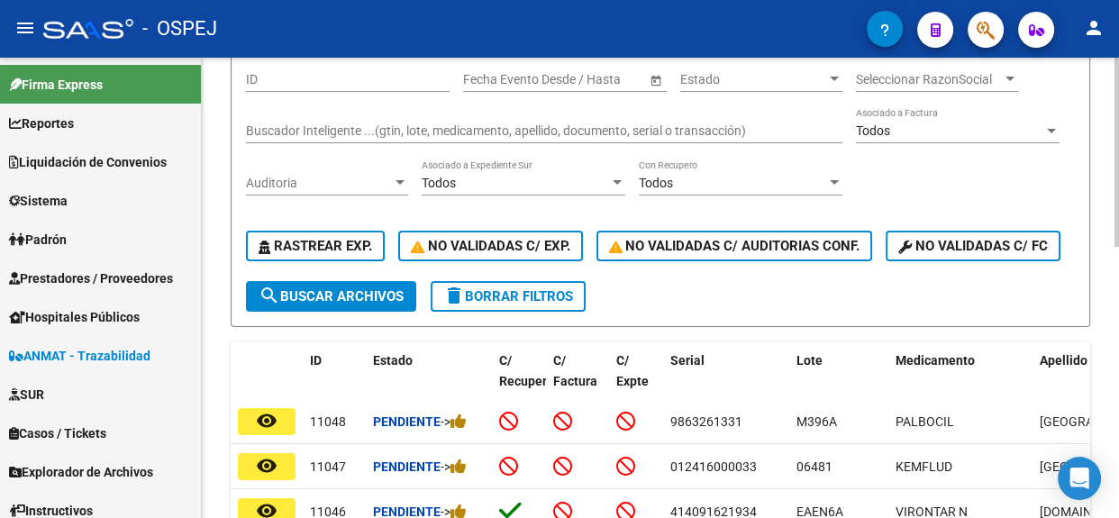
click at [434, 124] on input "Buscador Inteligente ...(gtin, lote, medicamento, apellido, documento, serial o…" at bounding box center [544, 130] width 596 height 15
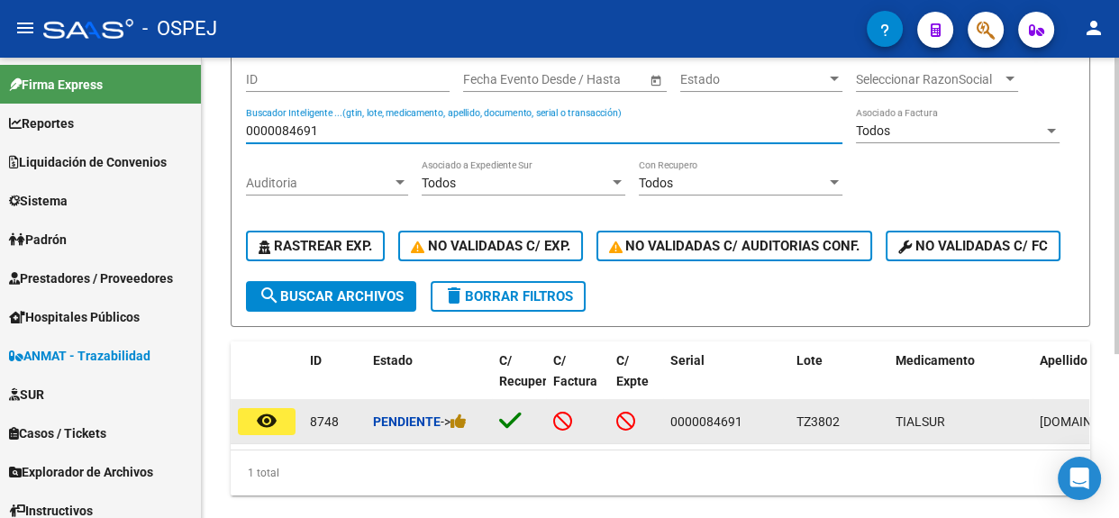
type input "0000084691"
click at [268, 431] on mat-icon "remove_red_eye" at bounding box center [267, 421] width 22 height 22
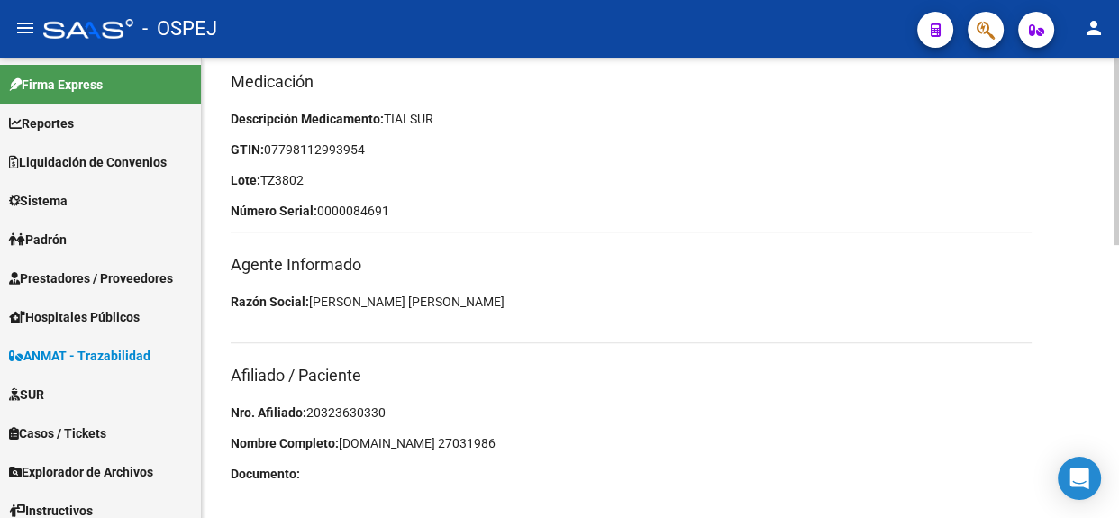
scroll to position [669, 0]
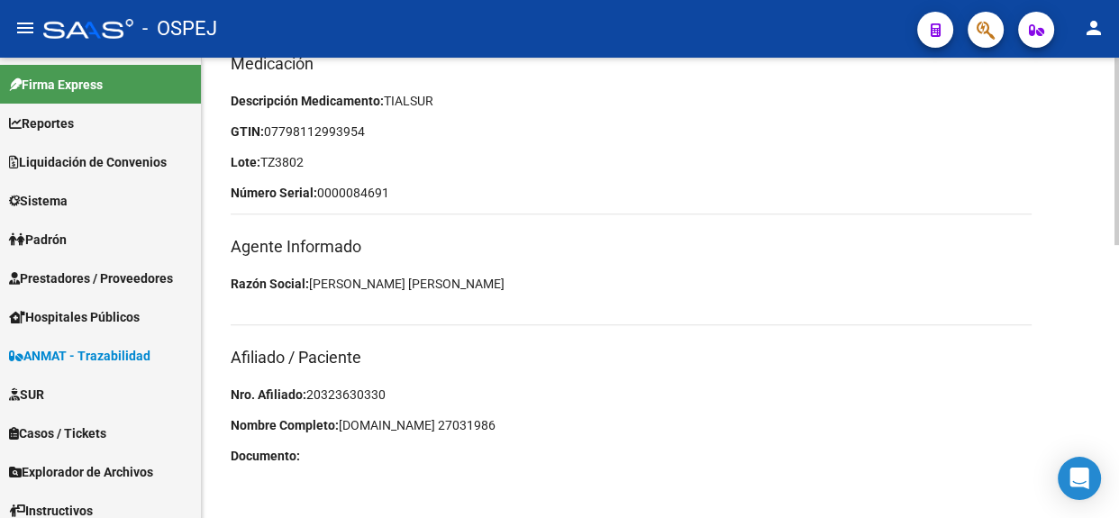
drag, startPoint x: 391, startPoint y: 381, endPoint x: 309, endPoint y: 392, distance: 82.7
click at [309, 392] on div "Medicación Descripción Medicamento: TIALSUR GTIN: 07798112993954 Lote: TZ3802 N…" at bounding box center [660, 263] width 859 height 425
copy span "20323630330"
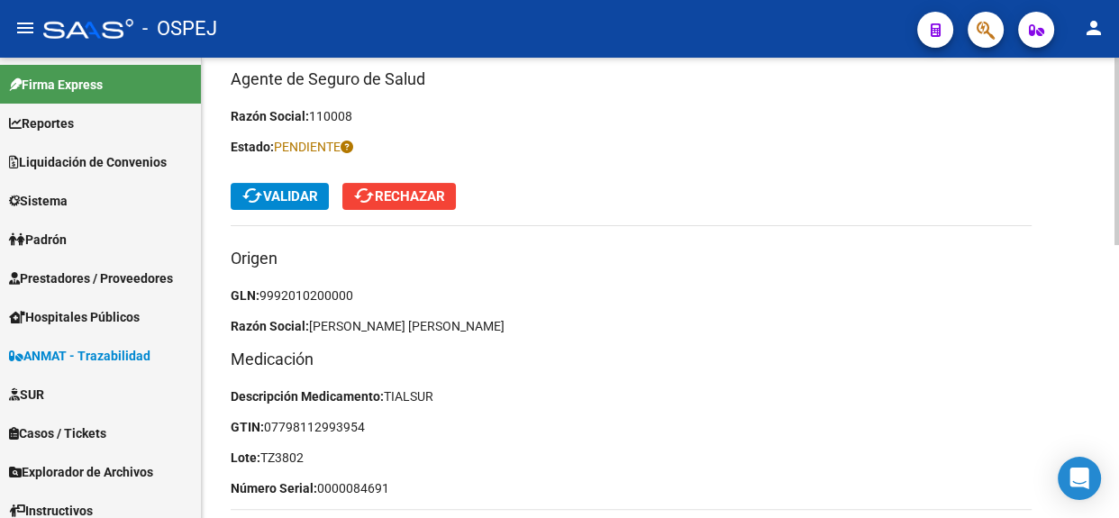
scroll to position [342, 0]
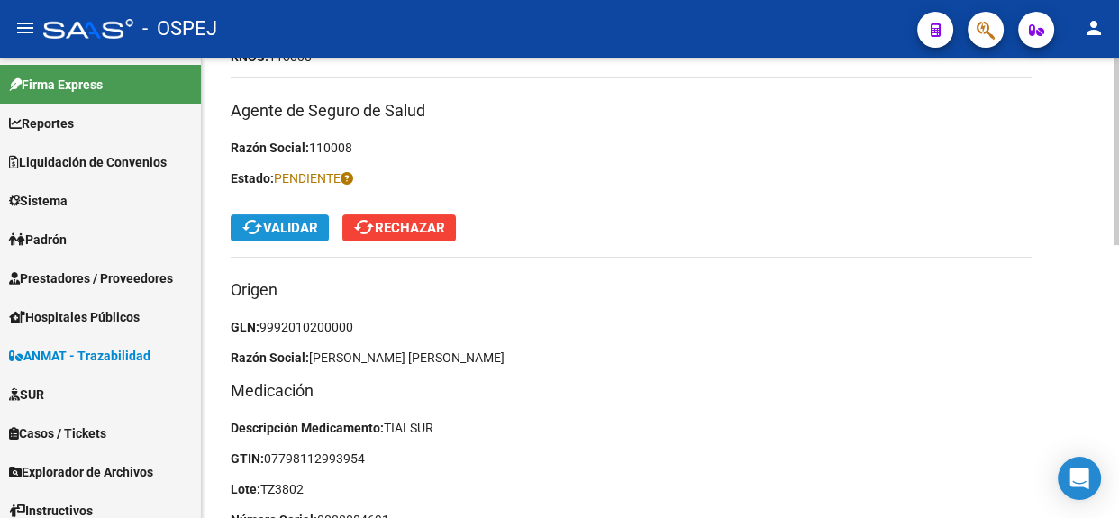
click at [297, 222] on span "cached Validar" at bounding box center [279, 228] width 77 height 16
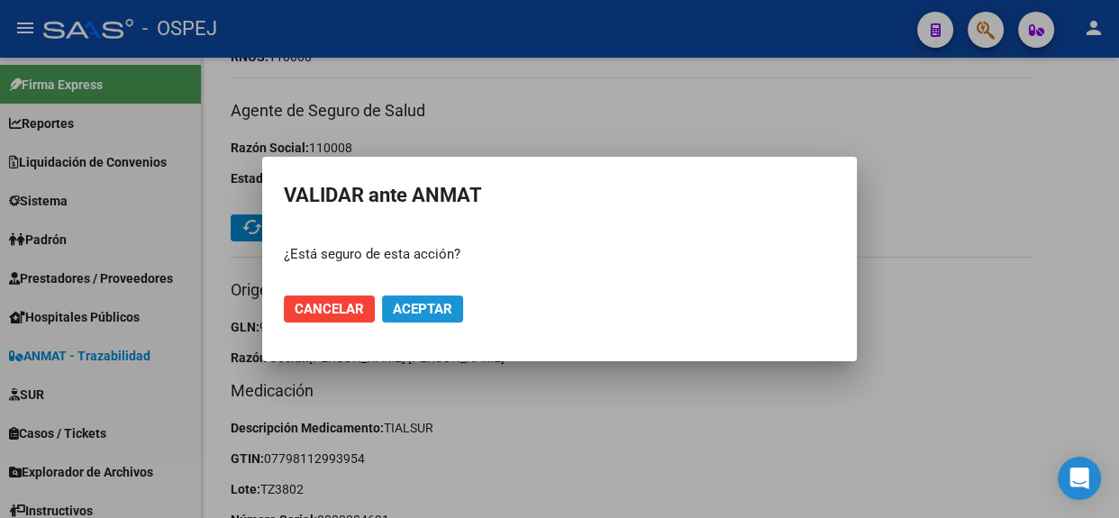
click at [425, 313] on span "Aceptar" at bounding box center [422, 309] width 59 height 16
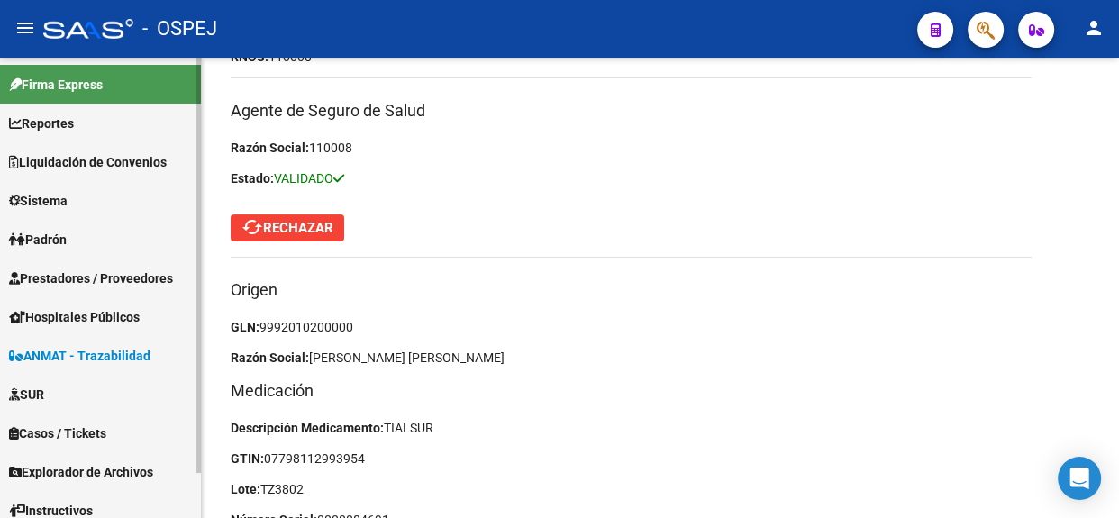
click at [121, 362] on span "ANMAT - Trazabilidad" at bounding box center [79, 356] width 141 height 20
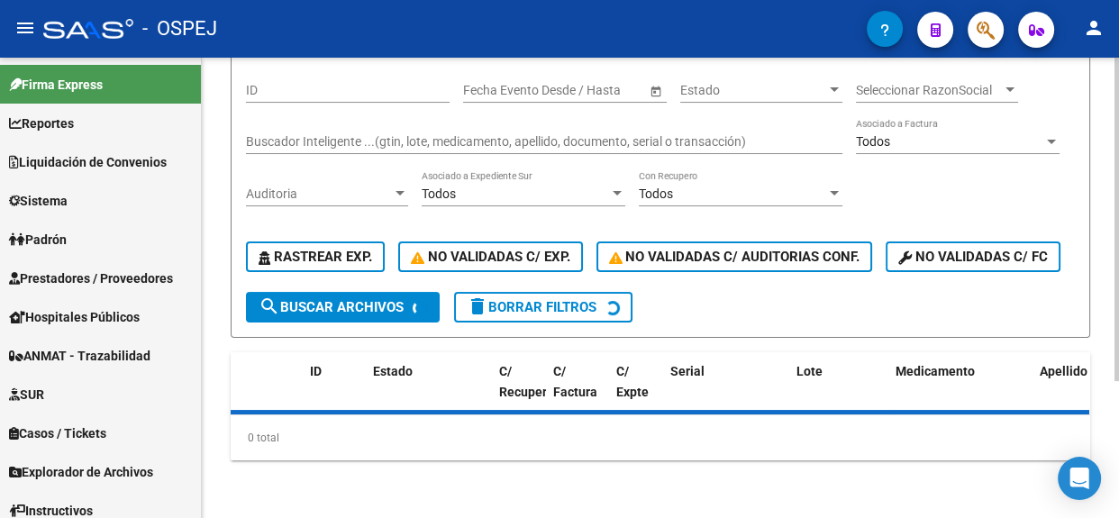
scroll to position [342, 0]
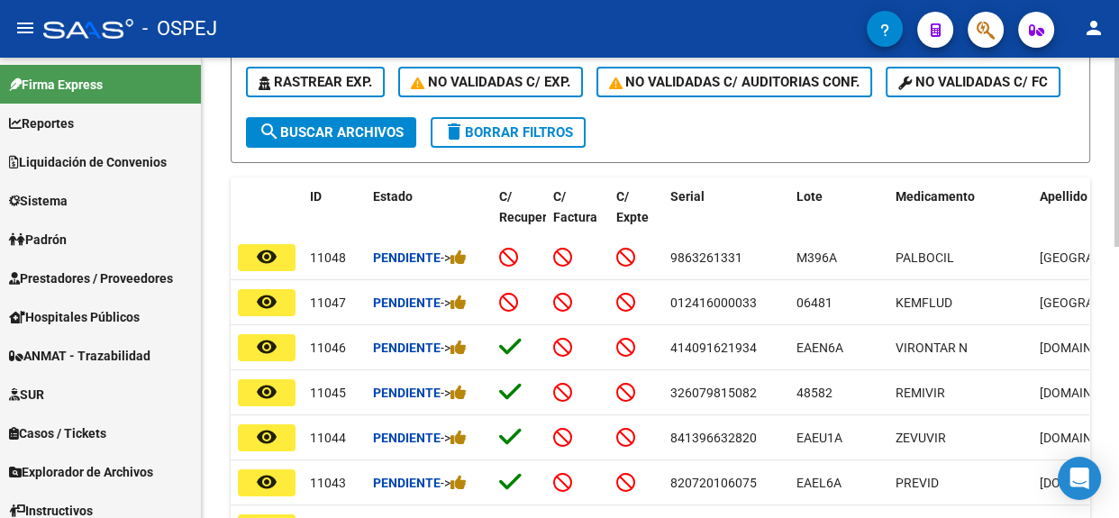
drag, startPoint x: 407, startPoint y: 117, endPoint x: 729, endPoint y: 159, distance: 324.2
click at [729, 159] on form "ID Start date – End date Fecha Evento Desde / Hasta Estado Estado Seleccionar R…" at bounding box center [660, 20] width 859 height 286
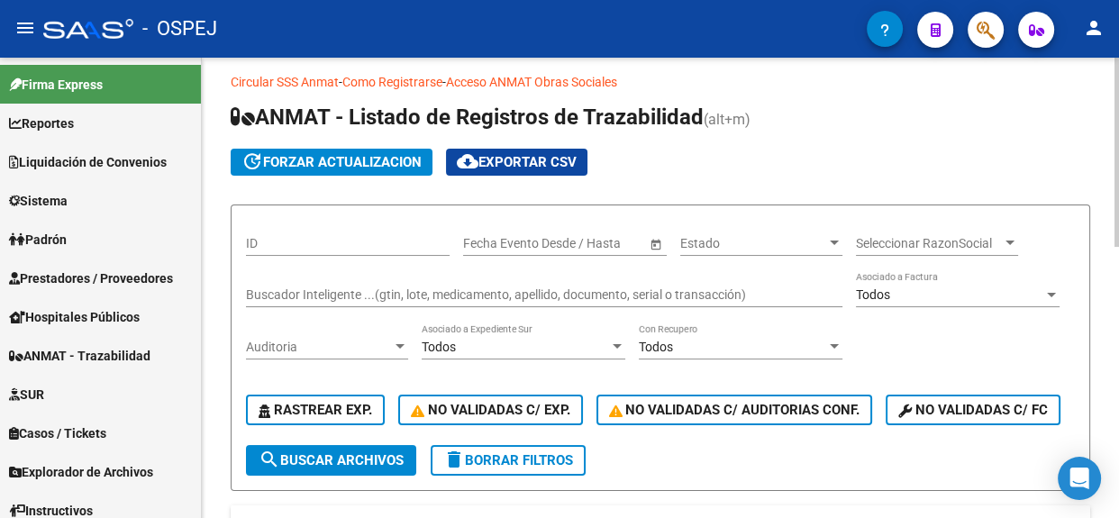
click at [414, 295] on input "Buscador Inteligente ...(gtin, lote, medicamento, apellido, documento, serial o…" at bounding box center [544, 294] width 596 height 15
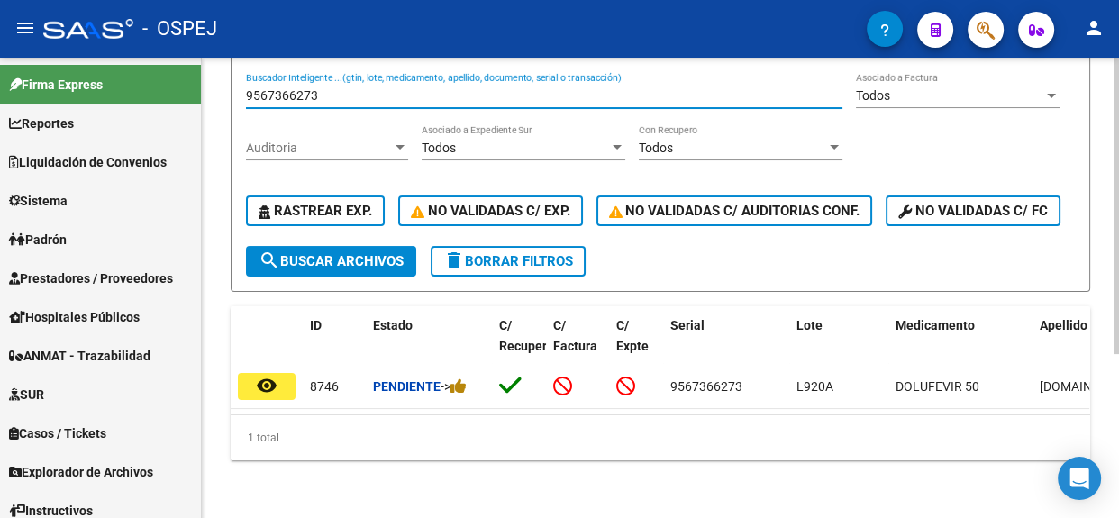
scroll to position [253, 0]
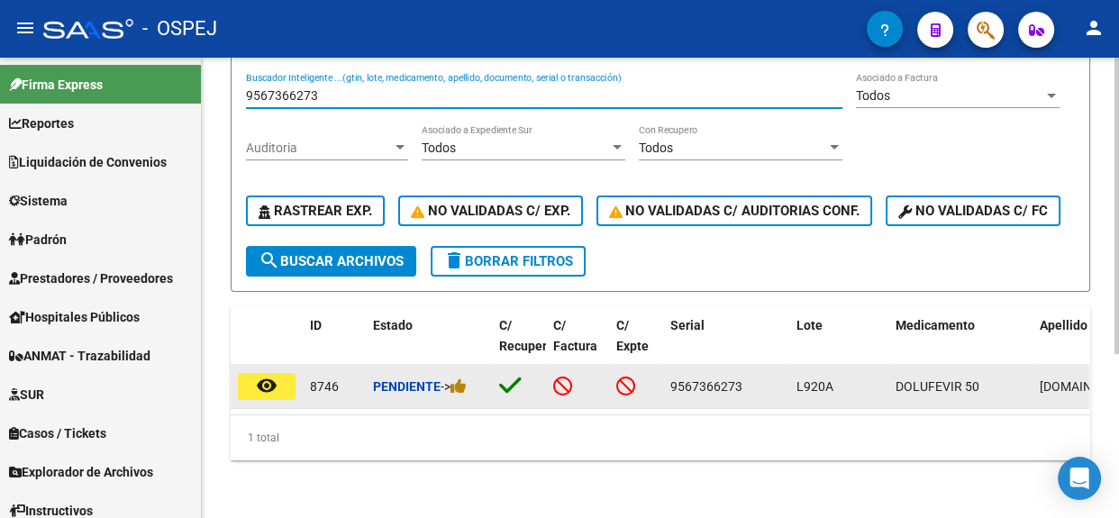
type input "9567366273"
click at [283, 381] on button "remove_red_eye" at bounding box center [267, 386] width 58 height 27
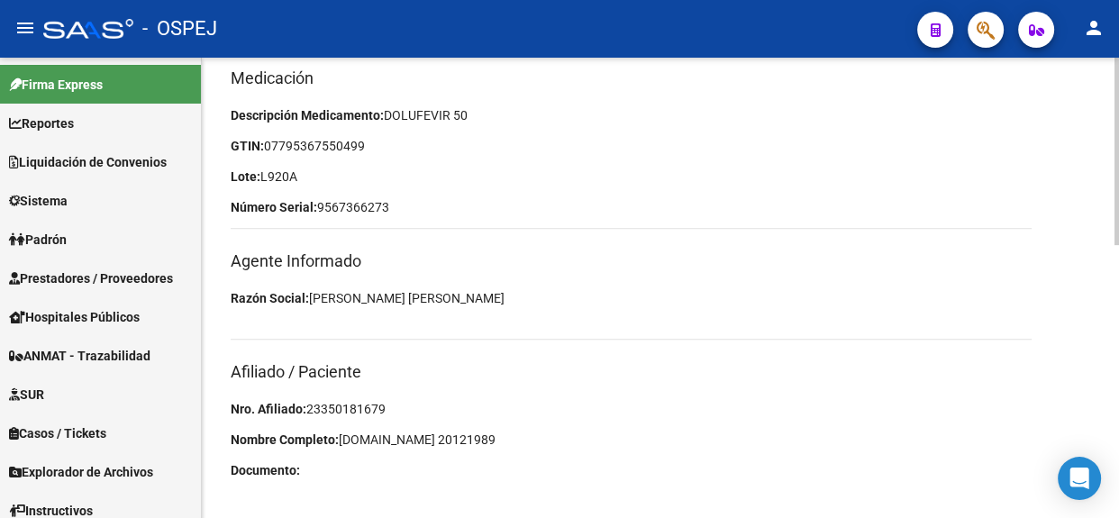
scroll to position [669, 0]
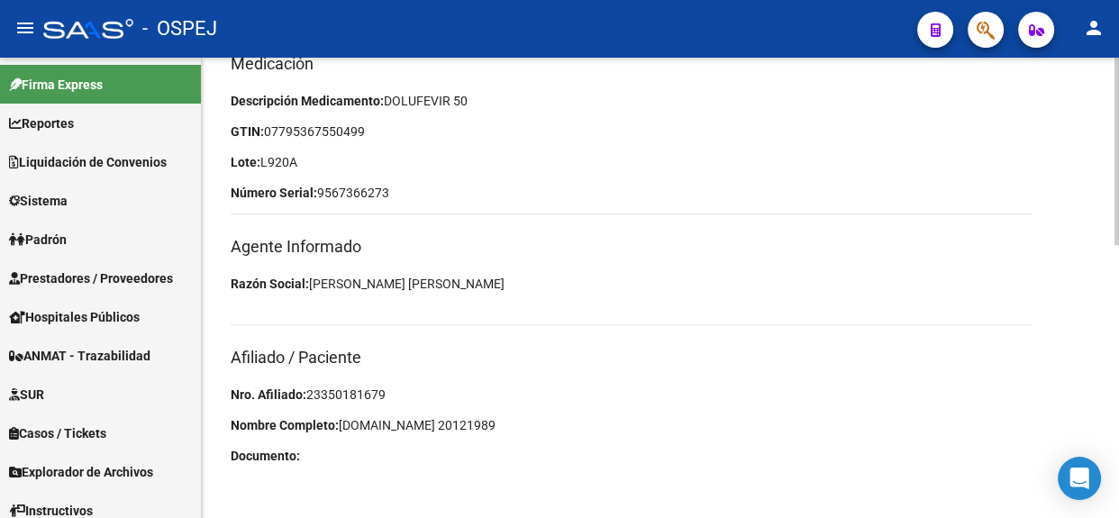
drag, startPoint x: 393, startPoint y: 388, endPoint x: 306, endPoint y: 392, distance: 86.5
click at [306, 392] on p "Nro. Afiliado: 23350181679" at bounding box center [631, 395] width 801 height 20
click at [394, 385] on p "Nro. Afiliado: 23350181679" at bounding box center [631, 395] width 801 height 20
drag, startPoint x: 400, startPoint y: 386, endPoint x: 307, endPoint y: 386, distance: 92.8
click at [307, 386] on p "Nro. Afiliado: 23350181679" at bounding box center [631, 395] width 801 height 20
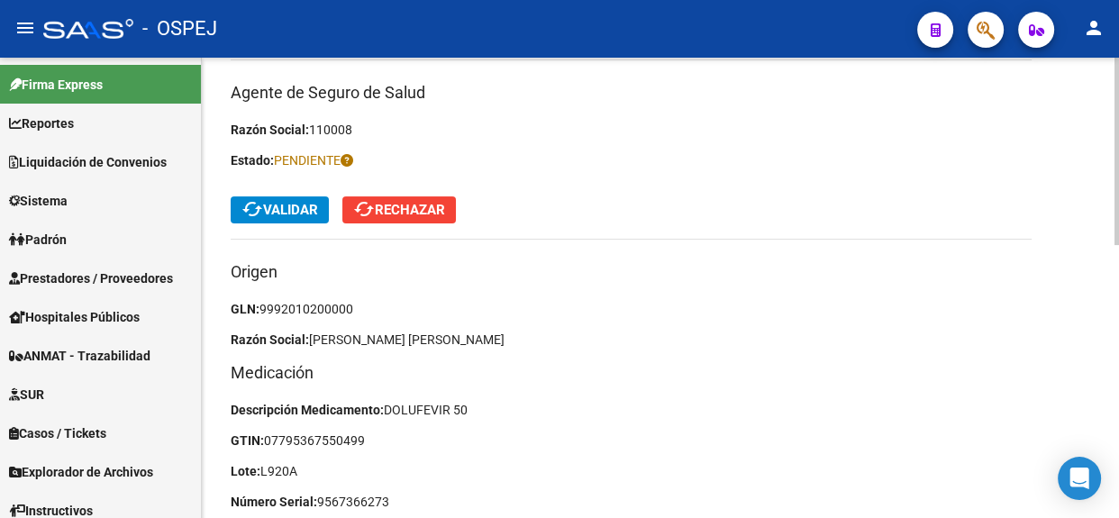
scroll to position [342, 0]
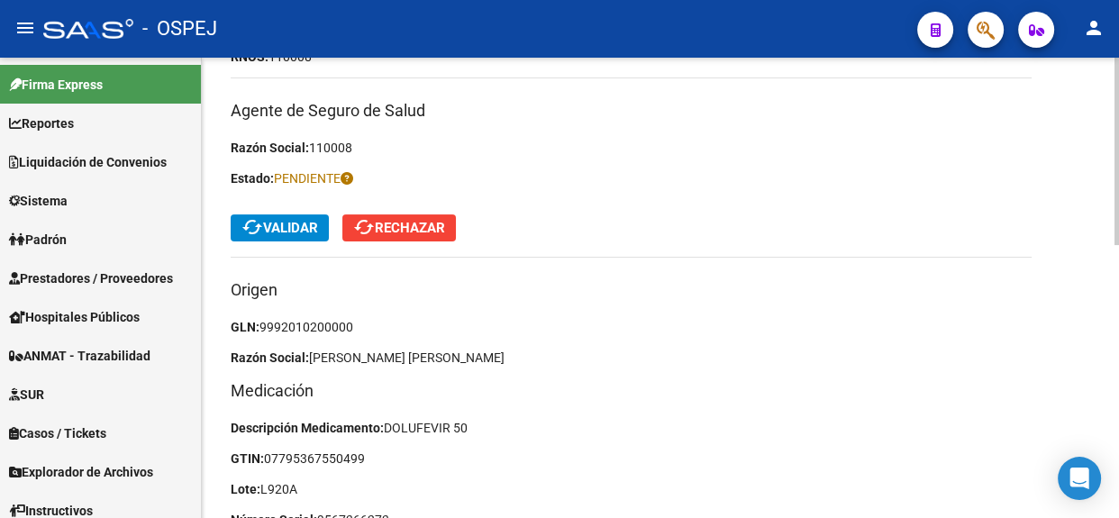
click at [311, 231] on span "cached Validar" at bounding box center [279, 228] width 77 height 16
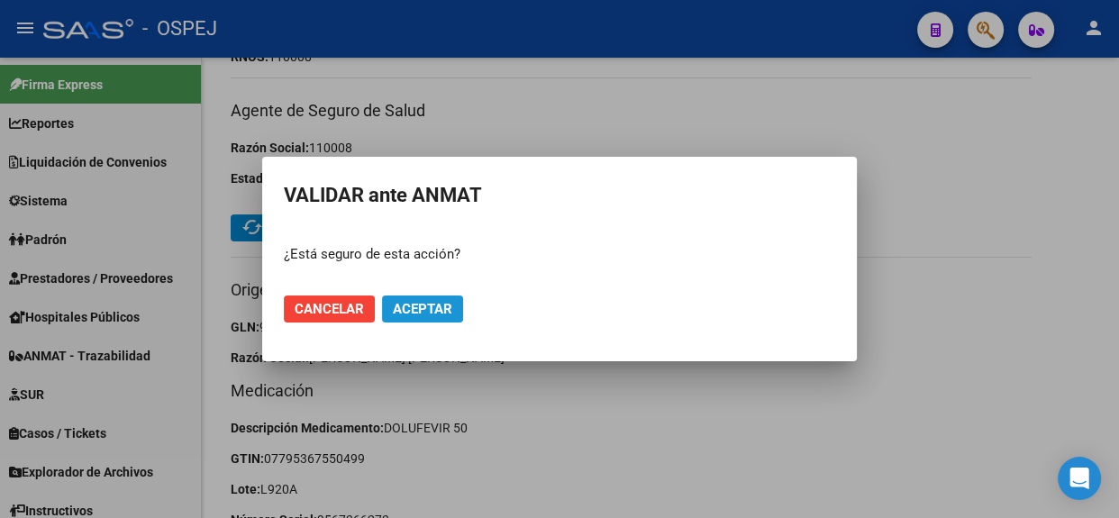
click at [428, 309] on span "Aceptar" at bounding box center [422, 309] width 59 height 16
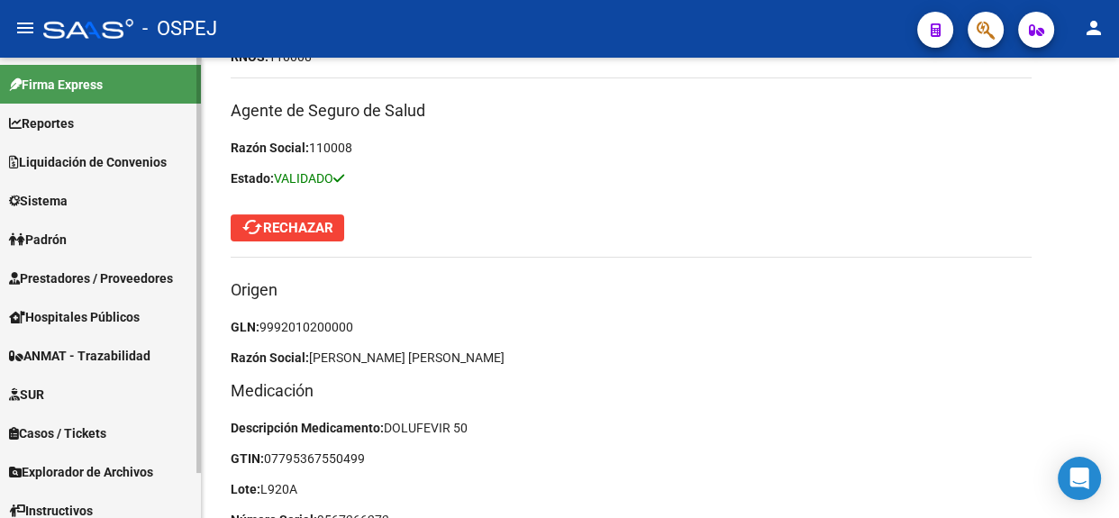
click at [107, 340] on link "ANMAT - Trazabilidad" at bounding box center [100, 355] width 201 height 39
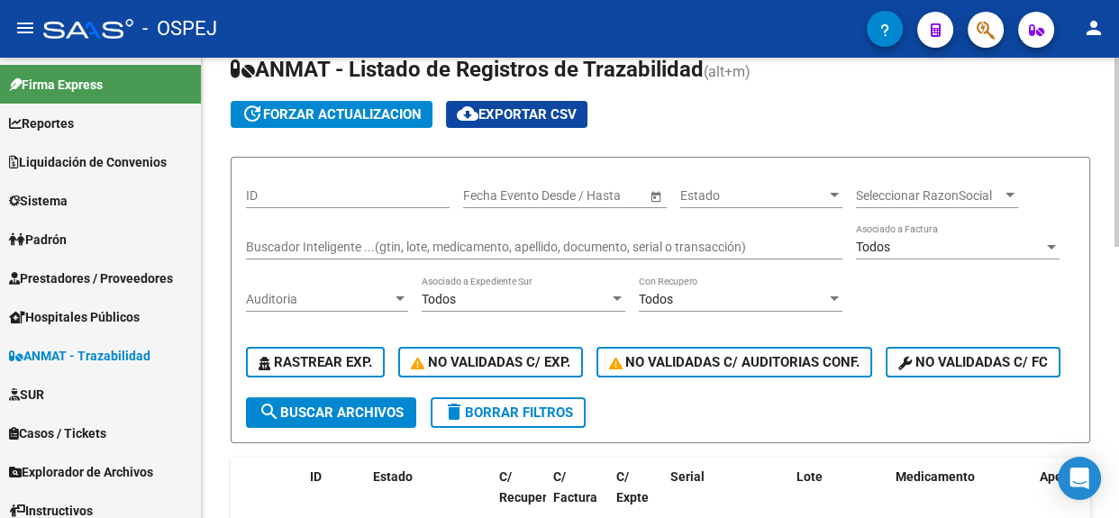
scroll to position [14, 0]
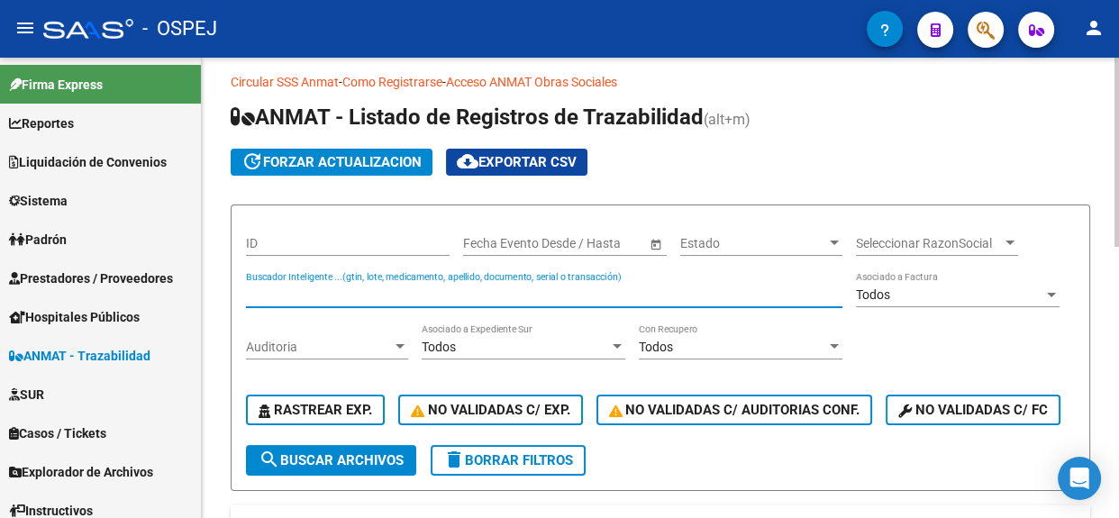
click at [378, 288] on input "Buscador Inteligente ...(gtin, lote, medicamento, apellido, documento, serial o…" at bounding box center [544, 294] width 596 height 15
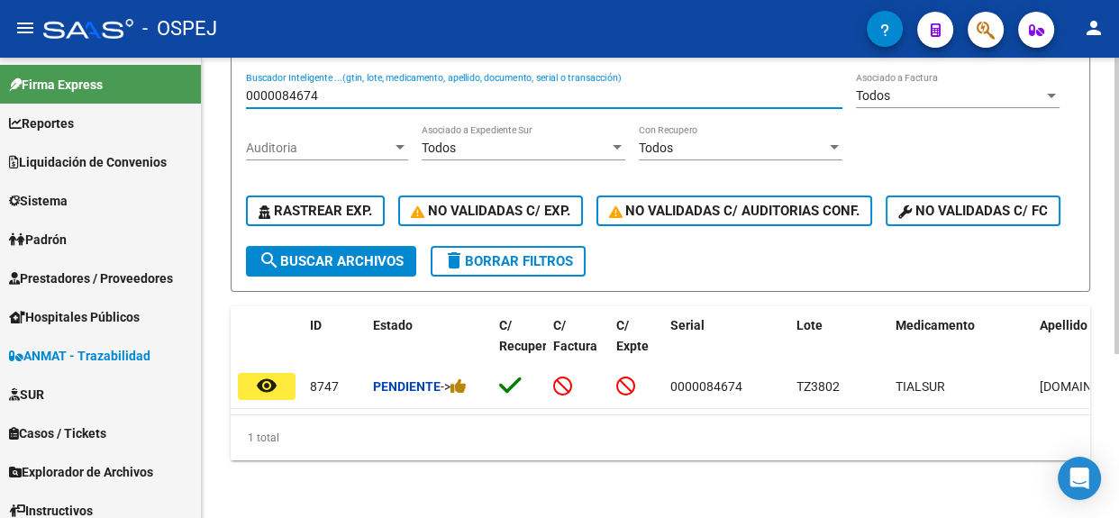
scroll to position [253, 0]
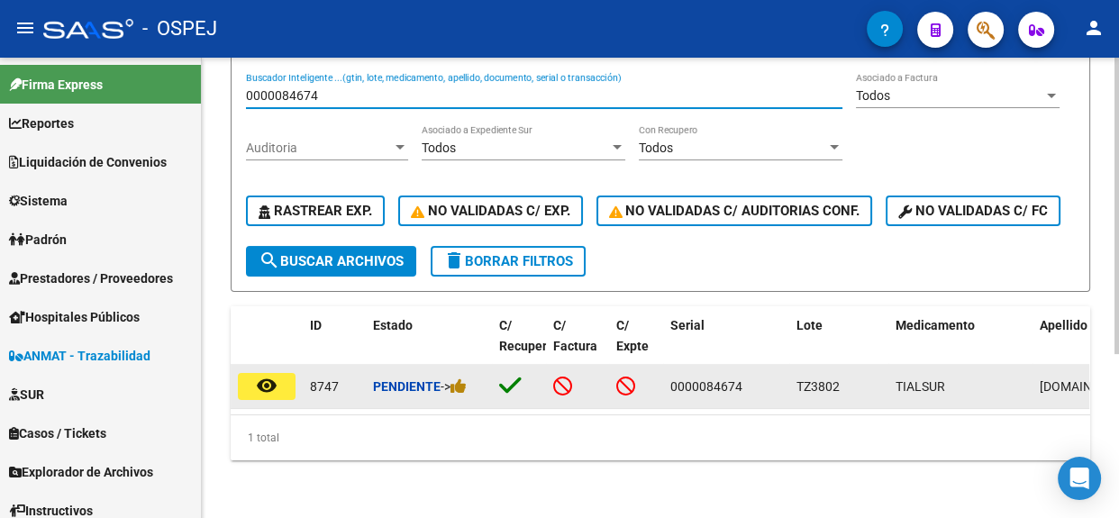
type input "0000084674"
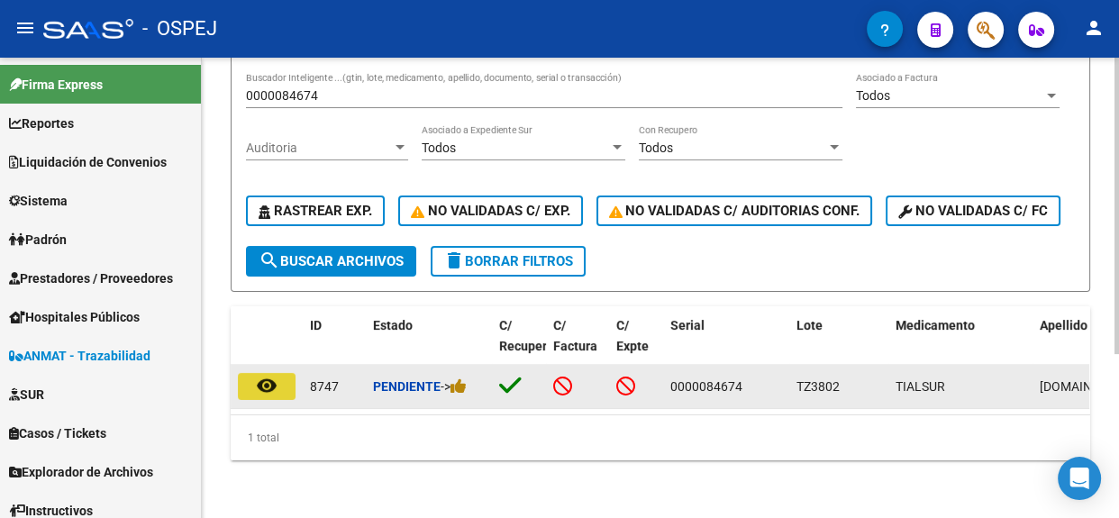
click at [262, 375] on mat-icon "remove_red_eye" at bounding box center [267, 386] width 22 height 22
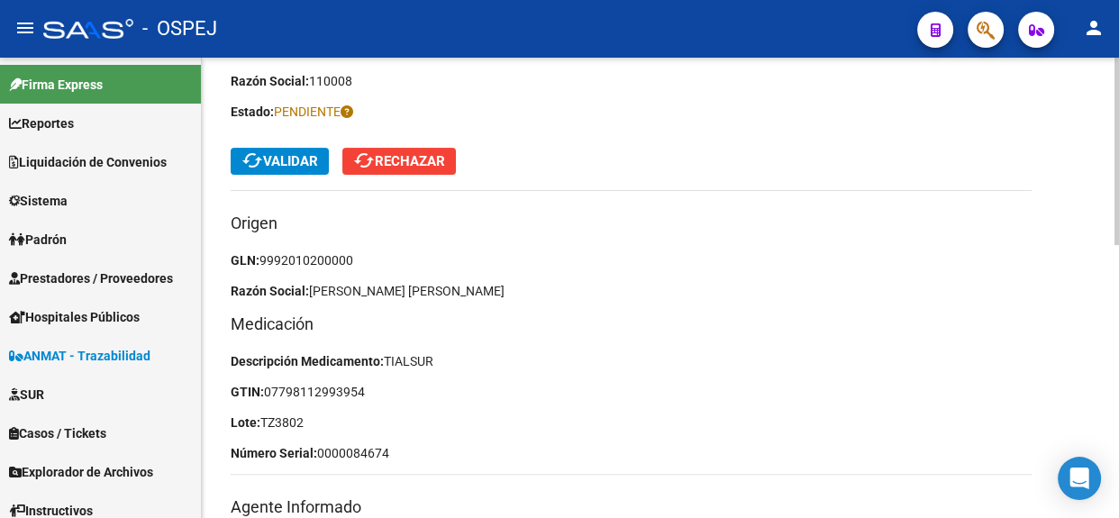
scroll to position [669, 0]
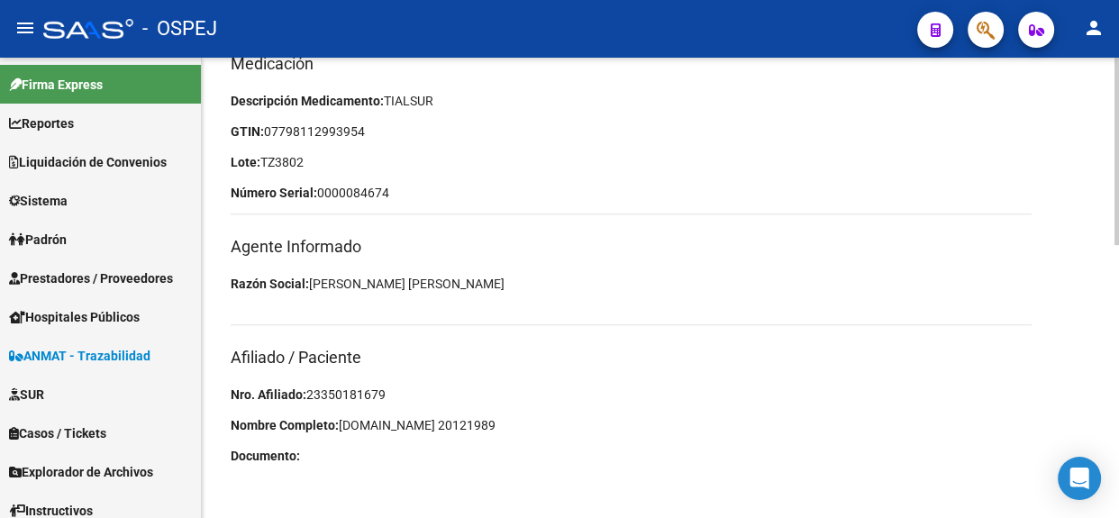
drag, startPoint x: 390, startPoint y: 394, endPoint x: 307, endPoint y: 389, distance: 83.0
click at [307, 389] on p "Nro. Afiliado: 23350181679" at bounding box center [631, 395] width 801 height 20
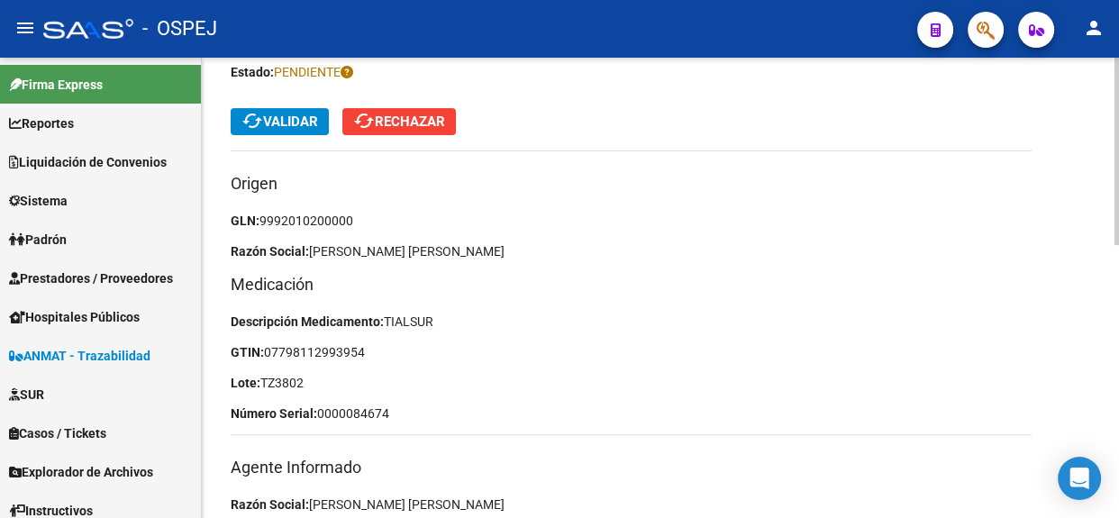
scroll to position [423, 0]
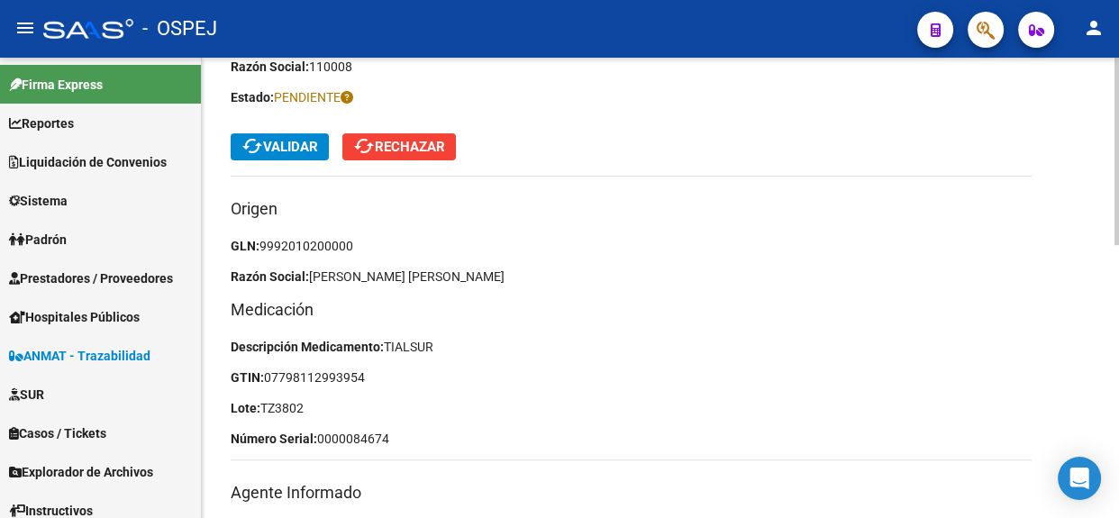
click at [287, 160] on mat-toolbar-row "cached Validar cached Rechazar" at bounding box center [631, 147] width 801 height 58
click at [292, 149] on span "cached Validar" at bounding box center [279, 147] width 77 height 16
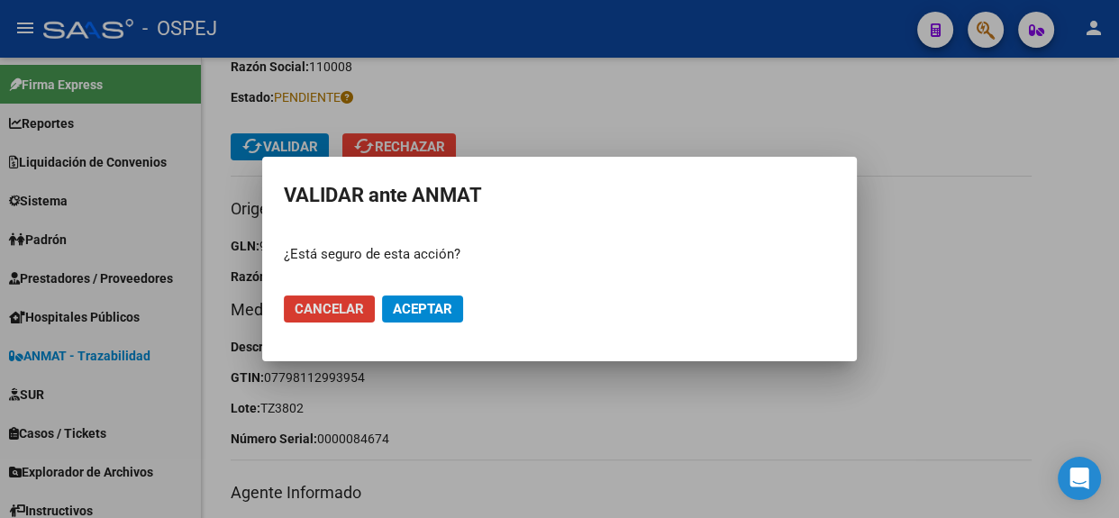
click at [413, 306] on span "Aceptar" at bounding box center [422, 309] width 59 height 16
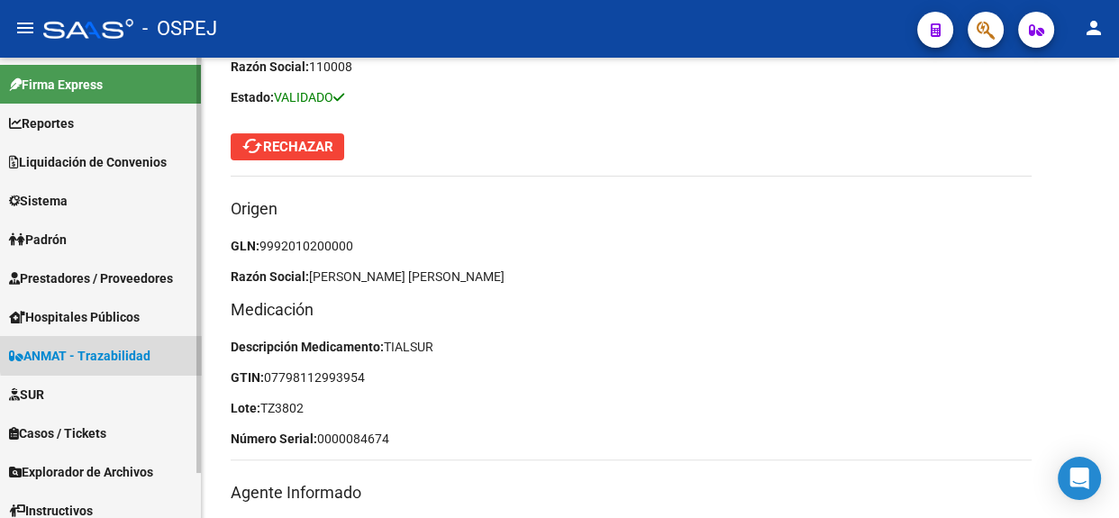
click at [128, 351] on span "ANMAT - Trazabilidad" at bounding box center [79, 356] width 141 height 20
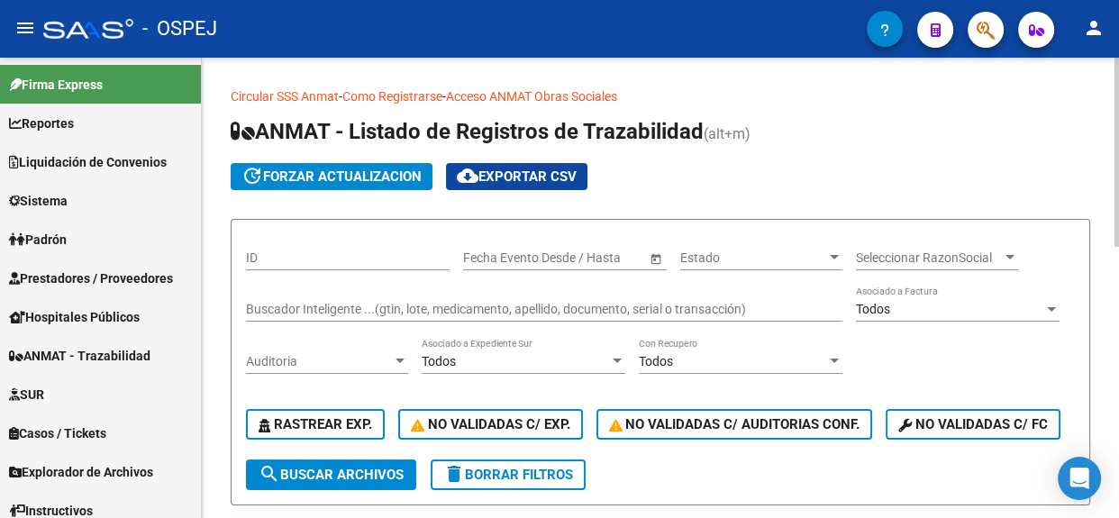
click at [385, 307] on input "Buscador Inteligente ...(gtin, lote, medicamento, apellido, documento, serial o…" at bounding box center [544, 309] width 596 height 15
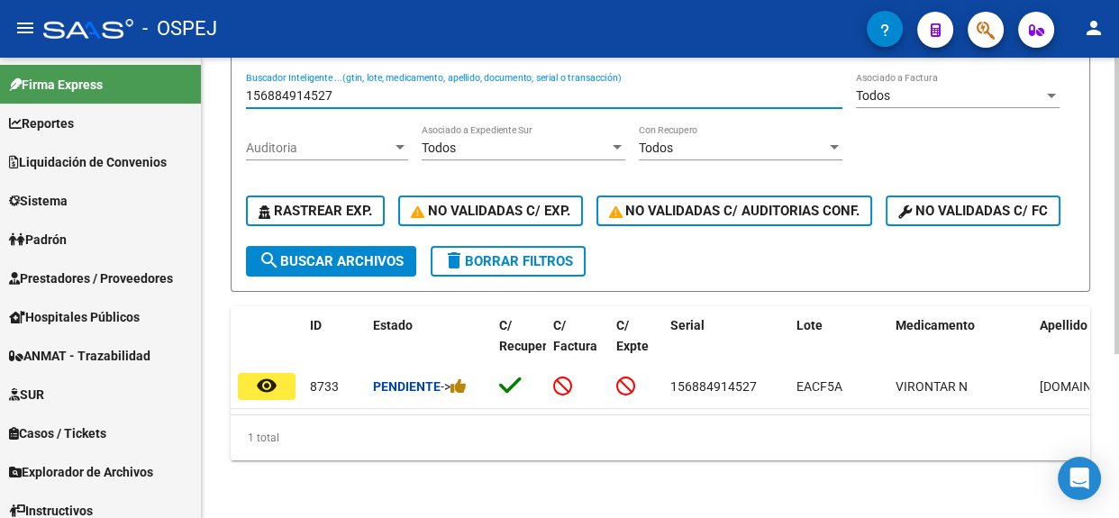
scroll to position [253, 0]
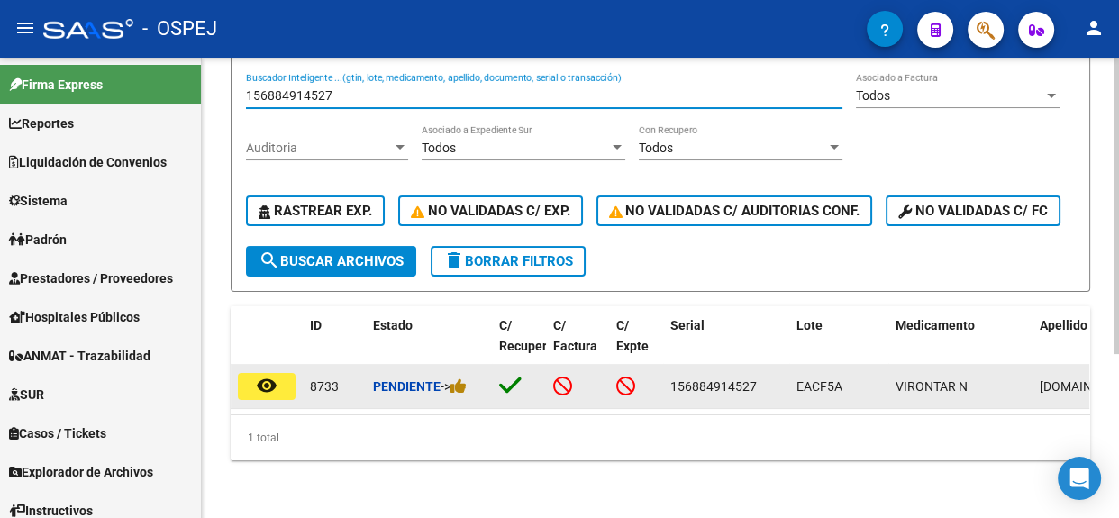
type input "156884914527"
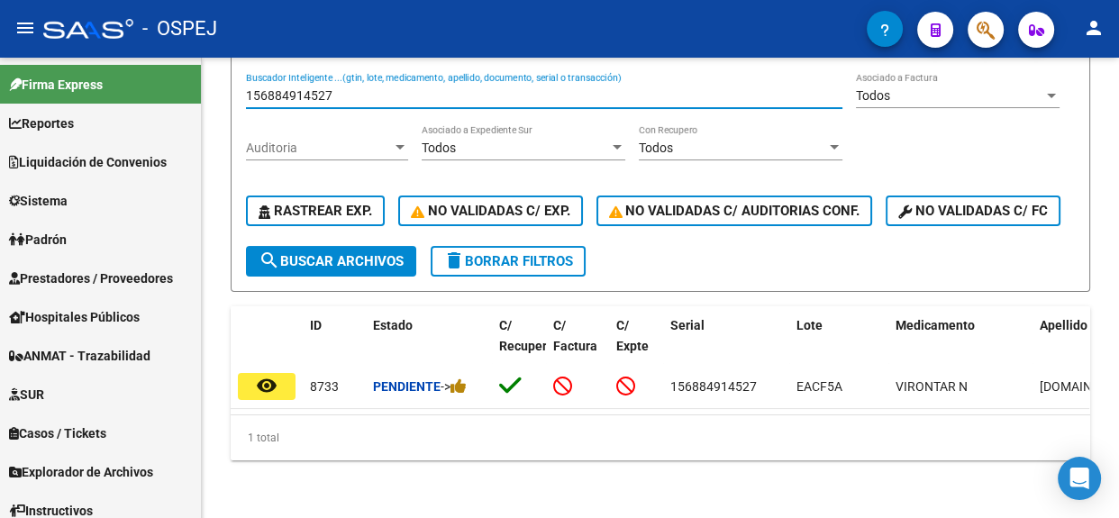
click at [258, 375] on mat-icon "remove_red_eye" at bounding box center [267, 386] width 22 height 22
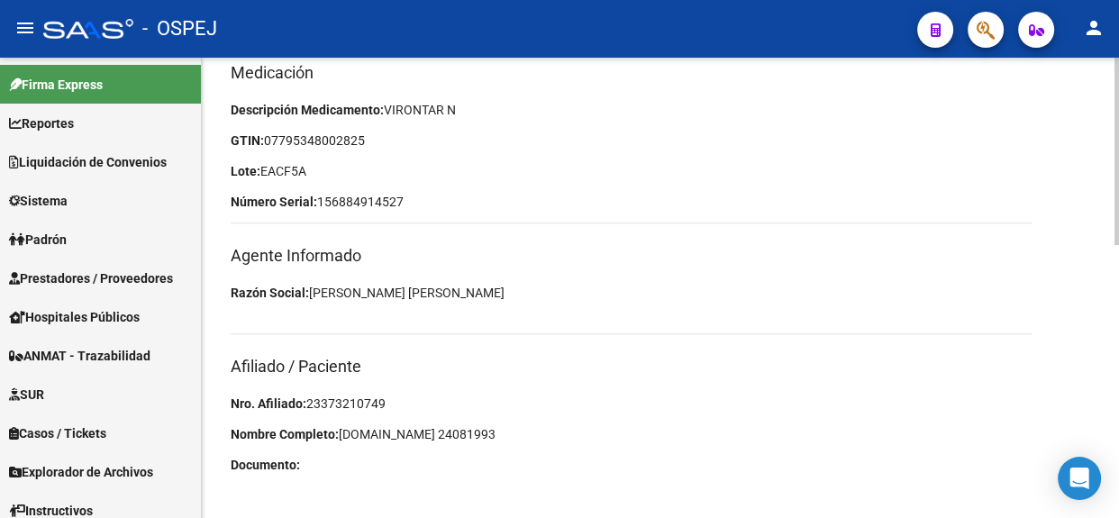
scroll to position [669, 0]
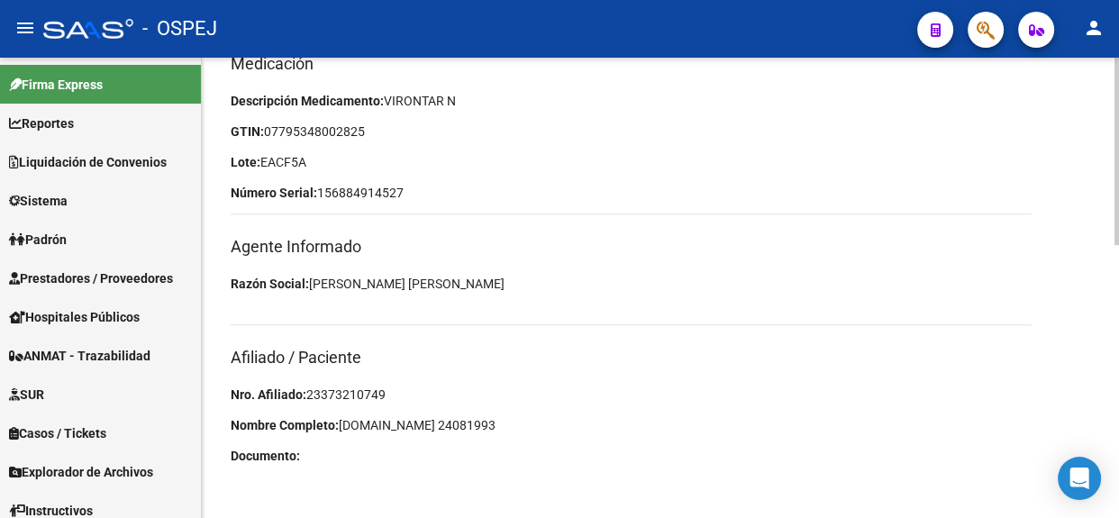
drag, startPoint x: 391, startPoint y: 394, endPoint x: 307, endPoint y: 395, distance: 83.8
click at [307, 395] on p "Nro. Afiliado: 23373210749" at bounding box center [631, 395] width 801 height 20
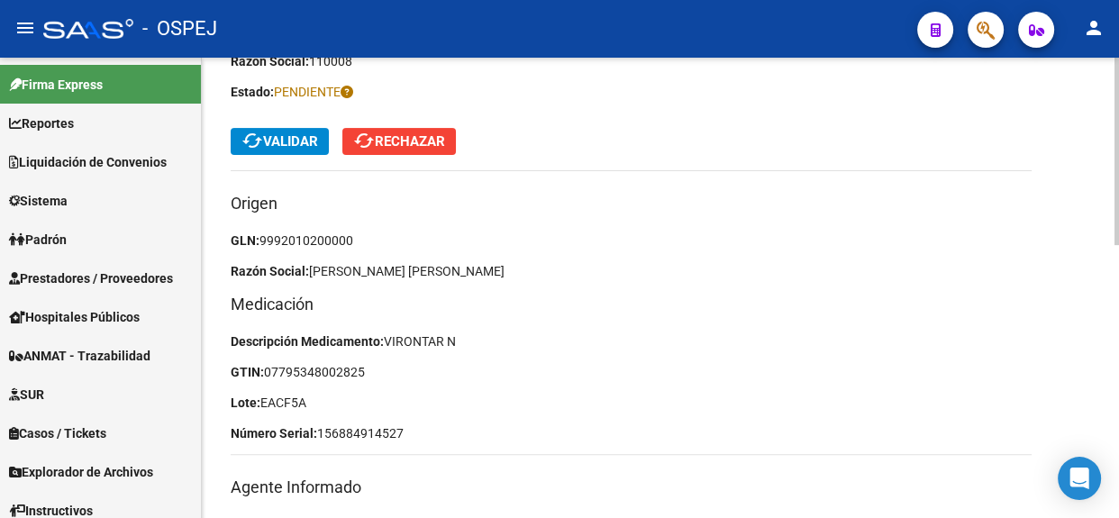
scroll to position [423, 0]
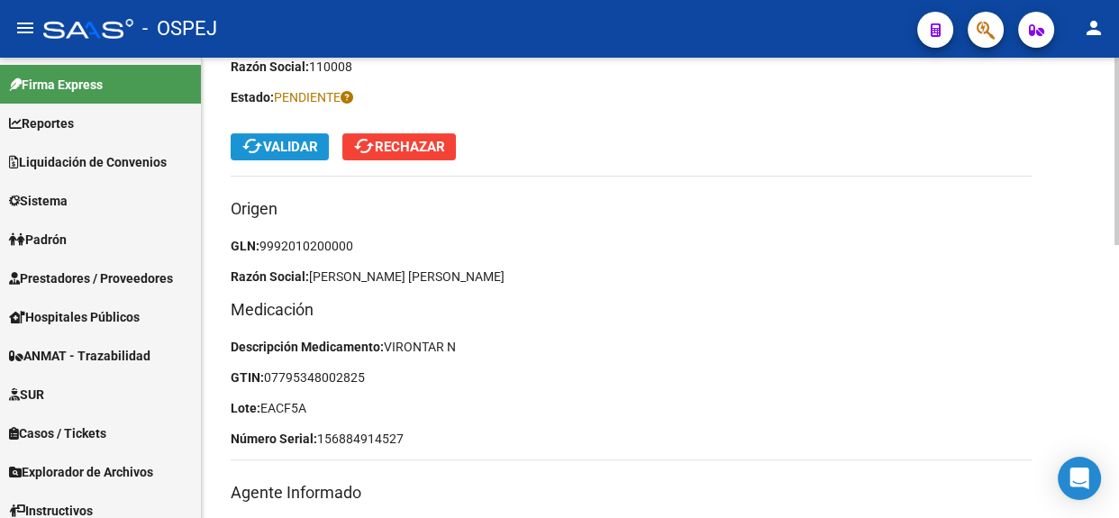
click at [288, 152] on span "cached Validar" at bounding box center [279, 147] width 77 height 16
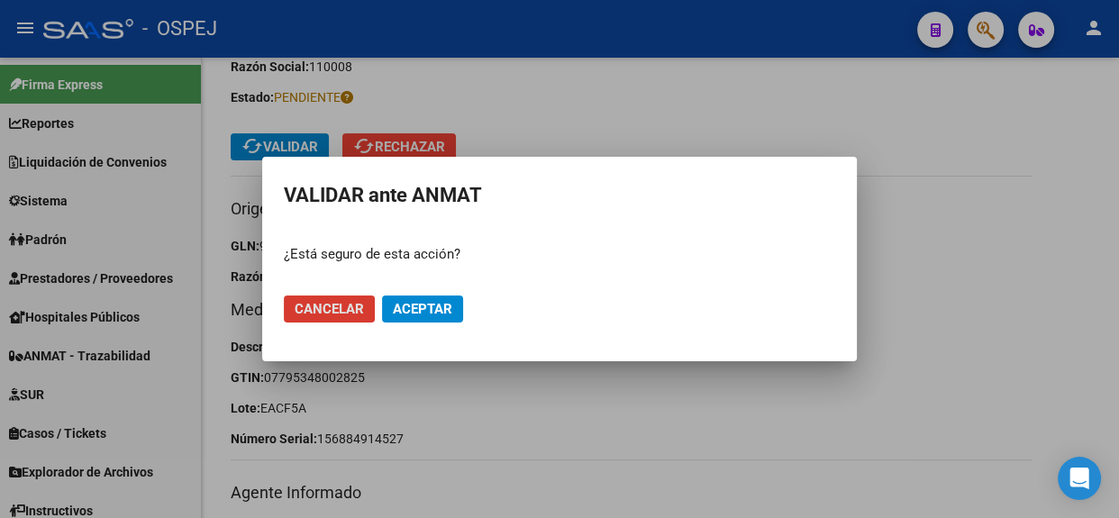
click at [418, 307] on span "Aceptar" at bounding box center [422, 309] width 59 height 16
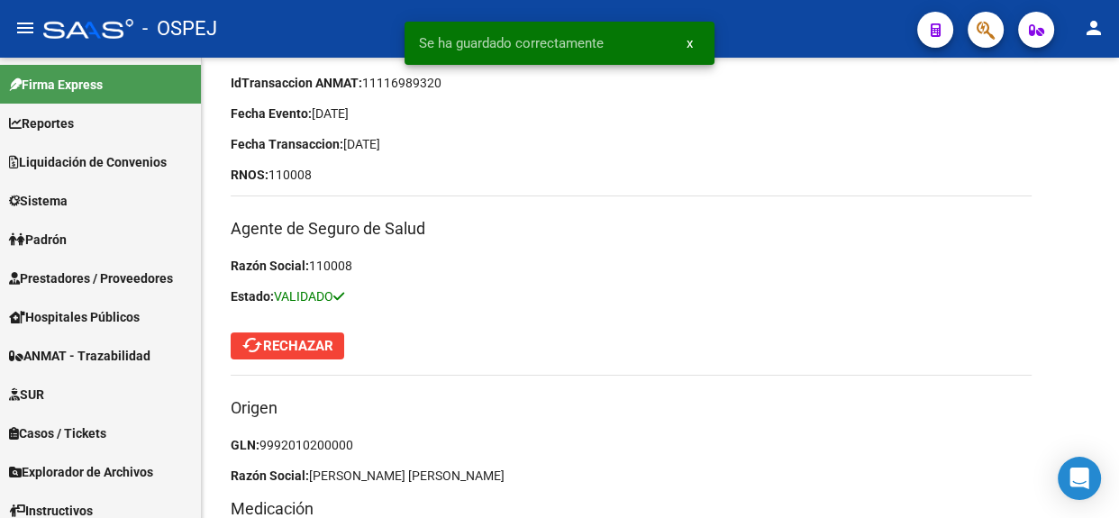
scroll to position [178, 0]
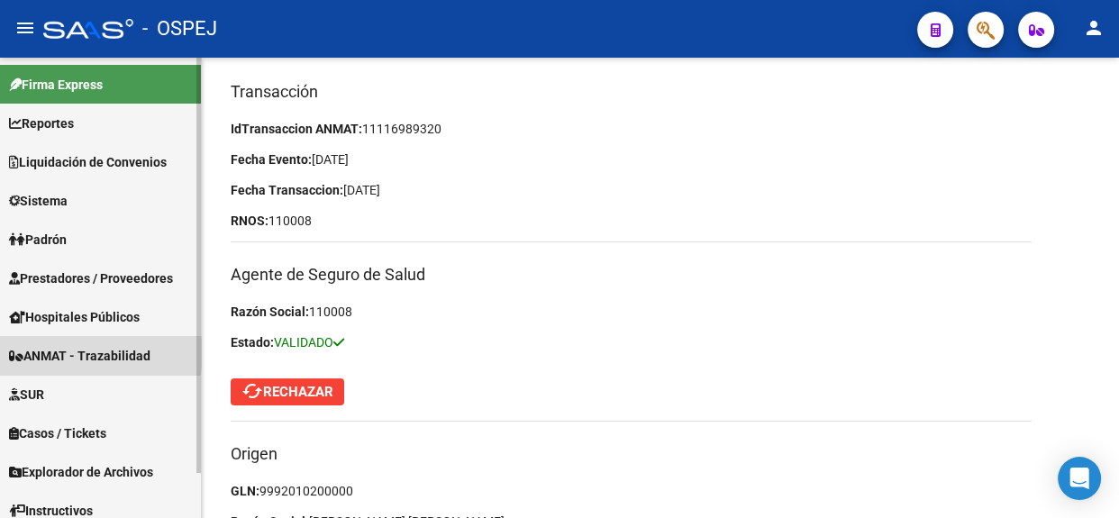
click at [82, 353] on span "ANMAT - Trazabilidad" at bounding box center [79, 356] width 141 height 20
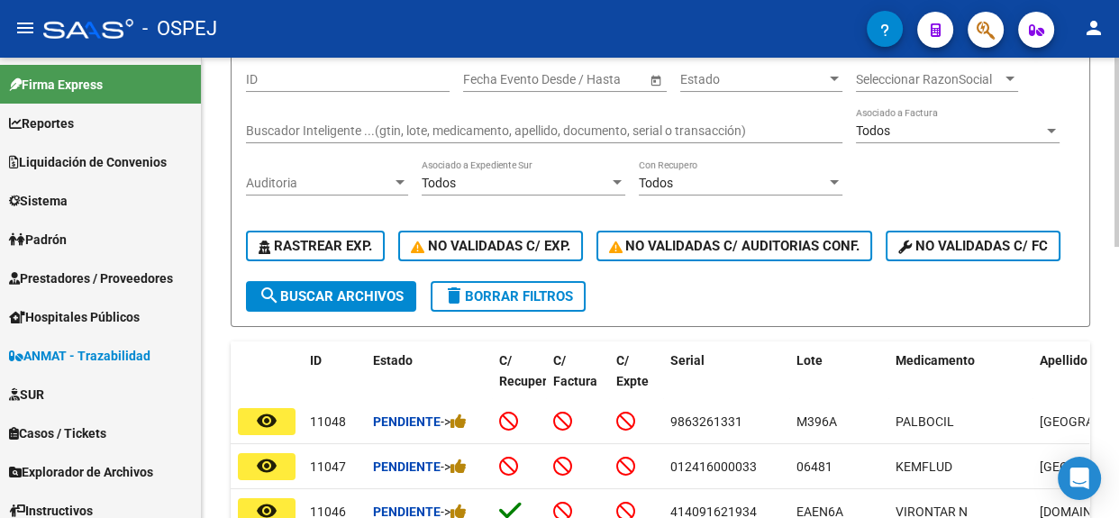
click at [329, 131] on input "Buscador Inteligente ...(gtin, lote, medicamento, apellido, documento, serial o…" at bounding box center [544, 130] width 596 height 15
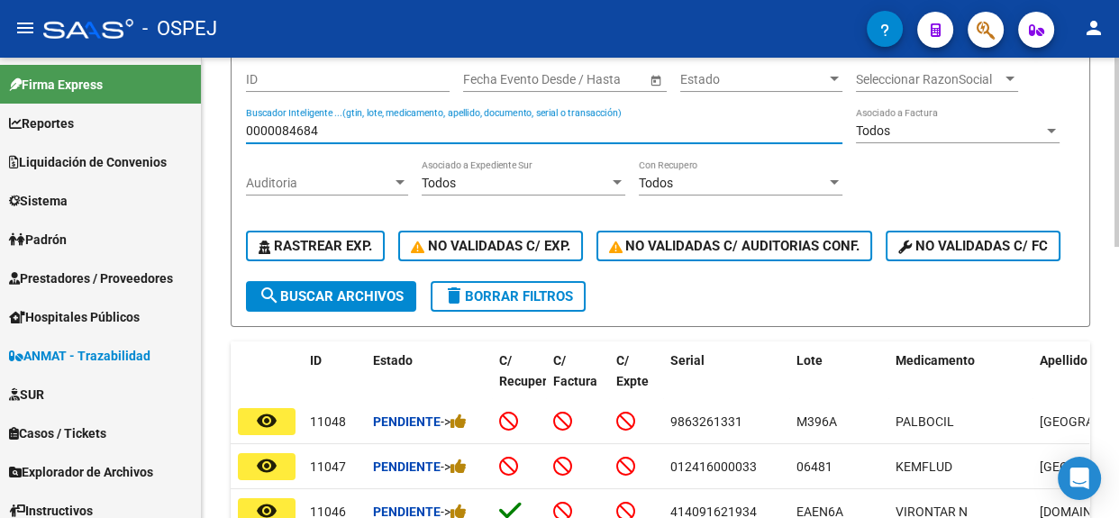
type input "0000084684"
click at [619, 126] on input "0000084684" at bounding box center [544, 130] width 596 height 15
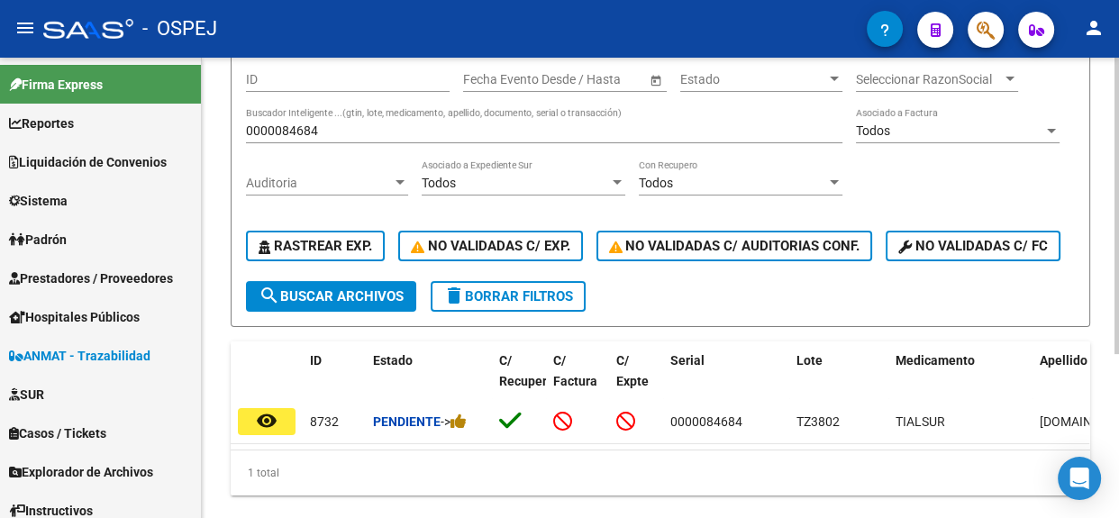
click at [678, 281] on div "ID Start date – End date Fecha Evento Desde / Hasta Estado Estado Seleccionar R…" at bounding box center [660, 168] width 829 height 225
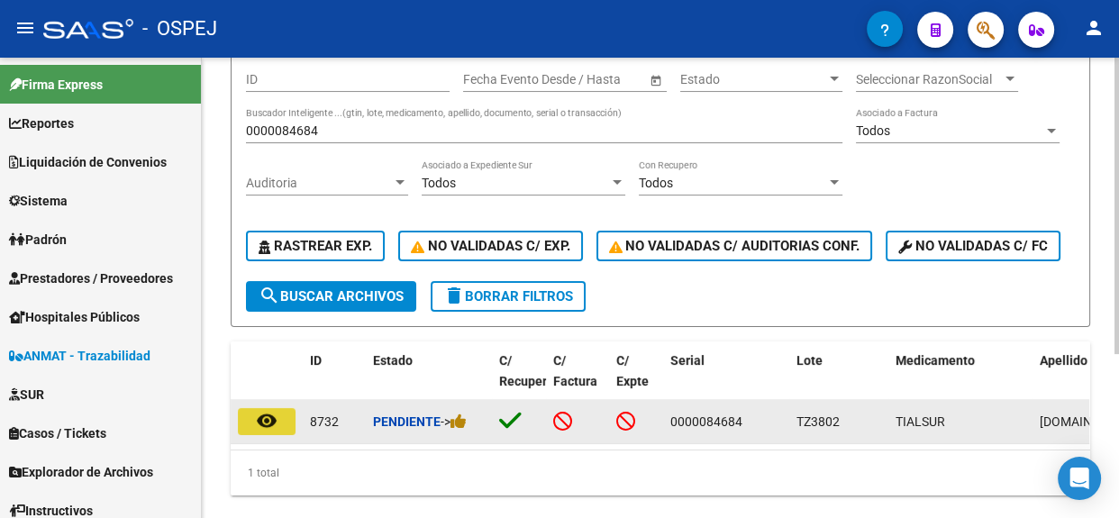
click at [261, 431] on mat-icon "remove_red_eye" at bounding box center [267, 421] width 22 height 22
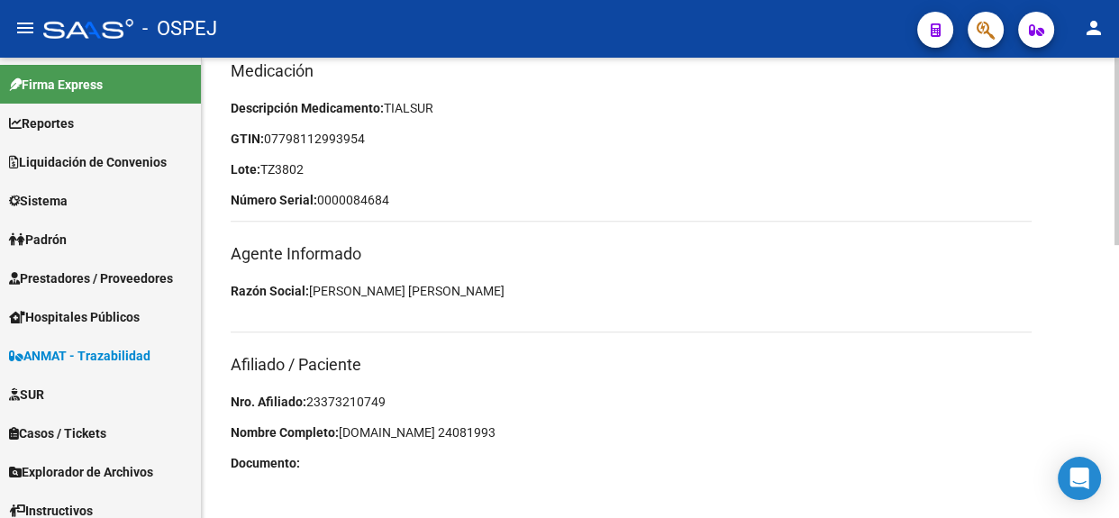
scroll to position [669, 0]
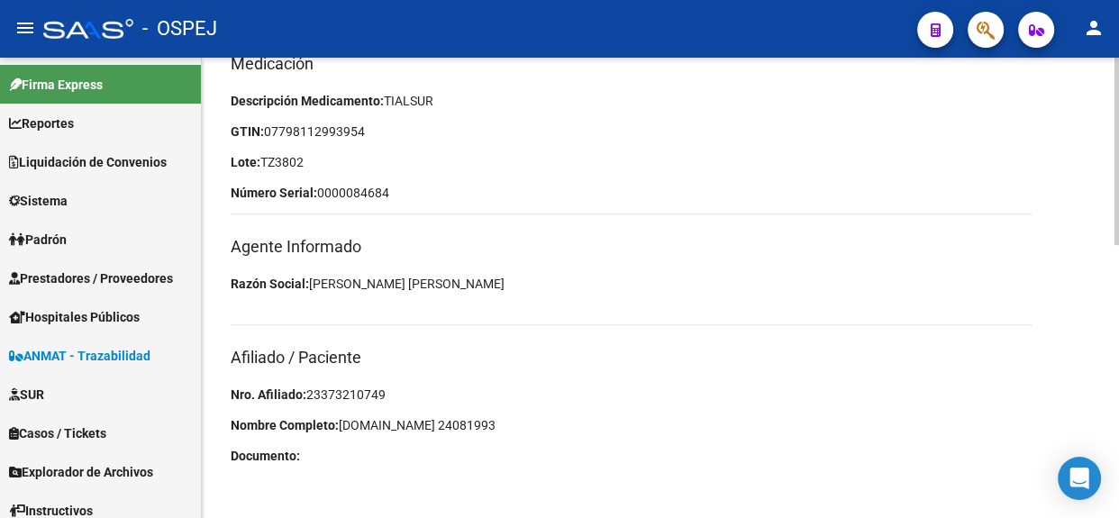
drag, startPoint x: 397, startPoint y: 396, endPoint x: 310, endPoint y: 398, distance: 87.4
click at [310, 398] on p "Nro. Afiliado: 23373210749" at bounding box center [631, 395] width 801 height 20
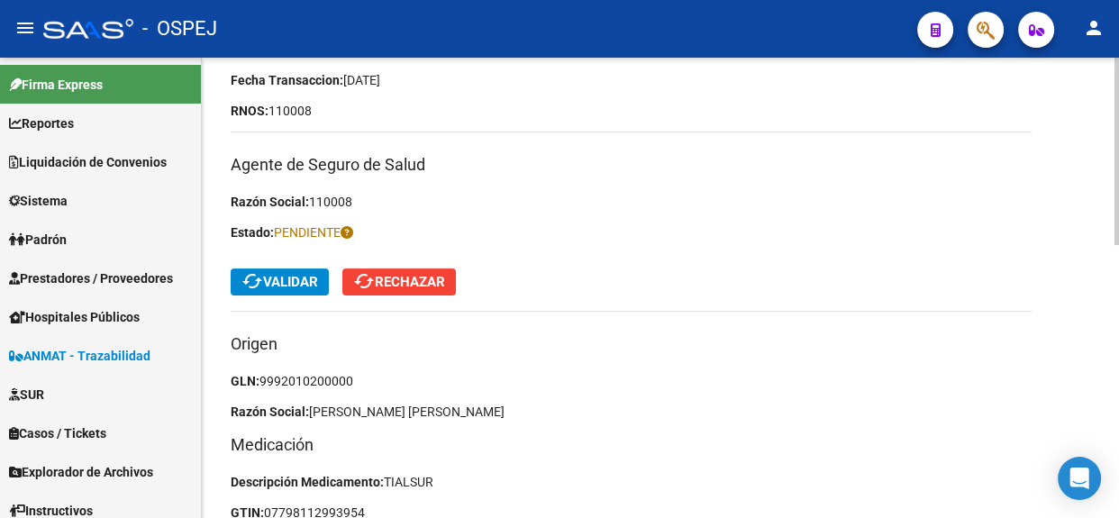
scroll to position [260, 0]
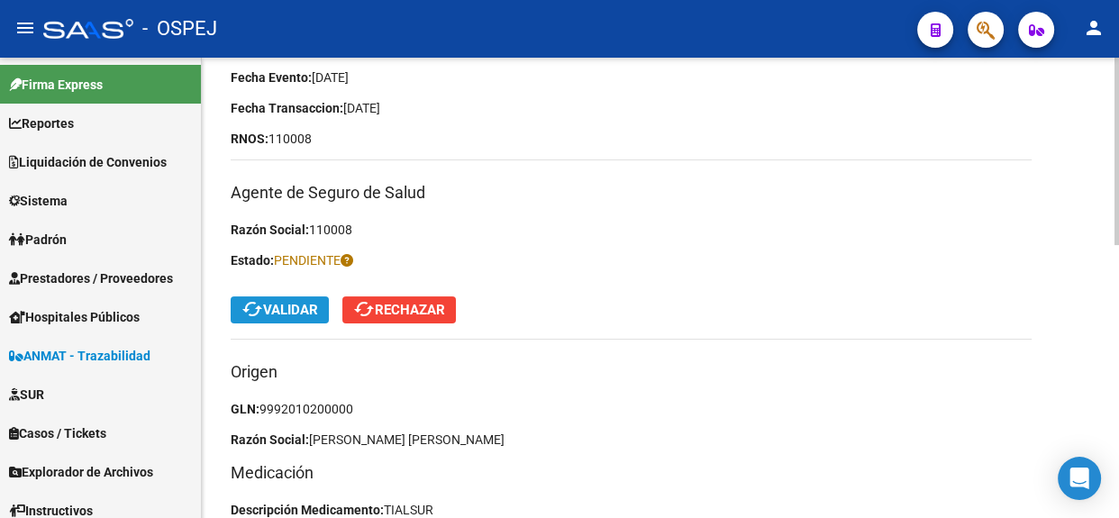
click at [268, 299] on button "cached Validar" at bounding box center [280, 309] width 98 height 27
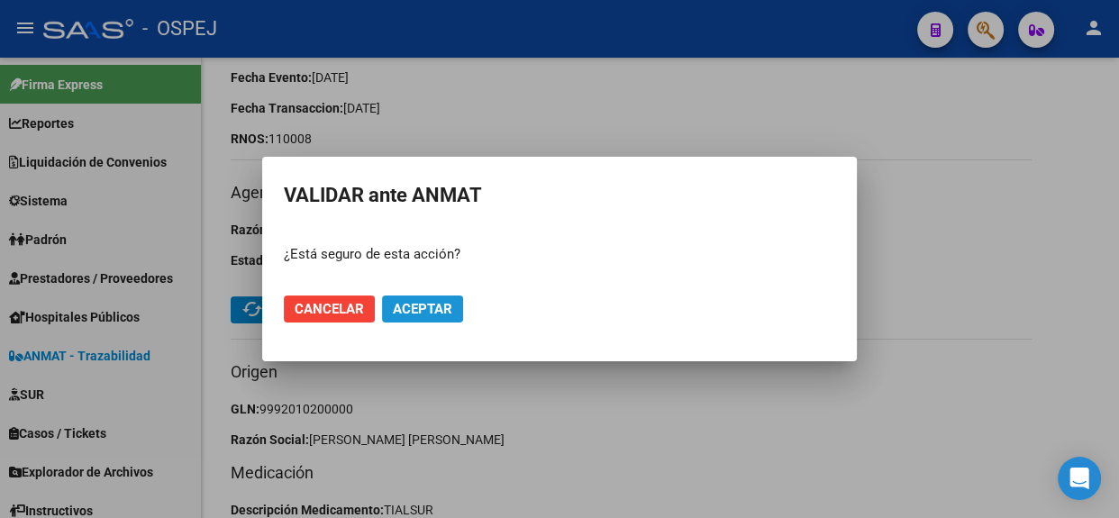
click at [431, 313] on span "Aceptar" at bounding box center [422, 309] width 59 height 16
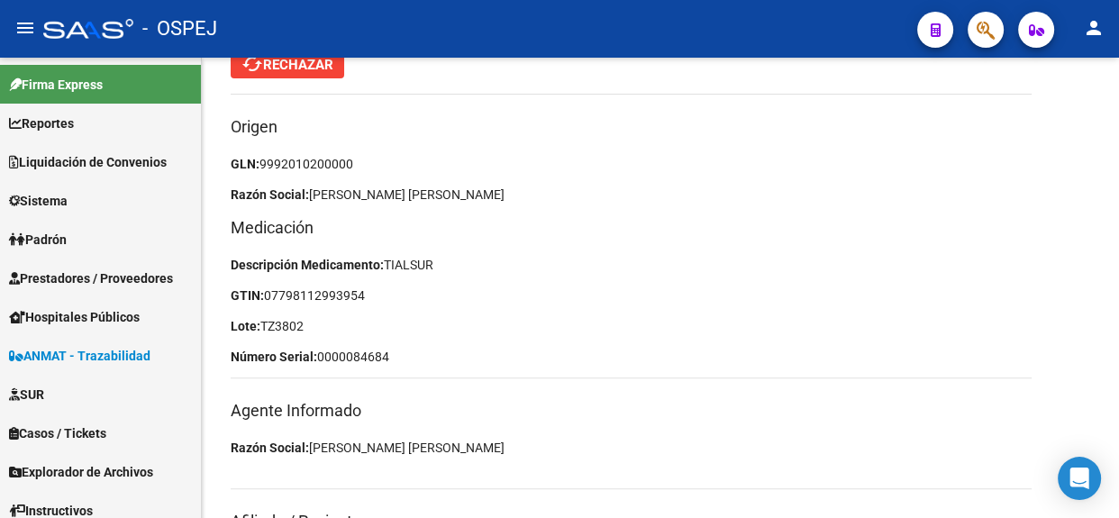
scroll to position [342, 0]
